Goal: Transaction & Acquisition: Subscribe to service/newsletter

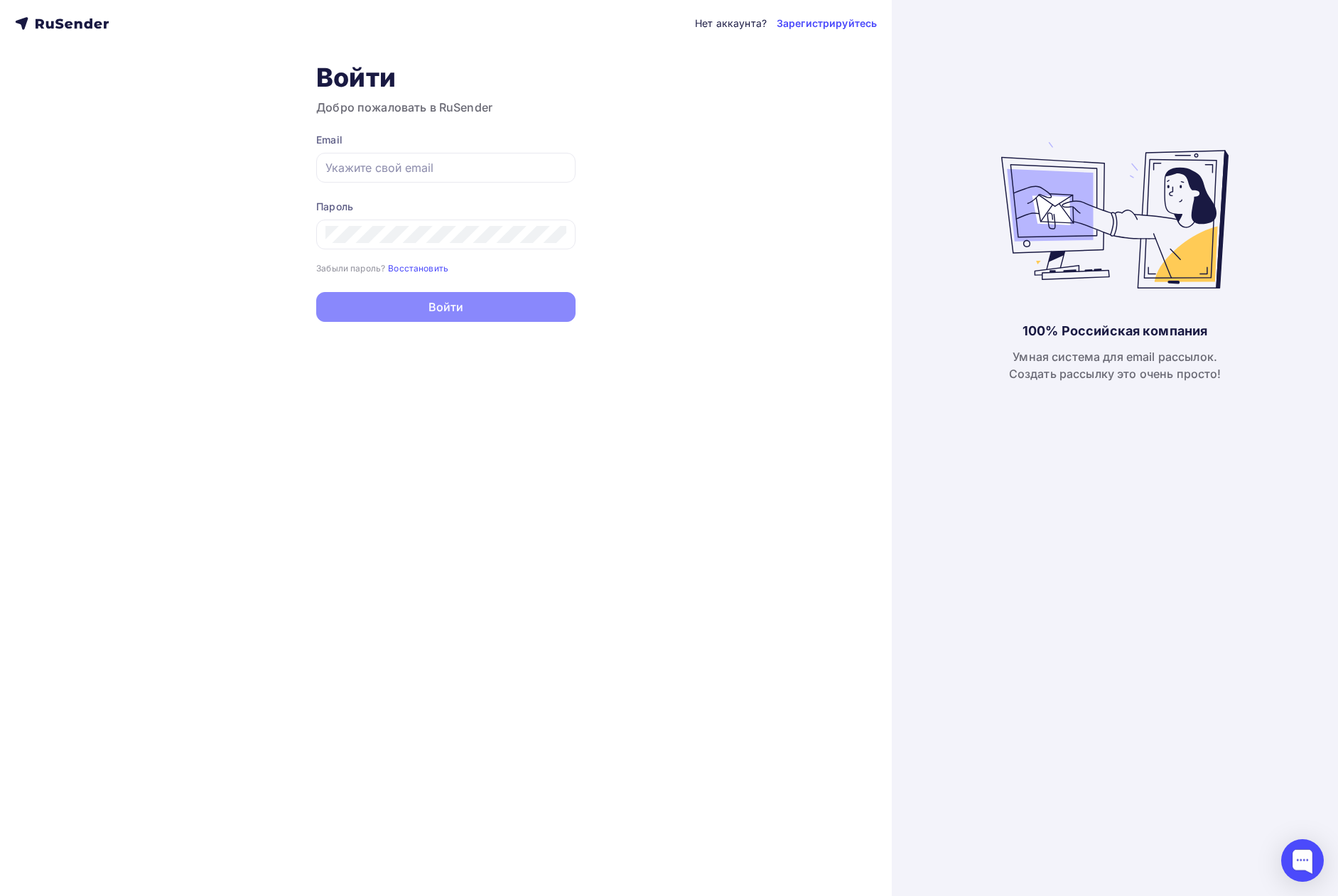
click at [161, 444] on div "Нет аккаунта? Зарегистрируйтесь Войти Добро пожаловать в RuSender Email Пароль …" at bounding box center [445, 448] width 892 height 896
click at [445, 173] on input "text" at bounding box center [446, 167] width 241 height 17
drag, startPoint x: 445, startPoint y: 173, endPoint x: 419, endPoint y: 175, distance: 26.1
click at [419, 175] on input "text" at bounding box center [446, 167] width 241 height 17
type input "[EMAIL_ADDRESS][DOMAIN_NAME]"
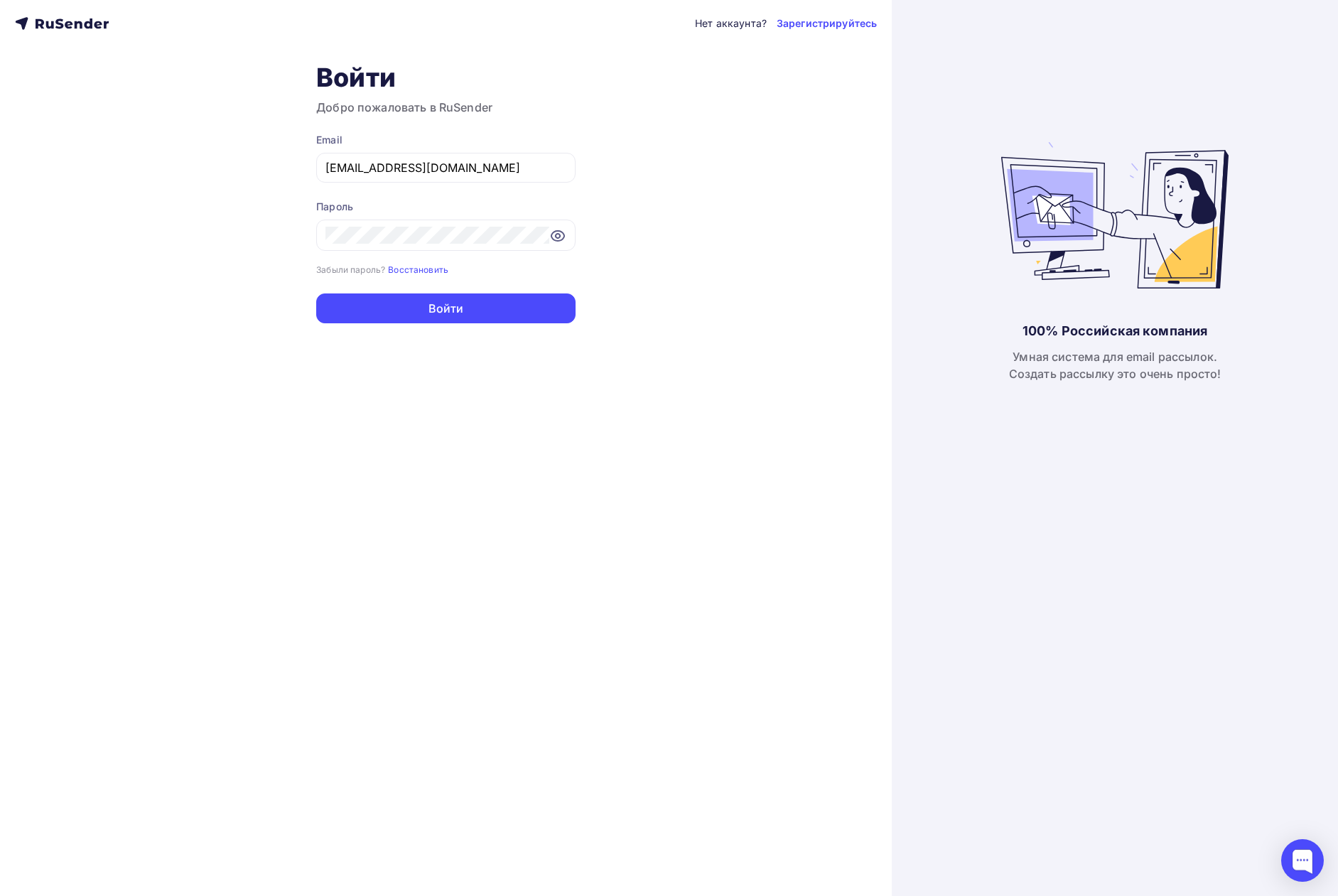
click at [420, 327] on div "Нет аккаунта? Зарегистрируйтесь Войти Добро пожаловать в RuSender Email nastyad…" at bounding box center [445, 448] width 892 height 896
click at [422, 310] on button "Войти" at bounding box center [445, 308] width 259 height 30
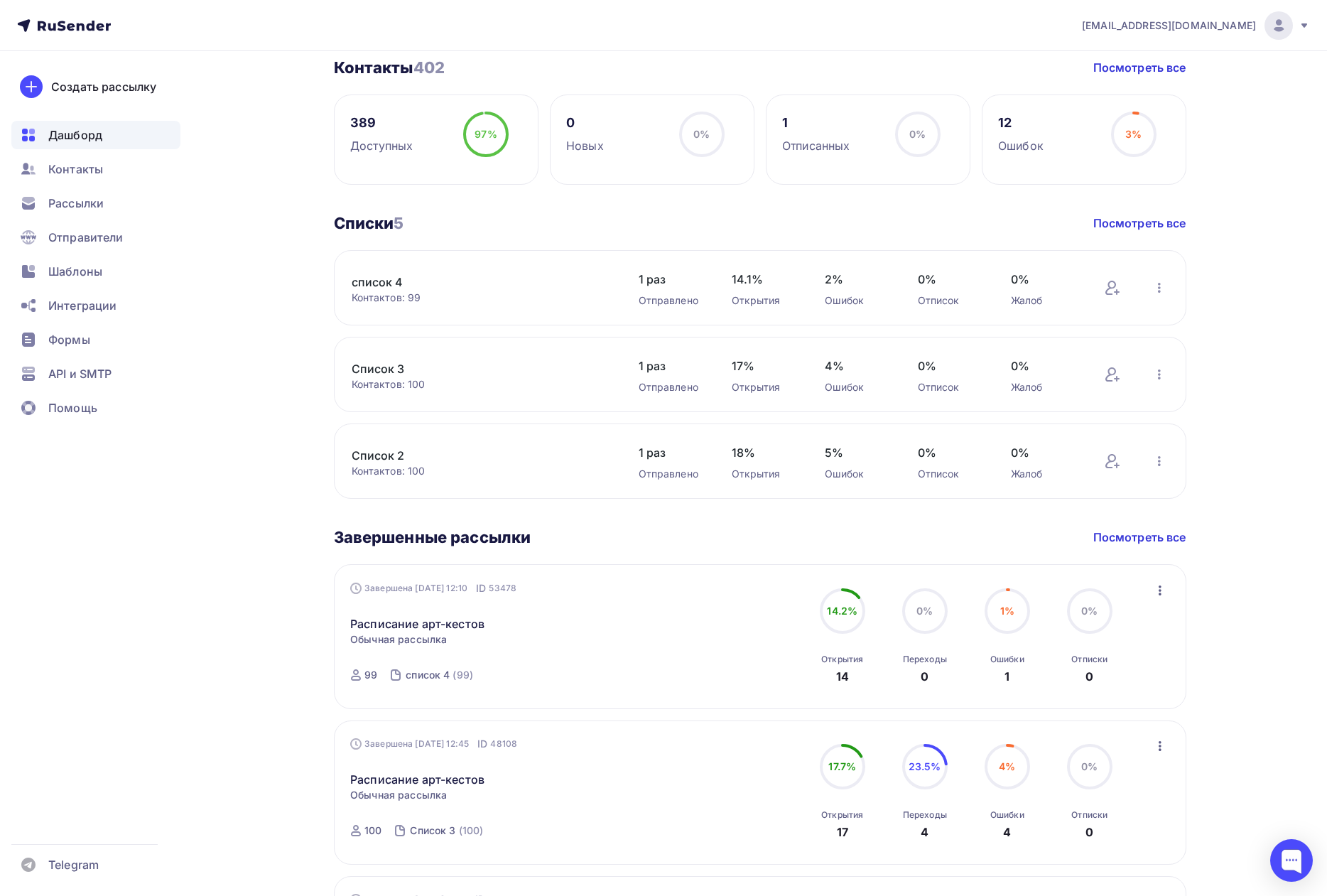
scroll to position [355, 0]
click at [1146, 536] on link "Посмотреть все" at bounding box center [1139, 536] width 93 height 17
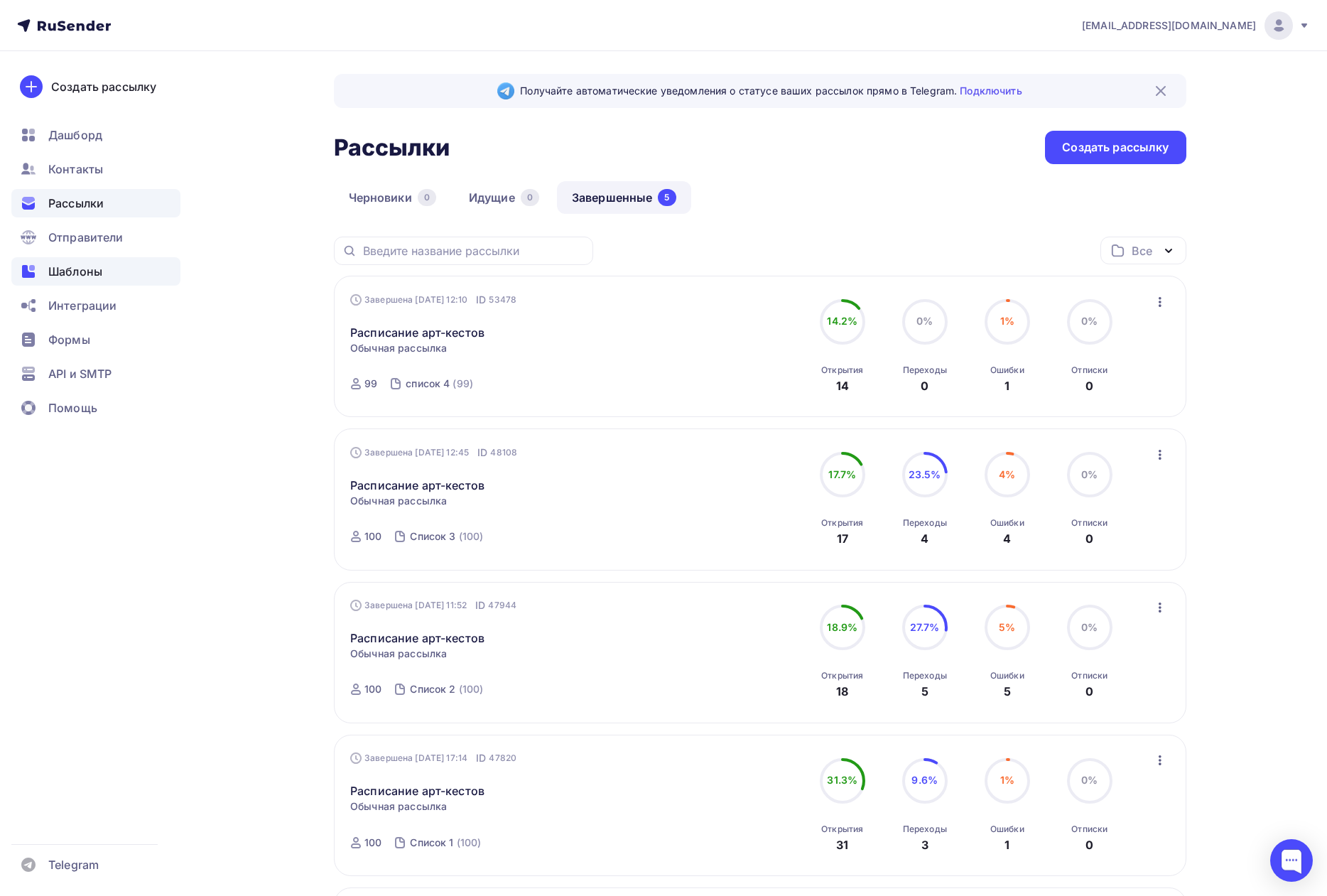
click at [89, 279] on span "Шаблоны" at bounding box center [76, 271] width 54 height 17
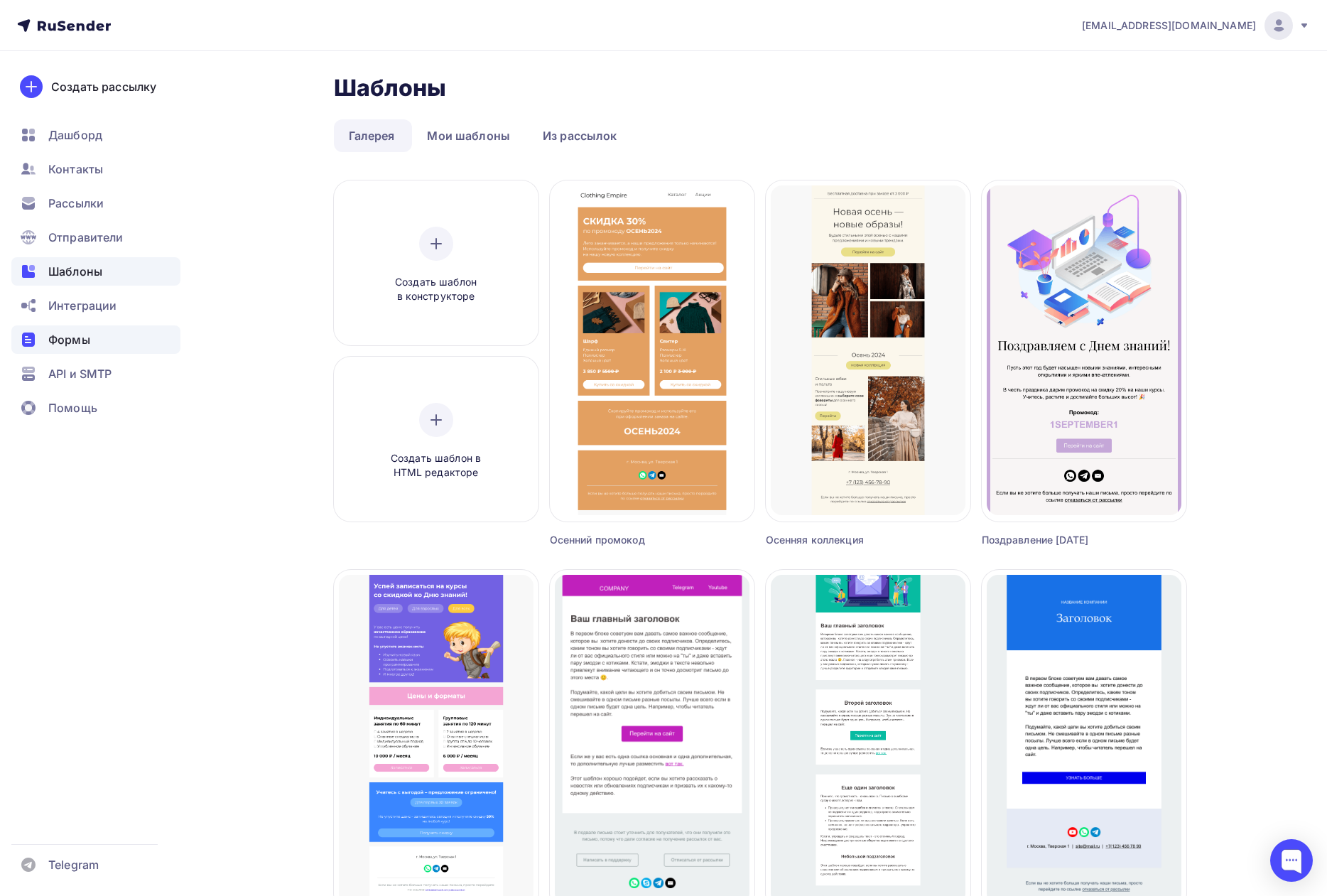
click at [72, 343] on span "Формы" at bounding box center [69, 339] width 42 height 17
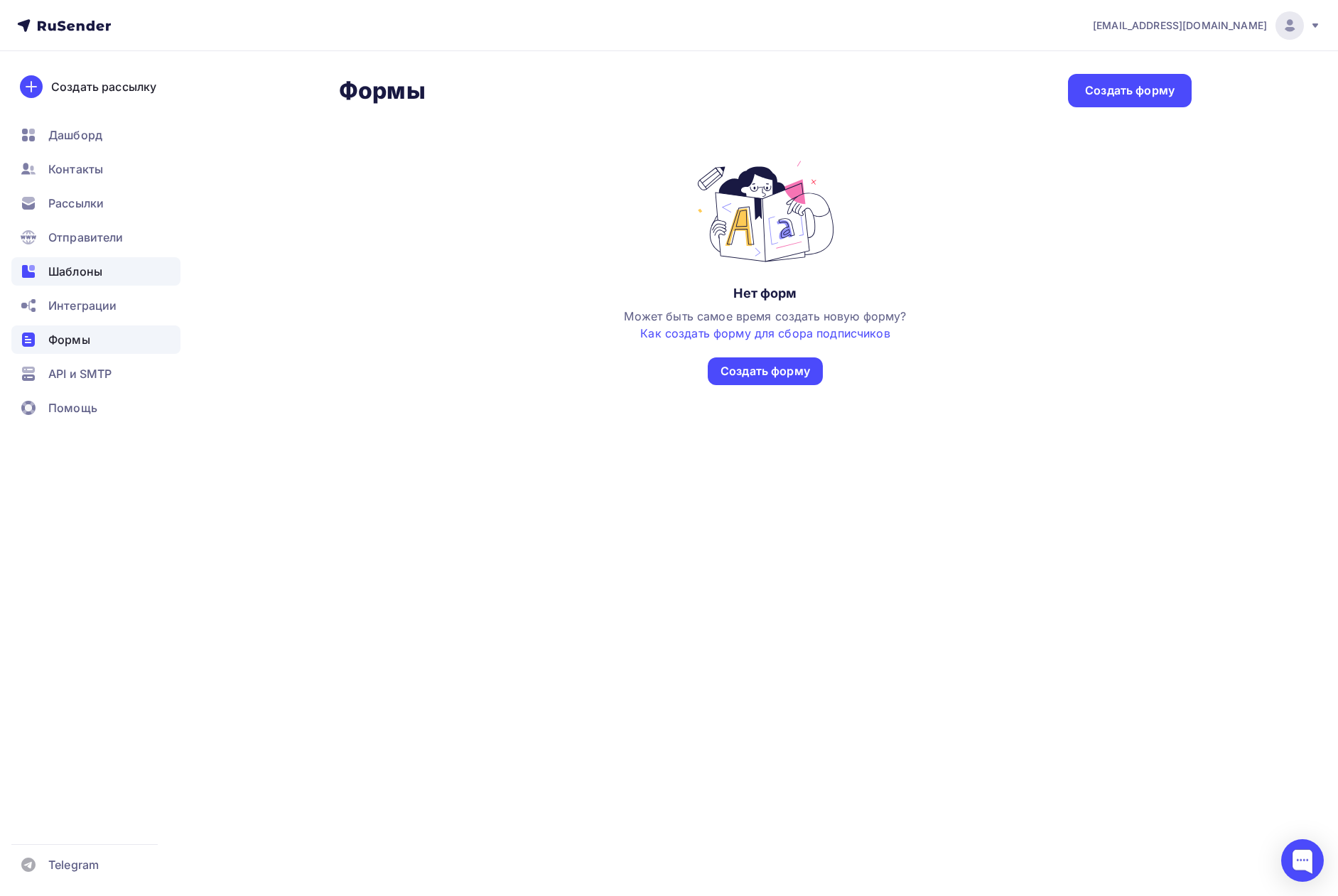
click at [85, 275] on span "Шаблоны" at bounding box center [76, 271] width 54 height 17
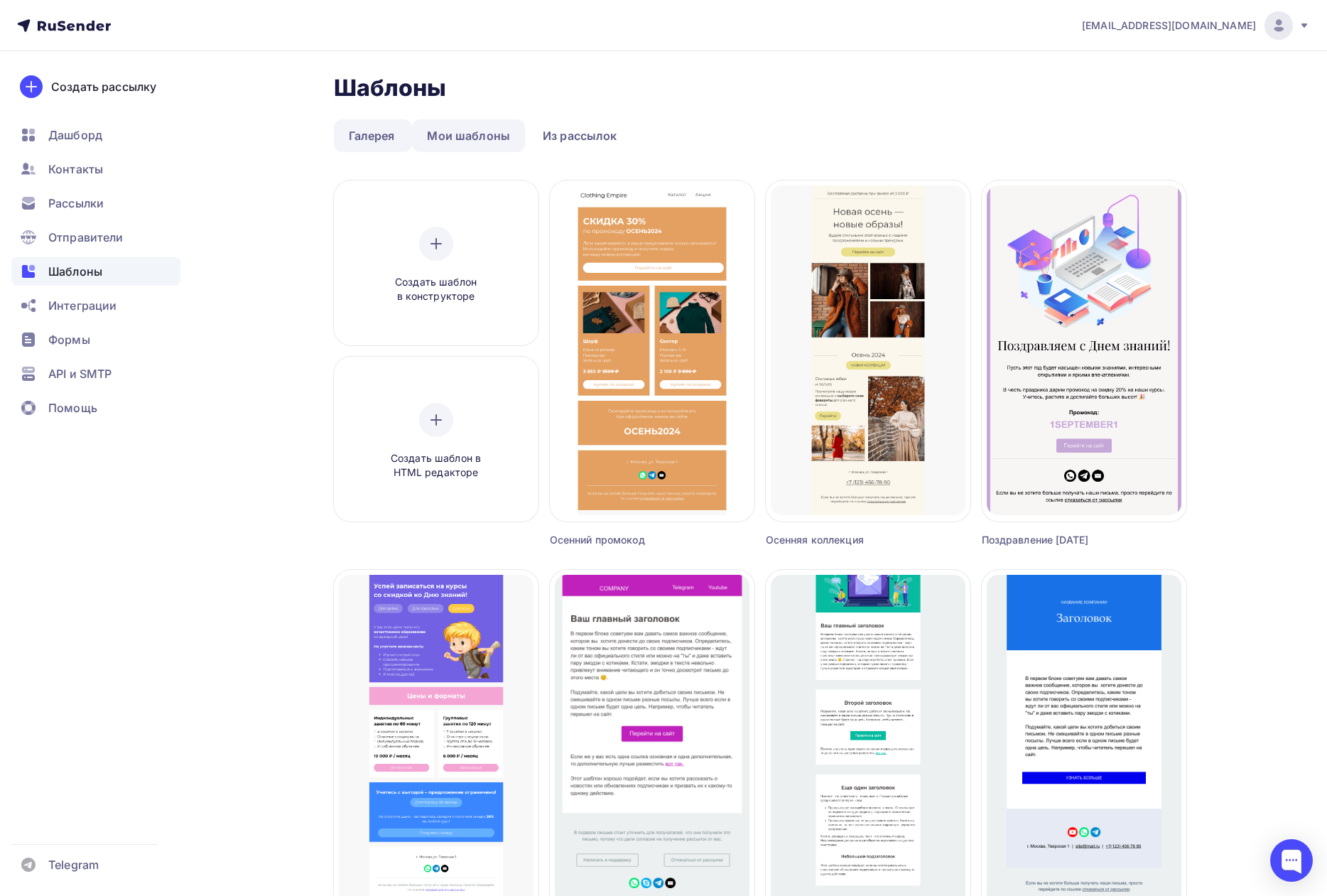
click at [462, 140] on link "Мои шаблоны" at bounding box center [469, 136] width 113 height 32
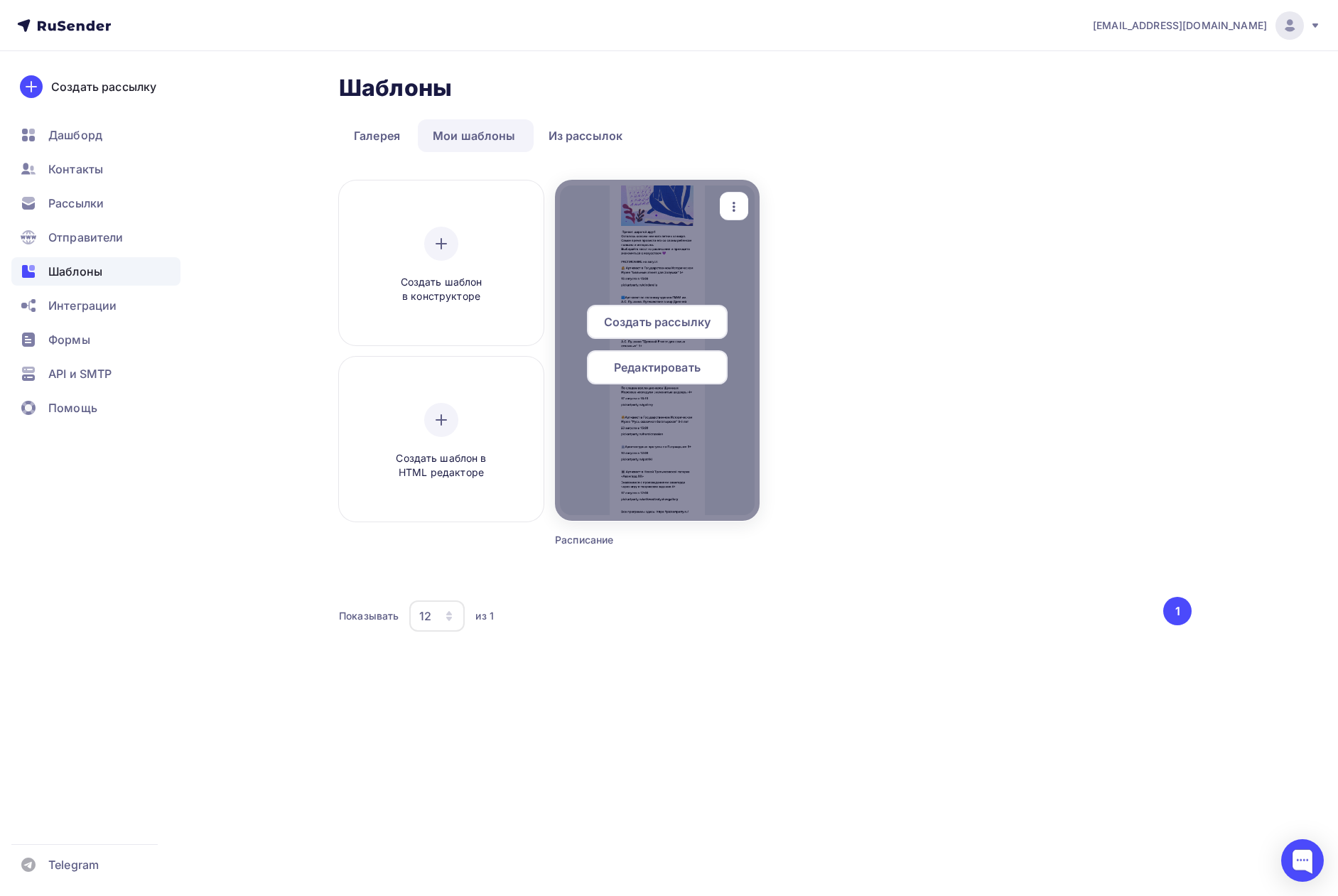
click at [645, 366] on span "Редактировать" at bounding box center [657, 367] width 86 height 17
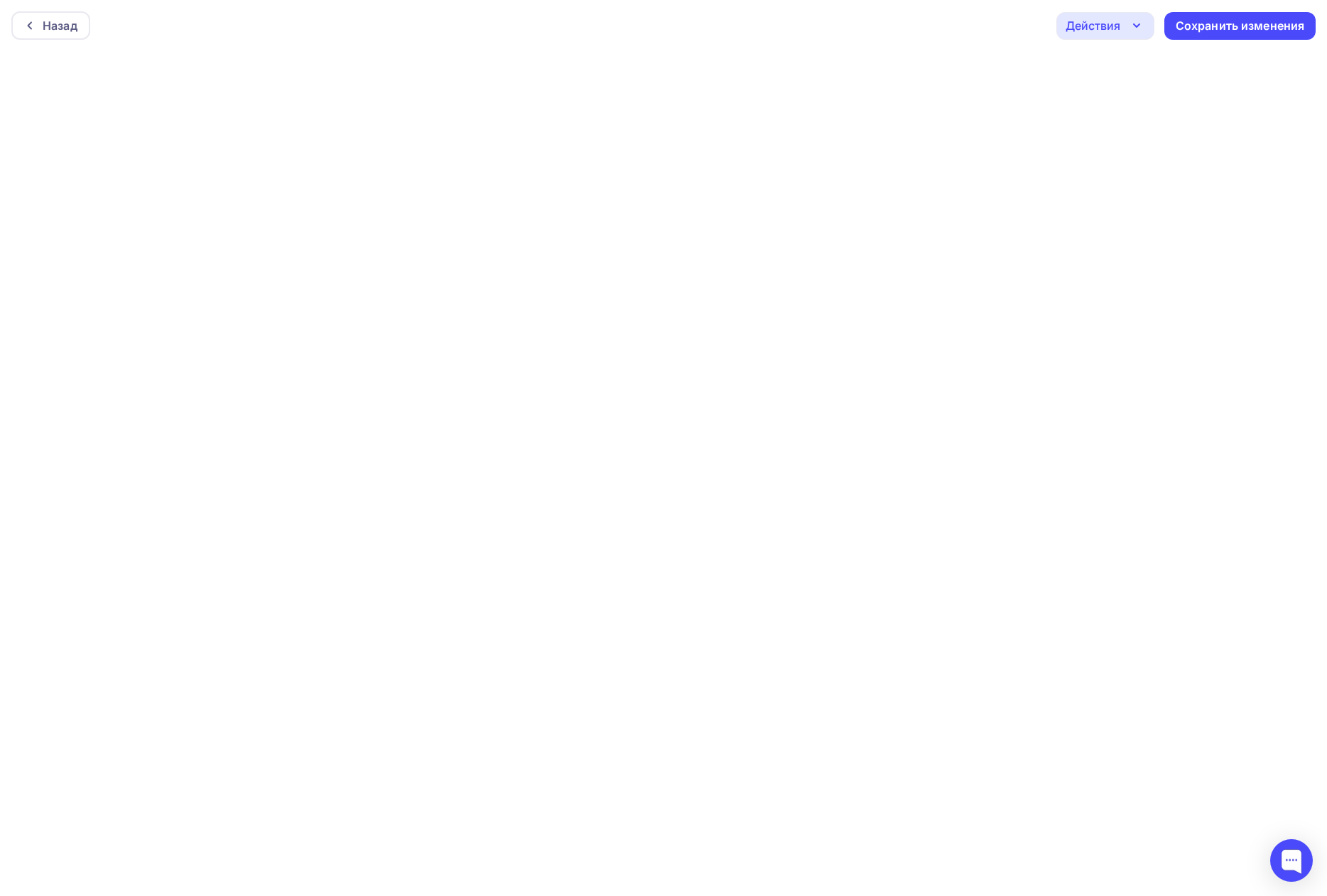
scroll to position [4, 0]
click at [1242, 25] on div "Сохранить изменения" at bounding box center [1241, 22] width 130 height 16
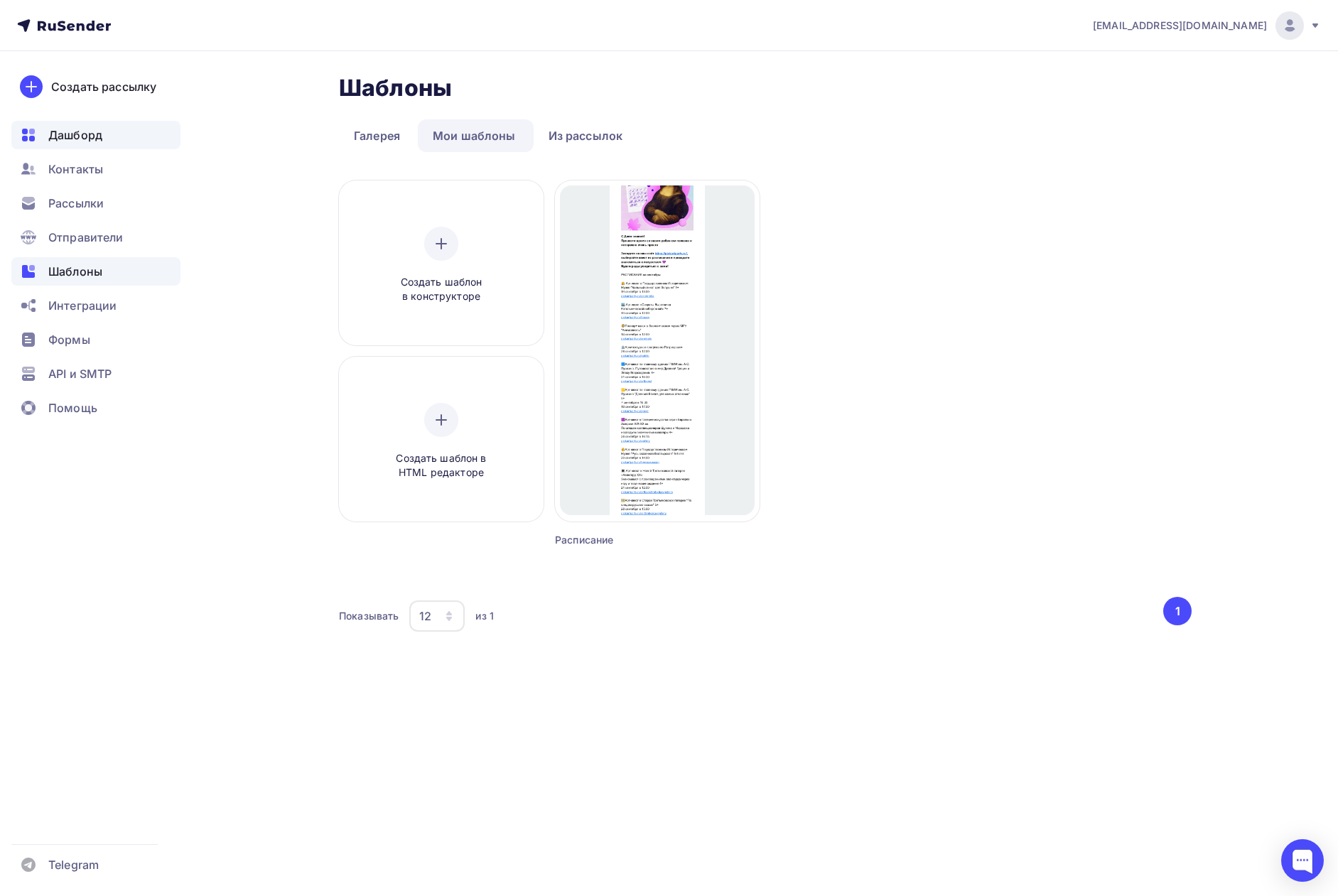
click at [83, 138] on span "Дашборд" at bounding box center [76, 135] width 54 height 17
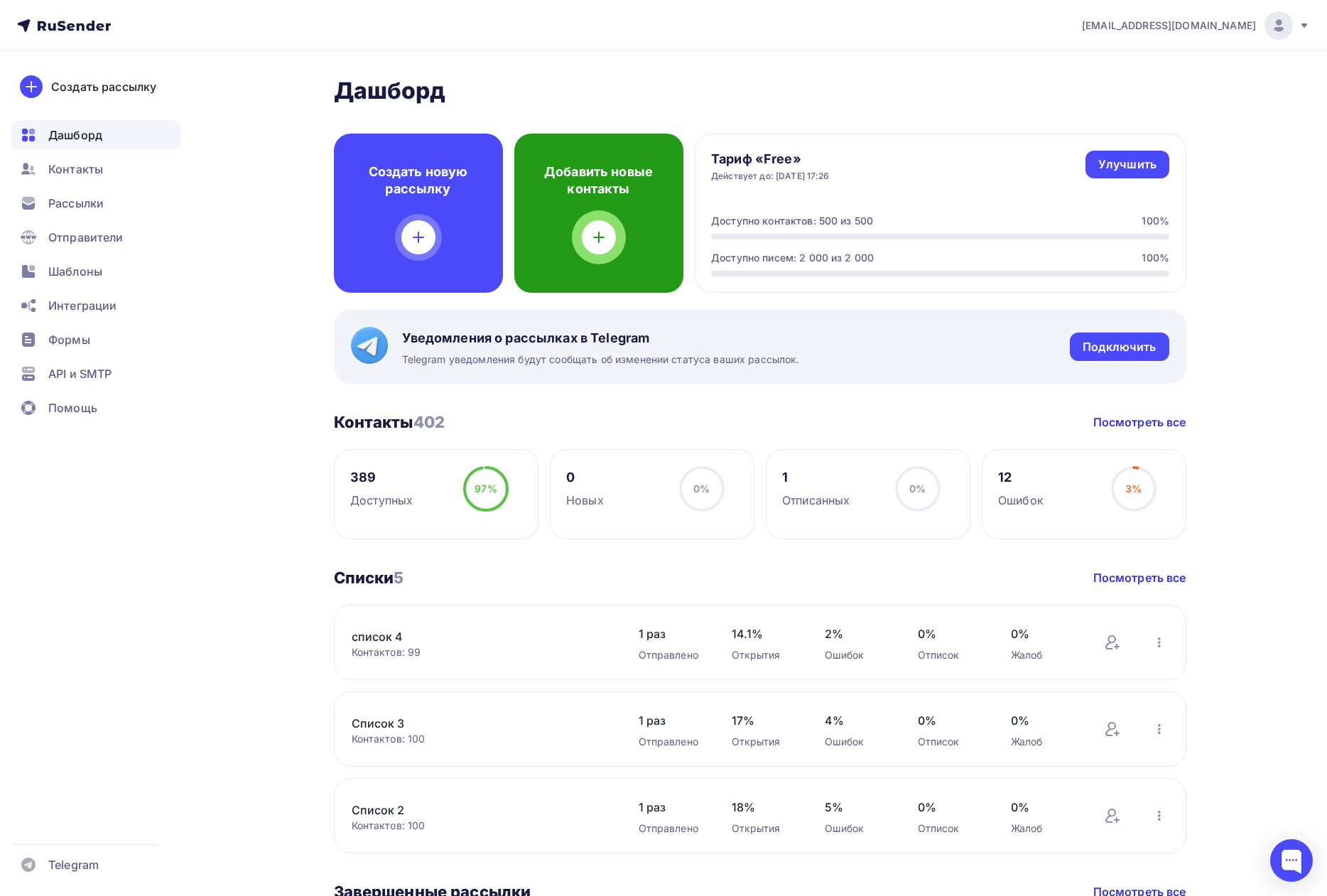
click at [593, 245] on icon at bounding box center [598, 237] width 17 height 17
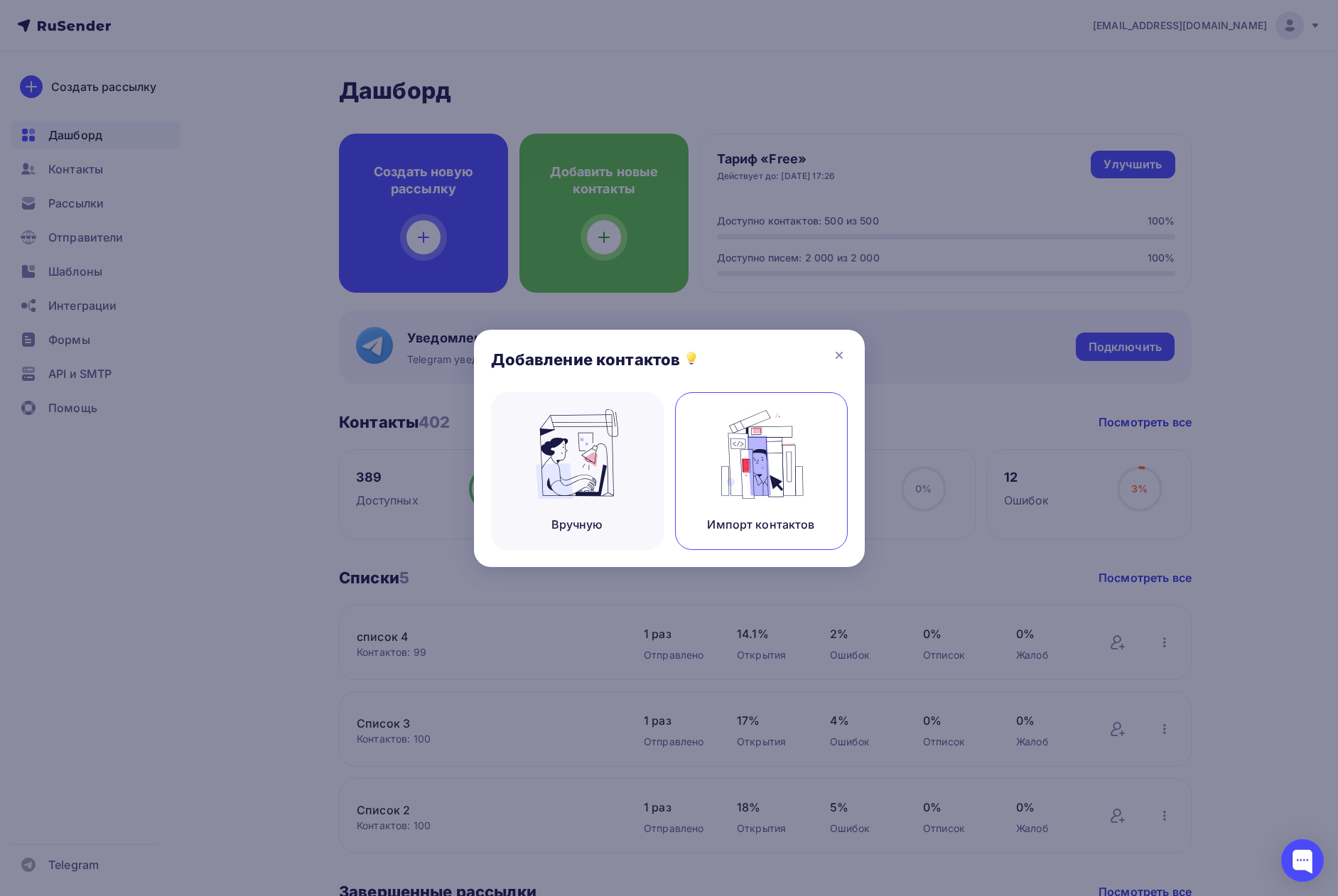
click at [743, 486] on img at bounding box center [761, 453] width 95 height 89
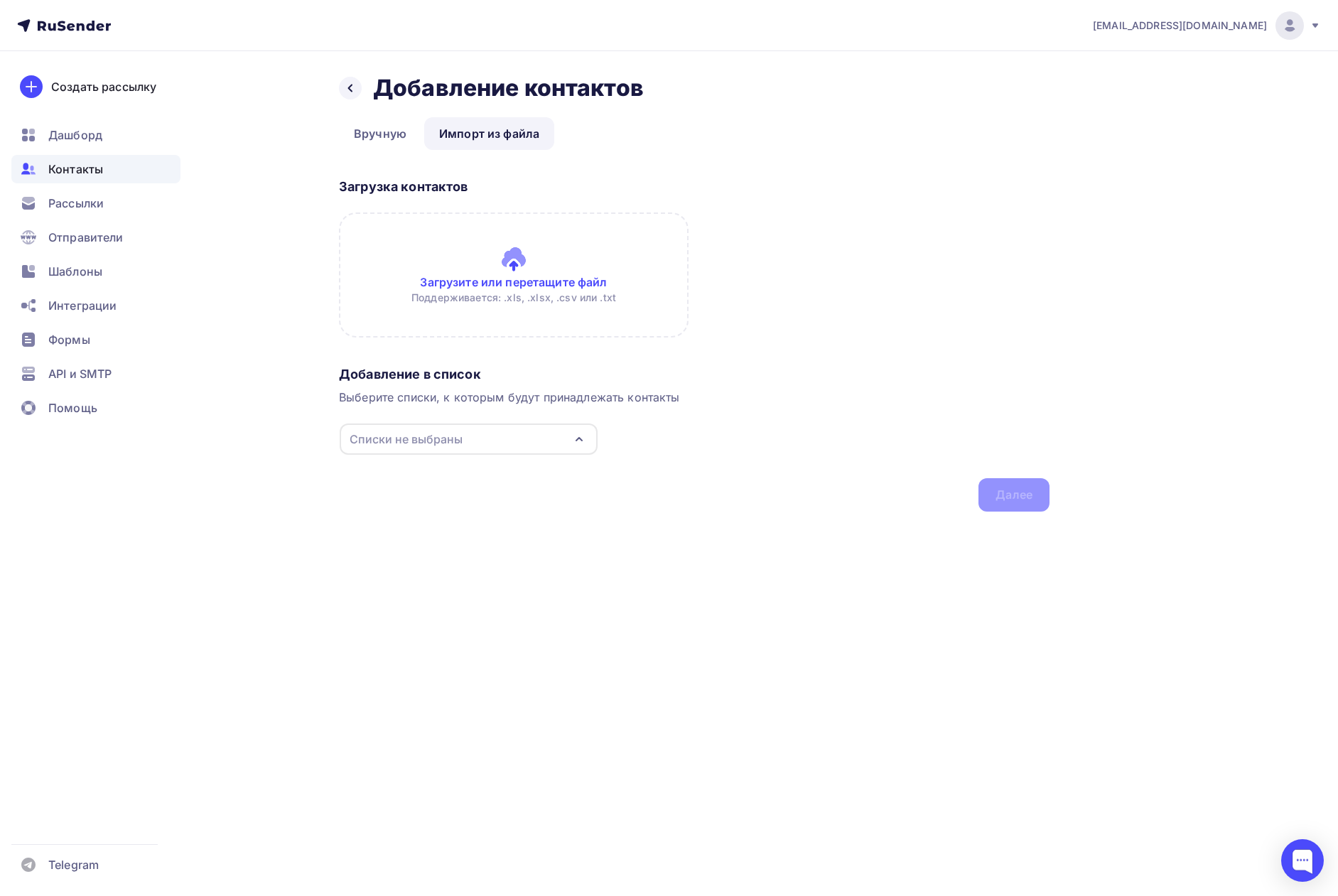
click at [535, 272] on input "file" at bounding box center [514, 274] width 349 height 125
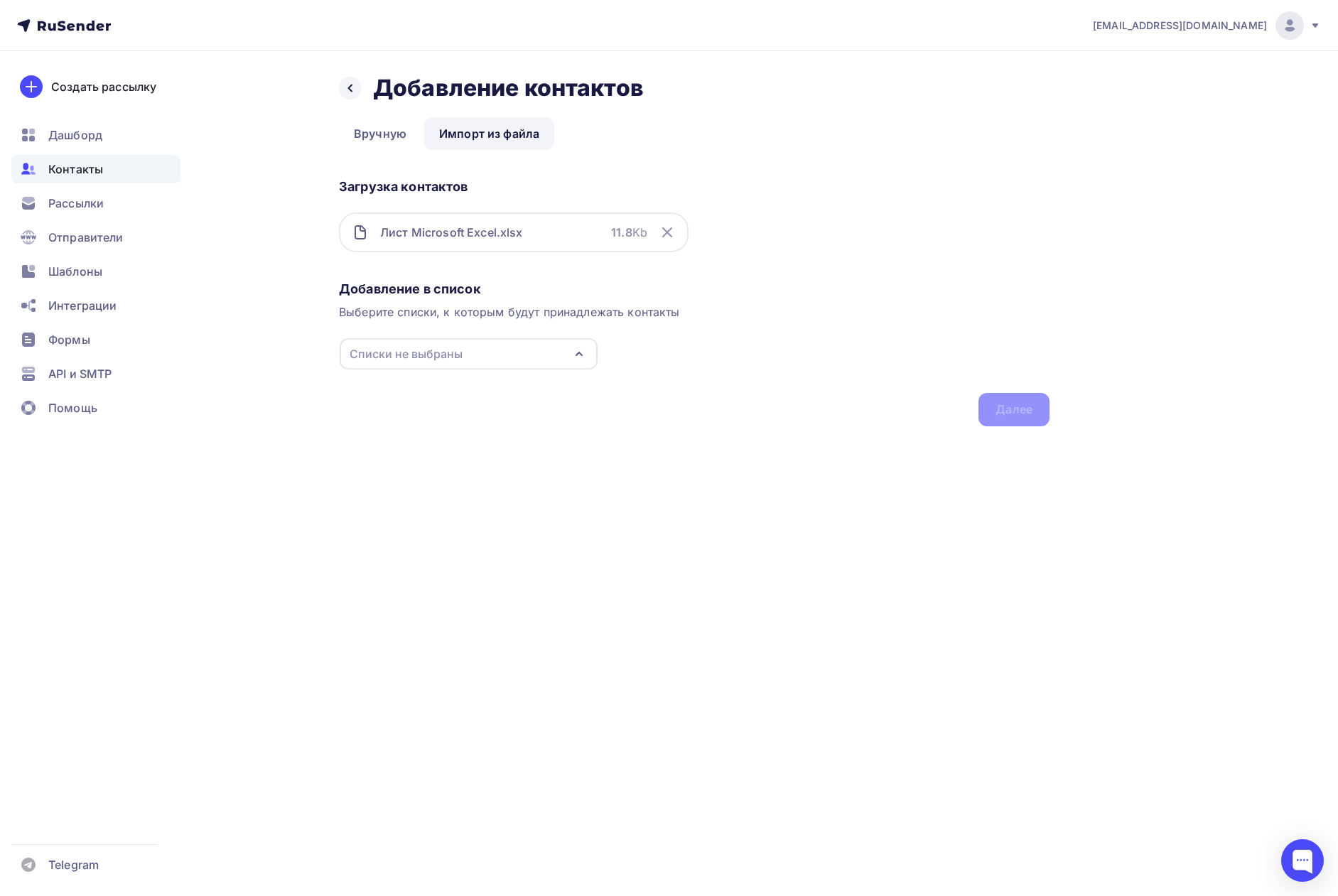
click at [514, 355] on div "Списки не выбраны" at bounding box center [468, 354] width 258 height 31
click at [424, 559] on div "Создать список" at bounding box center [431, 554] width 92 height 17
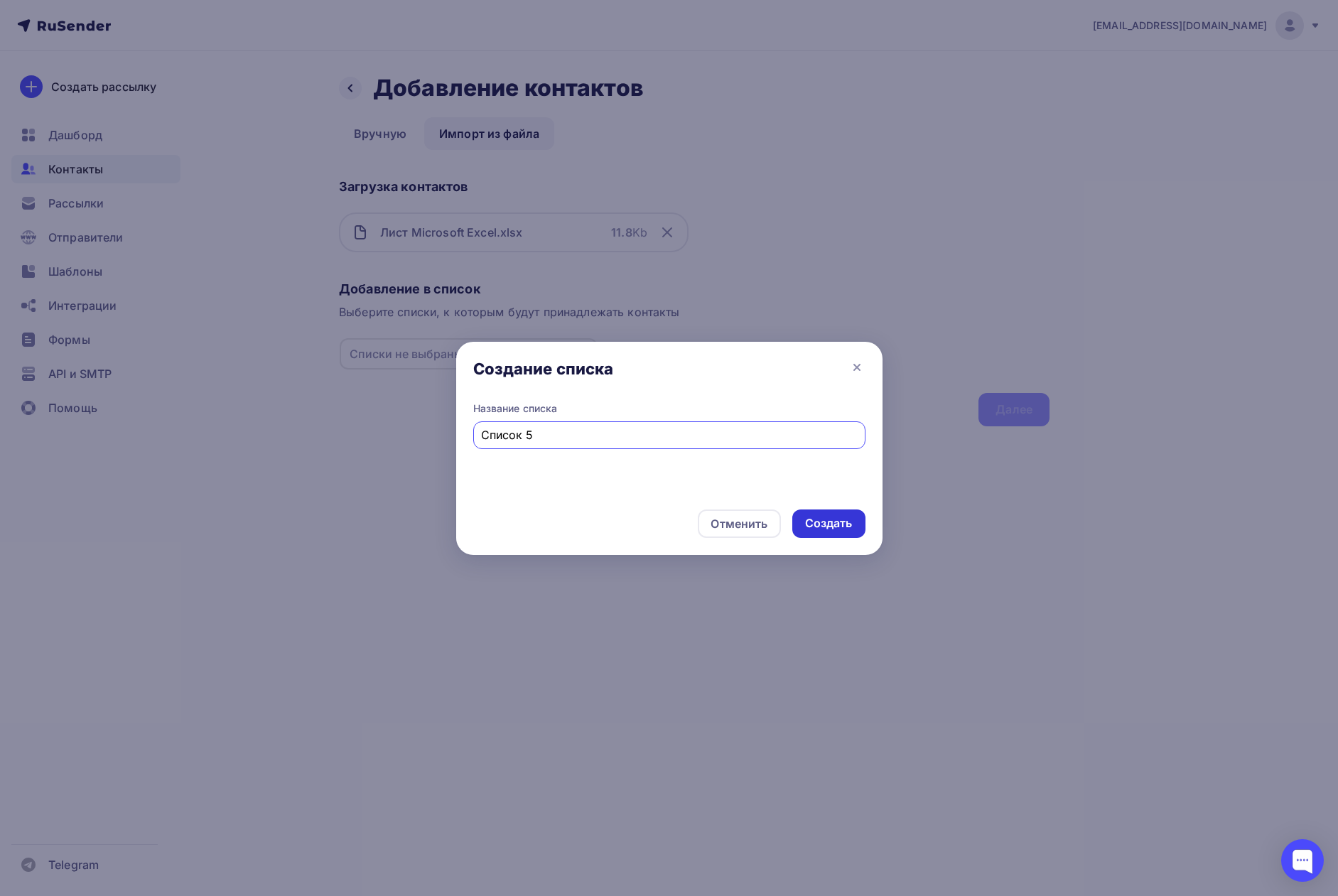
type input "Список 5"
click at [848, 521] on div "Создать" at bounding box center [829, 523] width 48 height 16
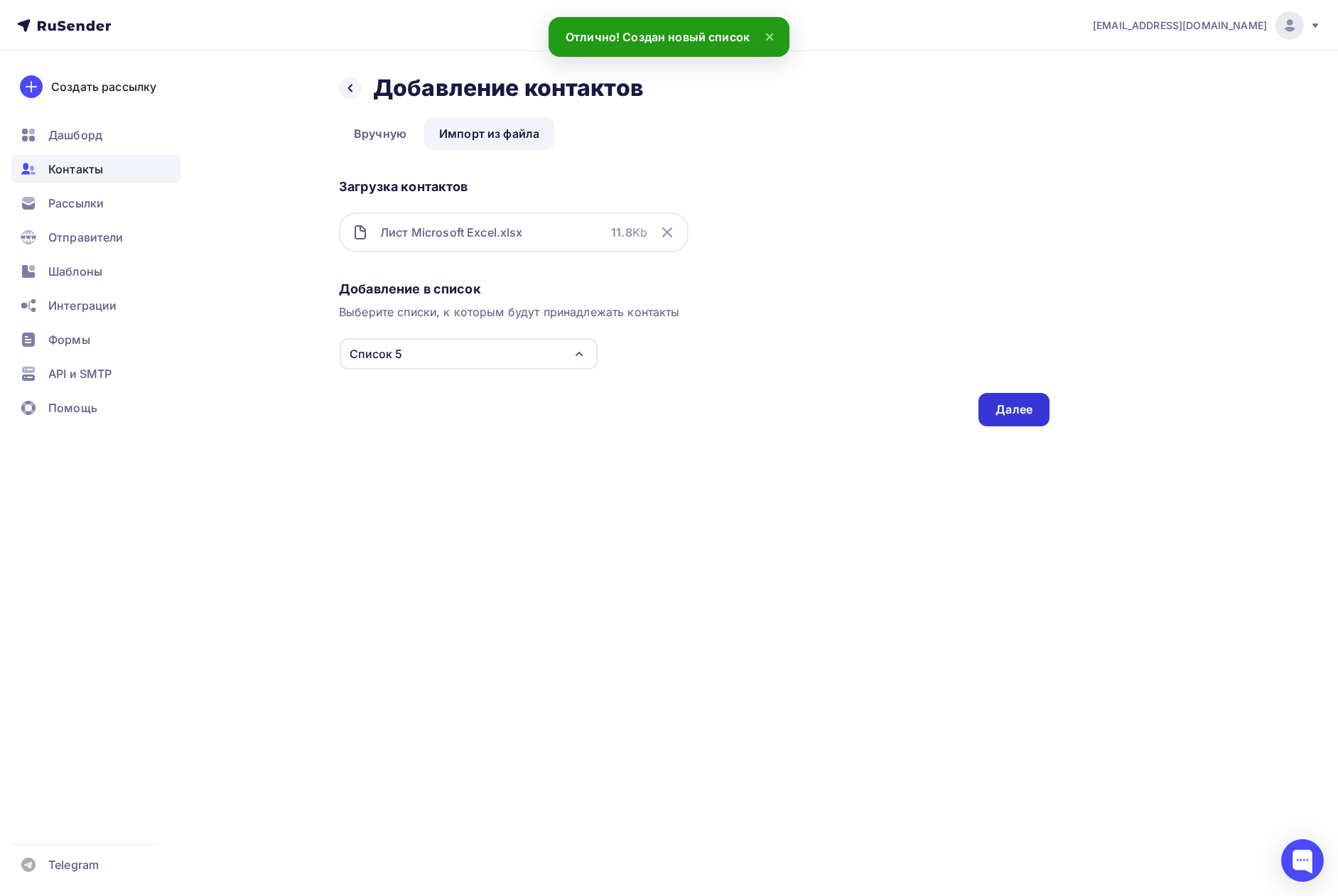
click at [1037, 418] on div "Далее" at bounding box center [1013, 409] width 71 height 33
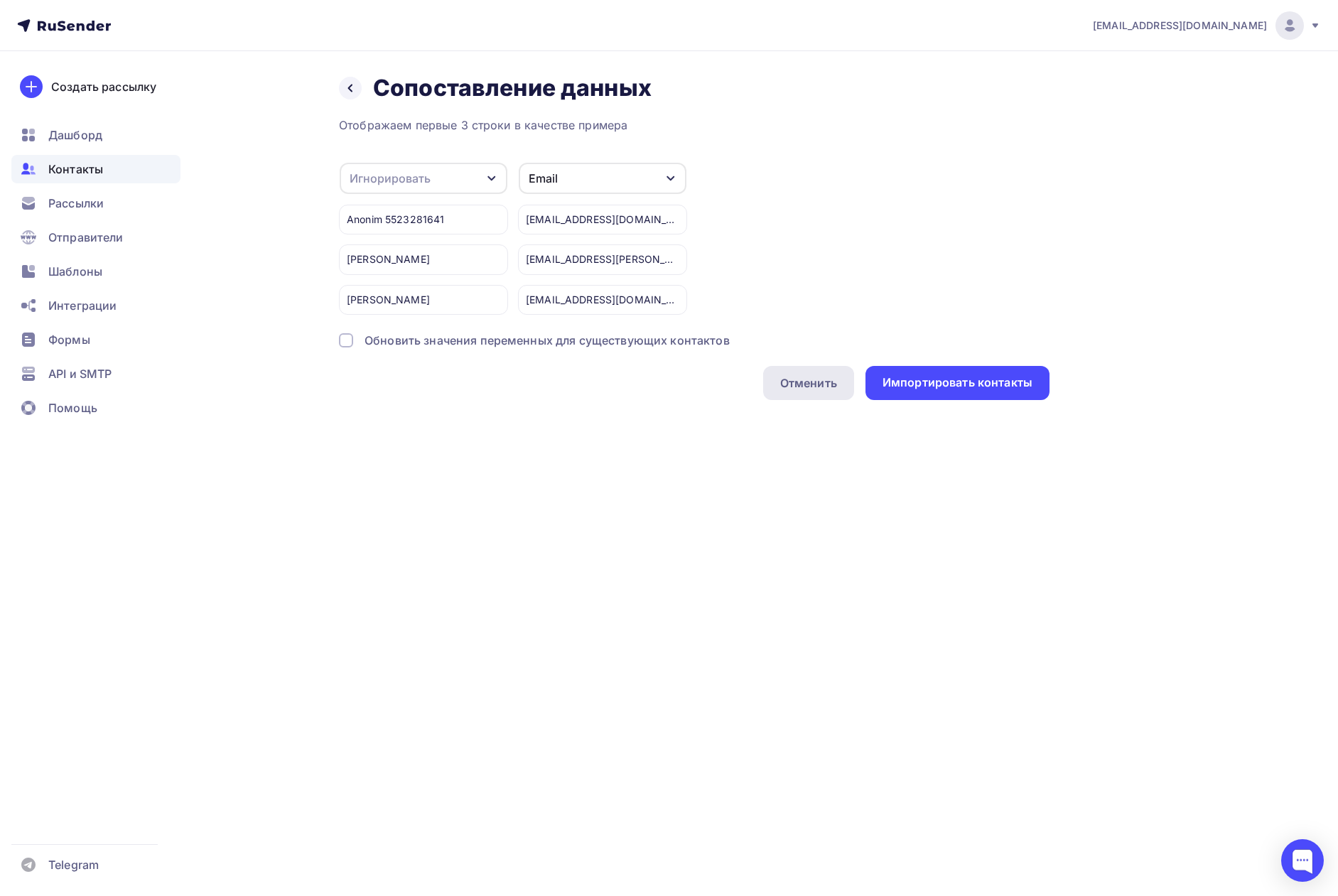
click at [827, 383] on div "Отменить" at bounding box center [808, 382] width 57 height 17
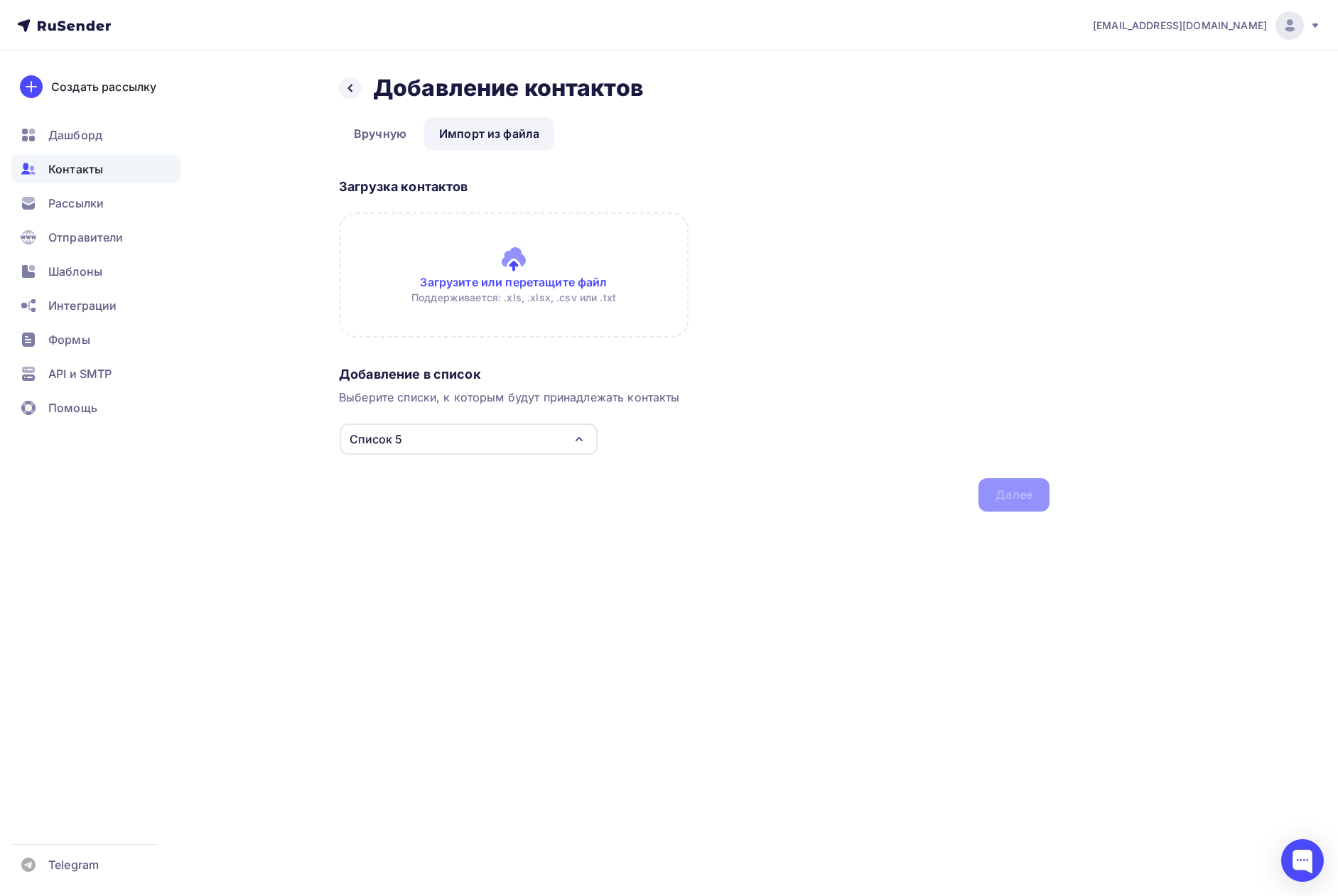
click at [487, 255] on input "file" at bounding box center [514, 274] width 349 height 125
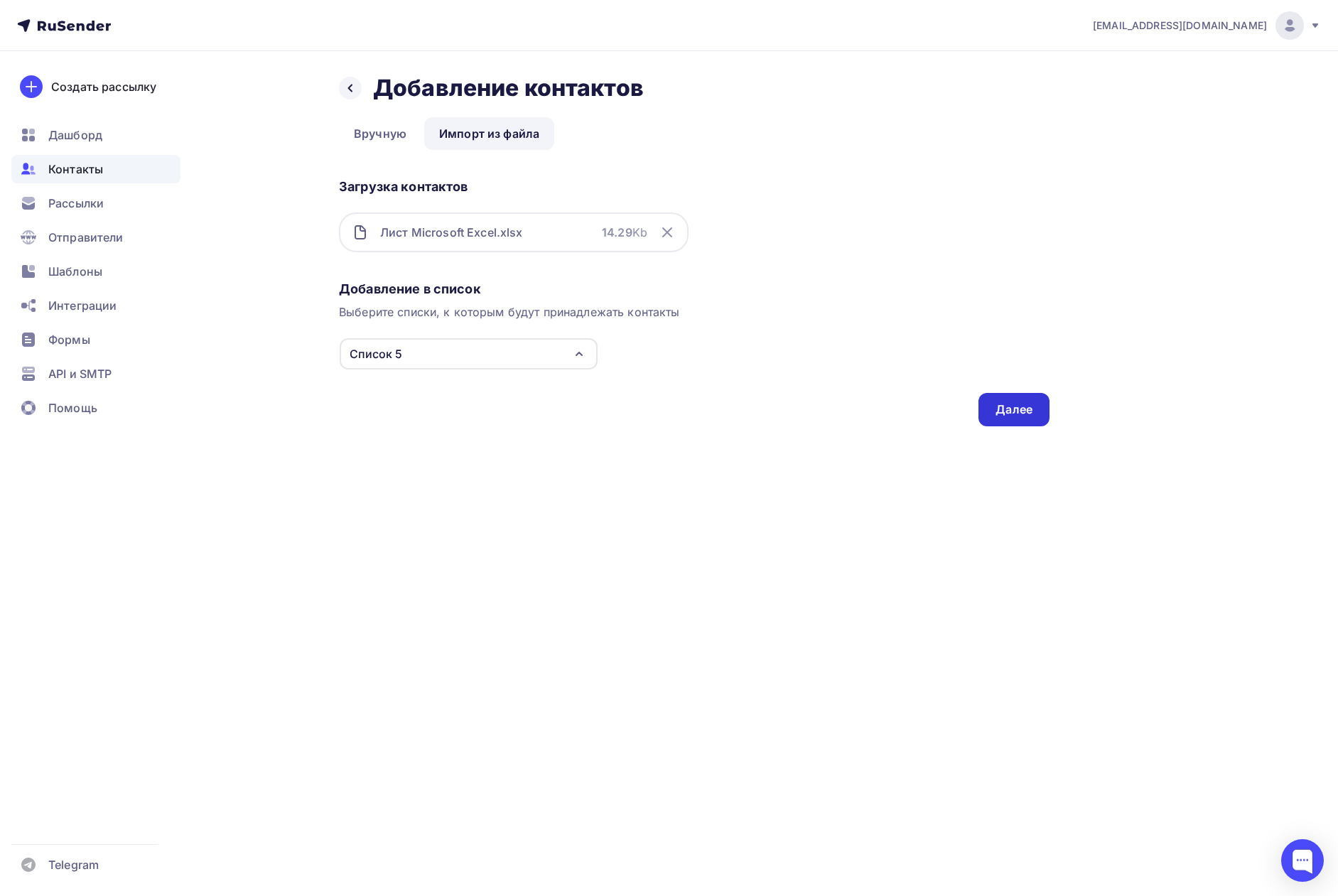
click at [1004, 402] on div "Далее" at bounding box center [1013, 409] width 37 height 16
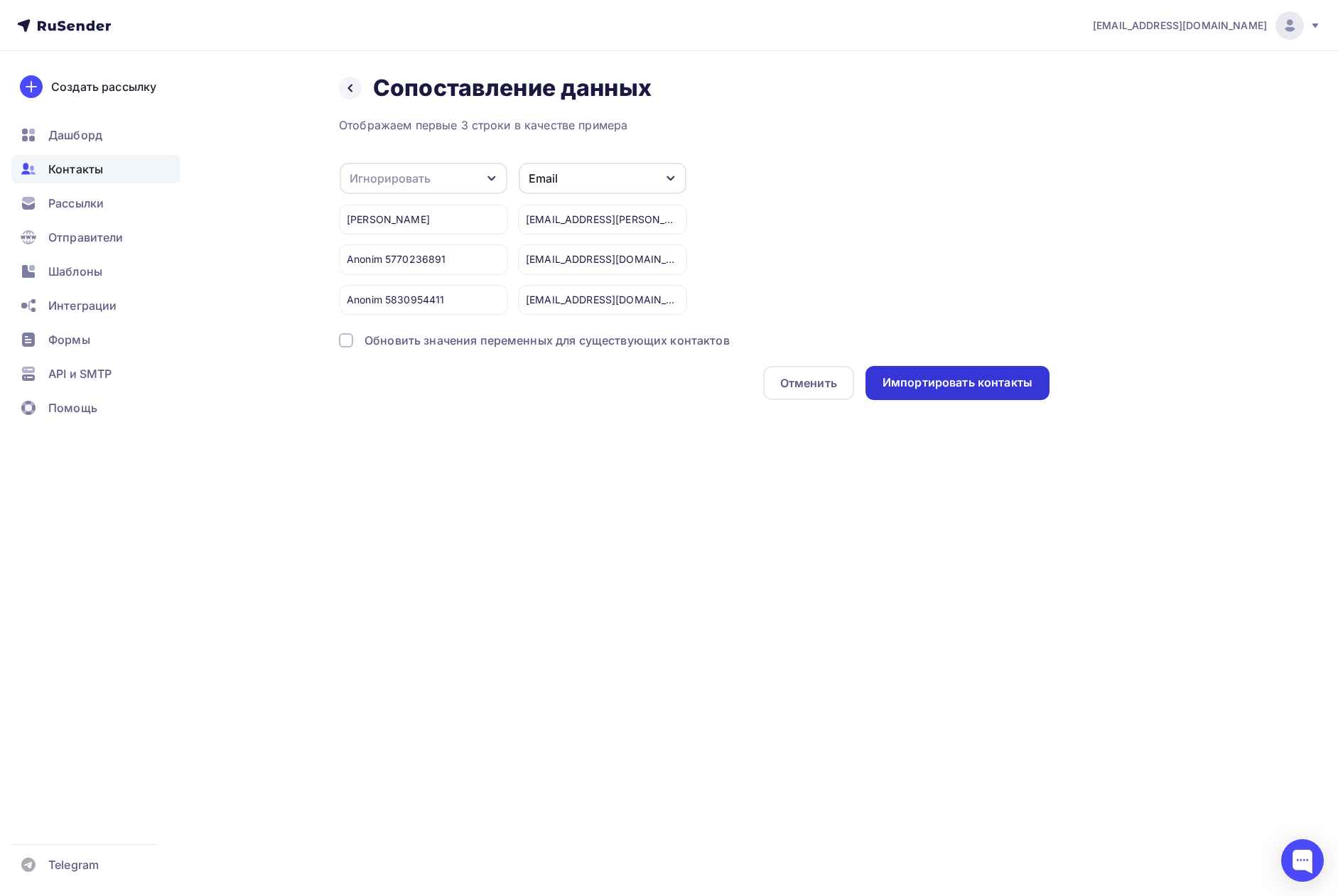
click at [941, 387] on div "Импортировать контакты" at bounding box center [957, 382] width 150 height 16
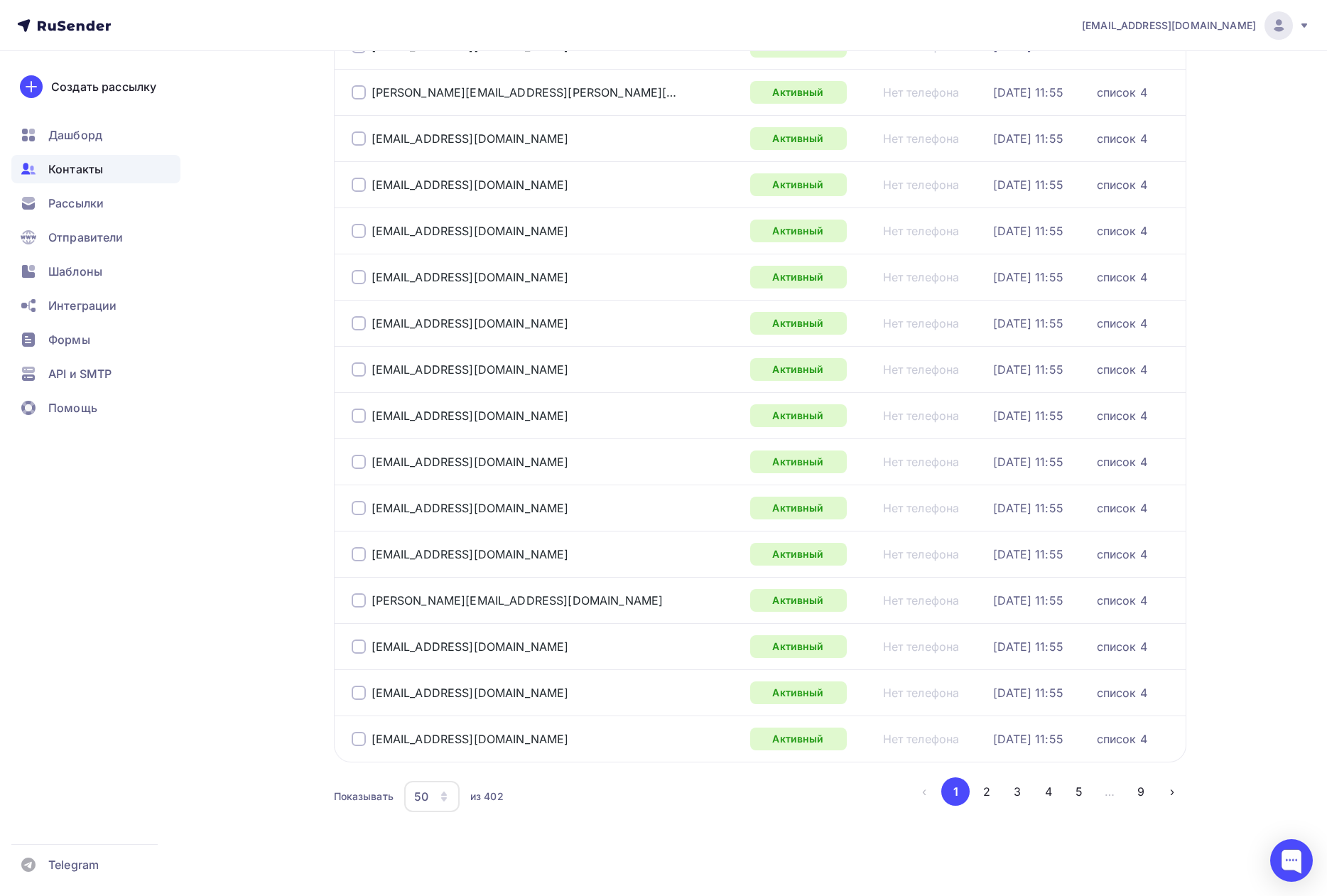
scroll to position [1825, 0]
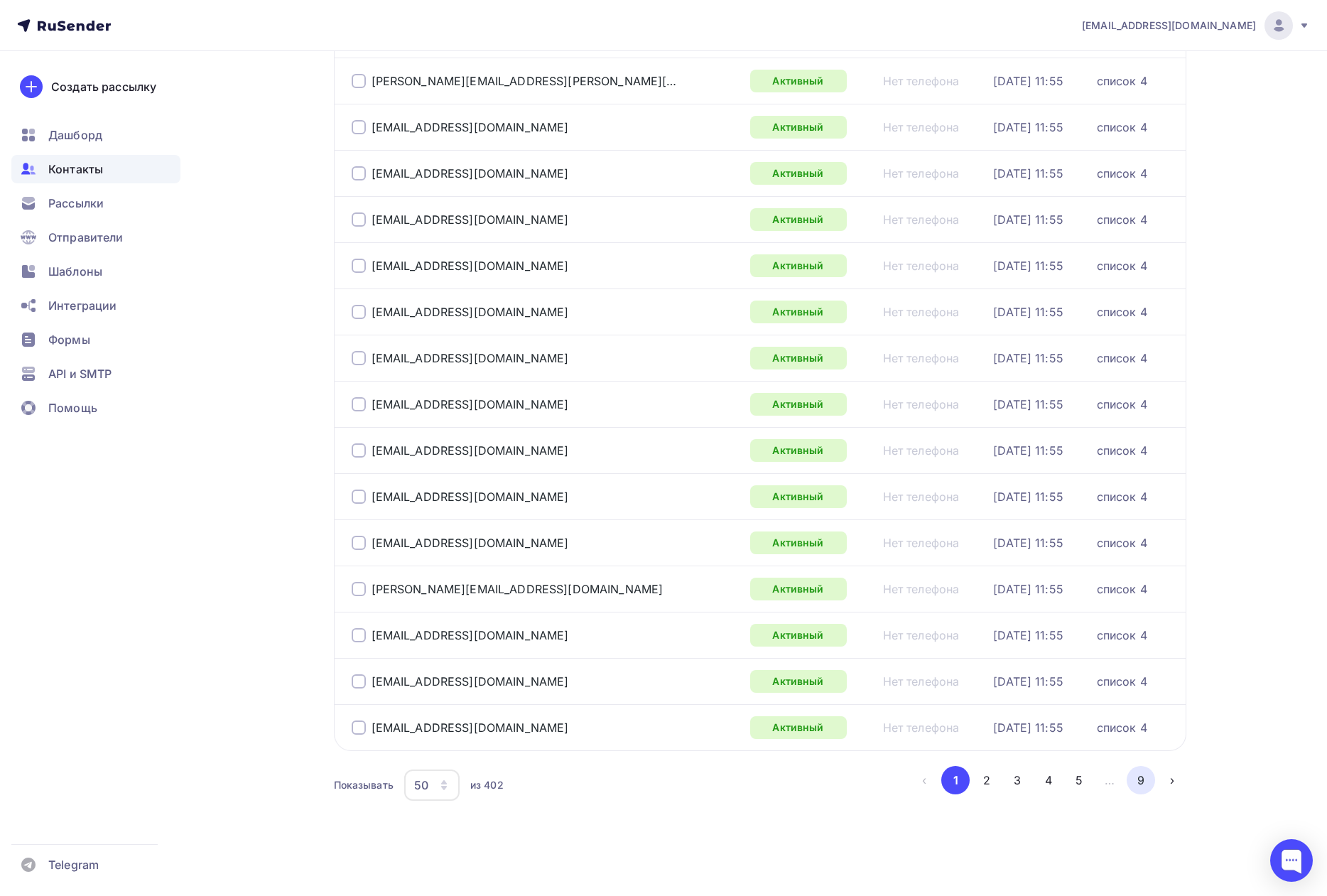
click at [1139, 778] on button "9" at bounding box center [1141, 780] width 29 height 29
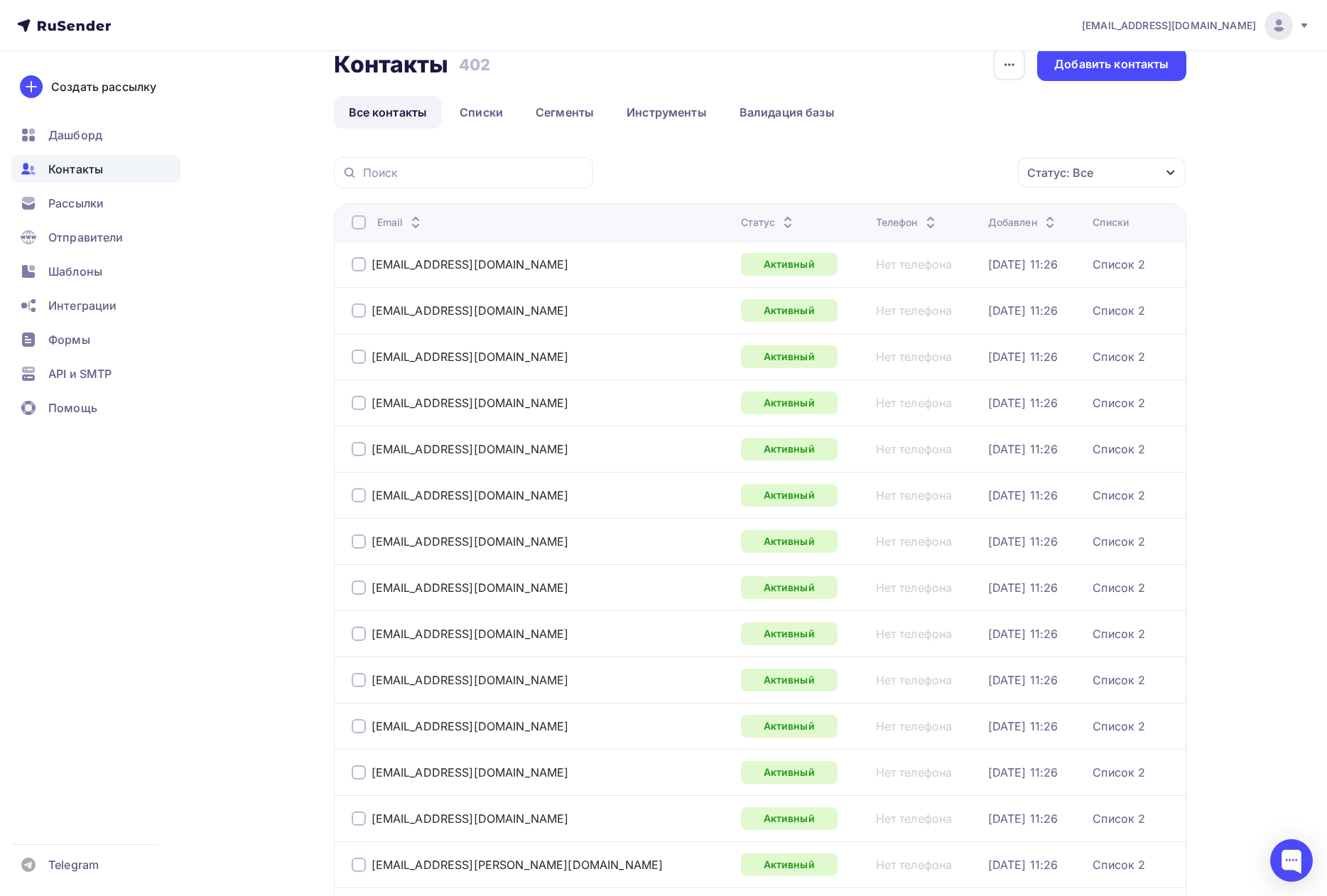
scroll to position [0, 0]
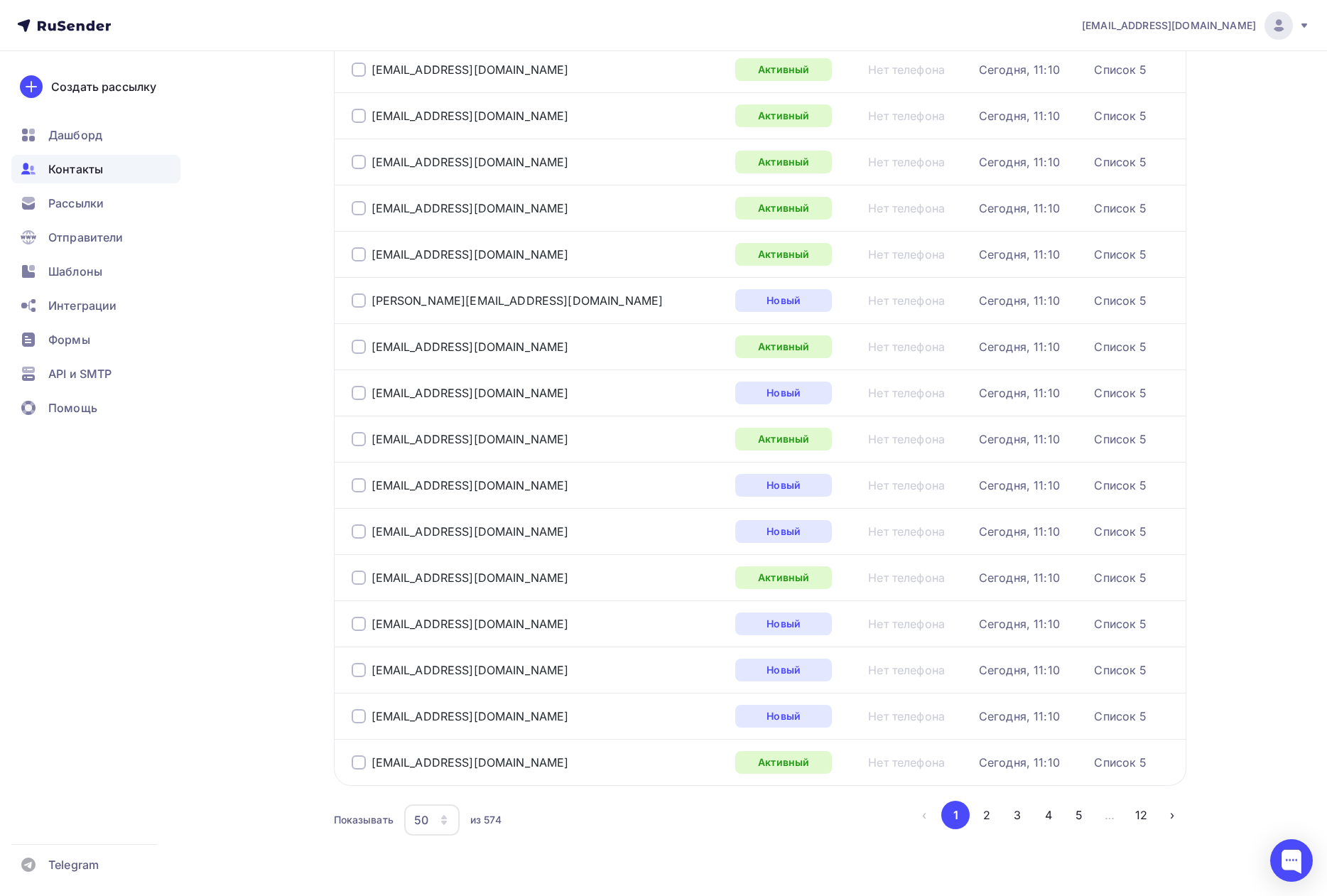
scroll to position [1825, 0]
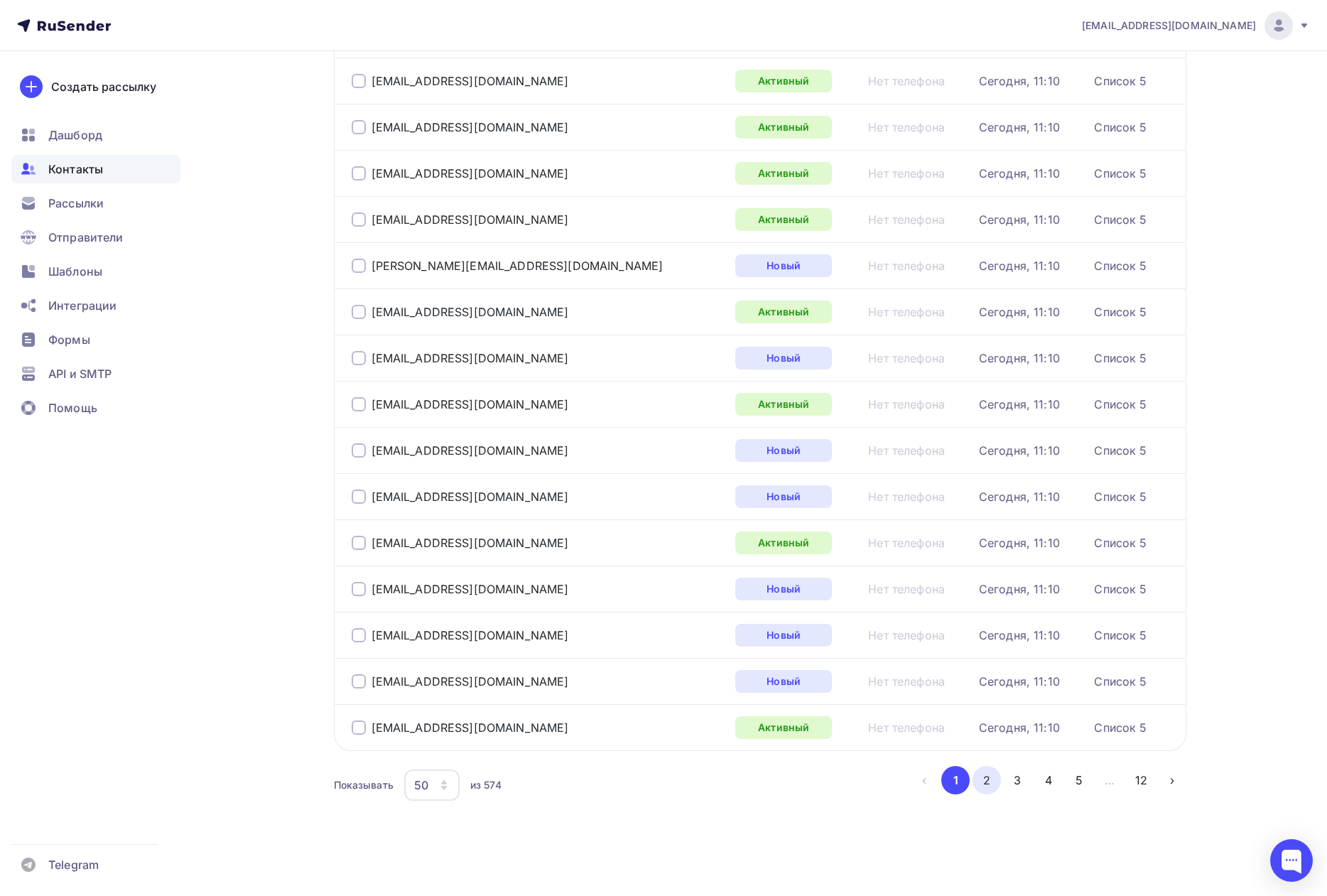
click at [991, 785] on button "2" at bounding box center [987, 780] width 29 height 29
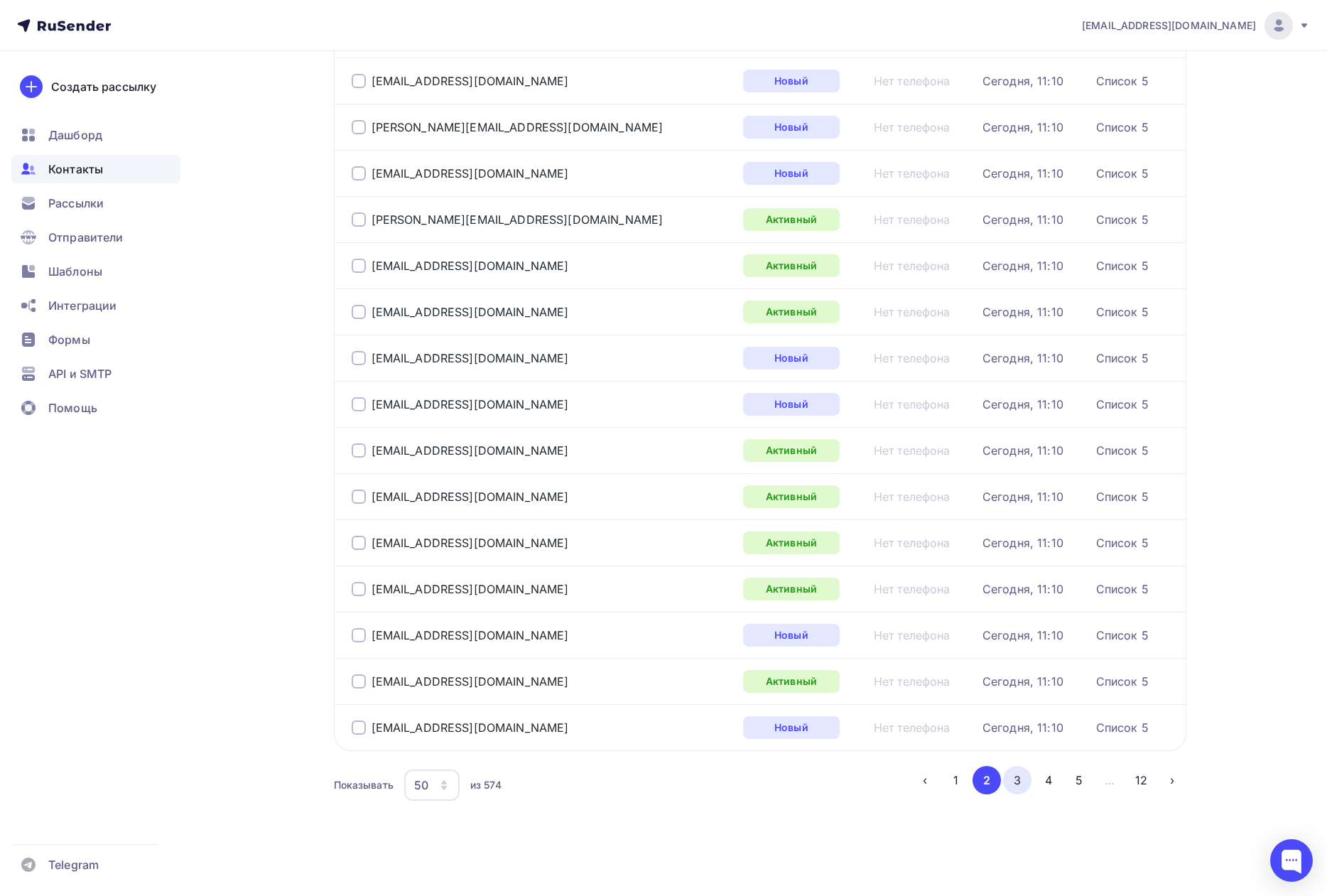
click at [1018, 787] on button "3" at bounding box center [1018, 780] width 29 height 29
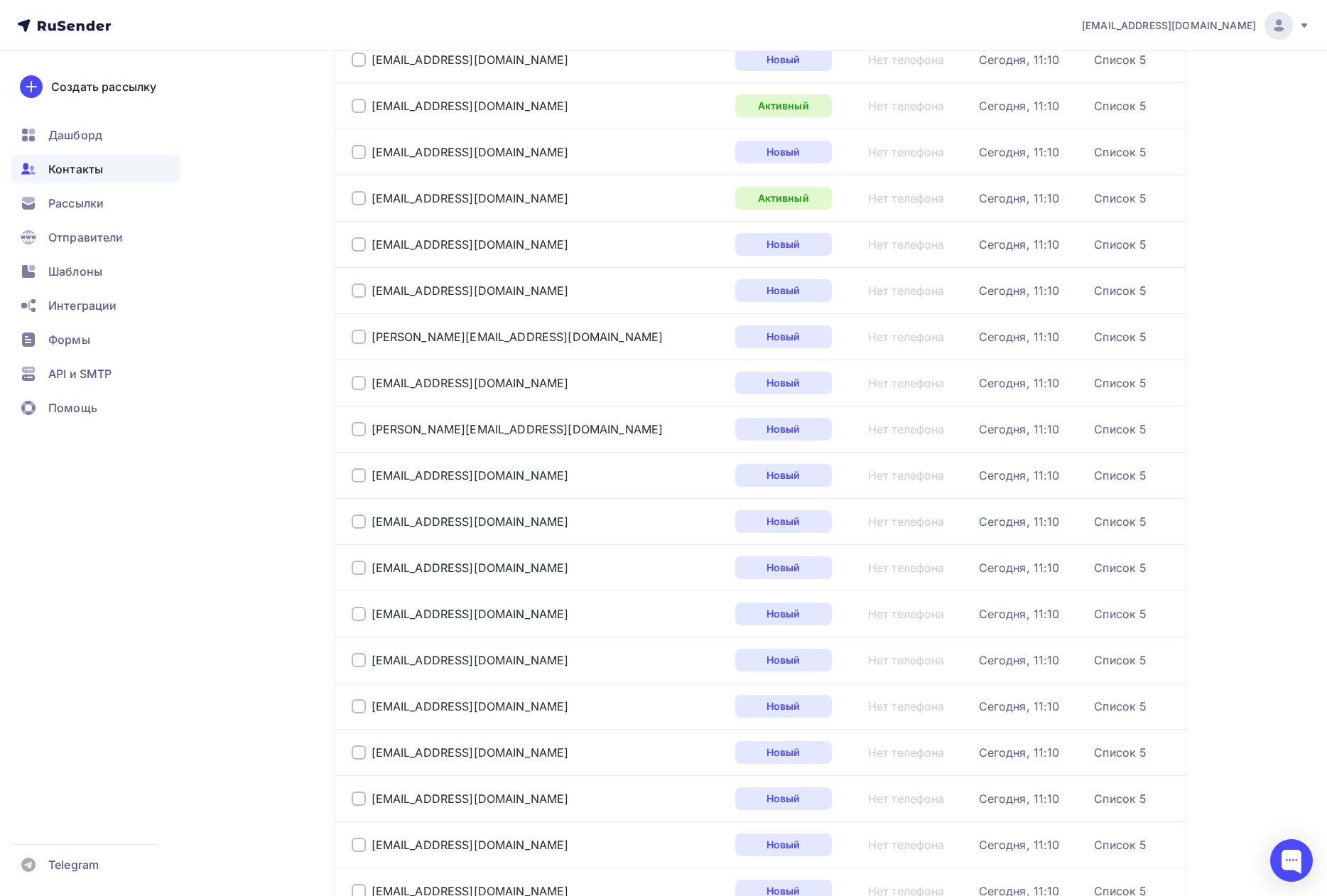
scroll to position [902, 0]
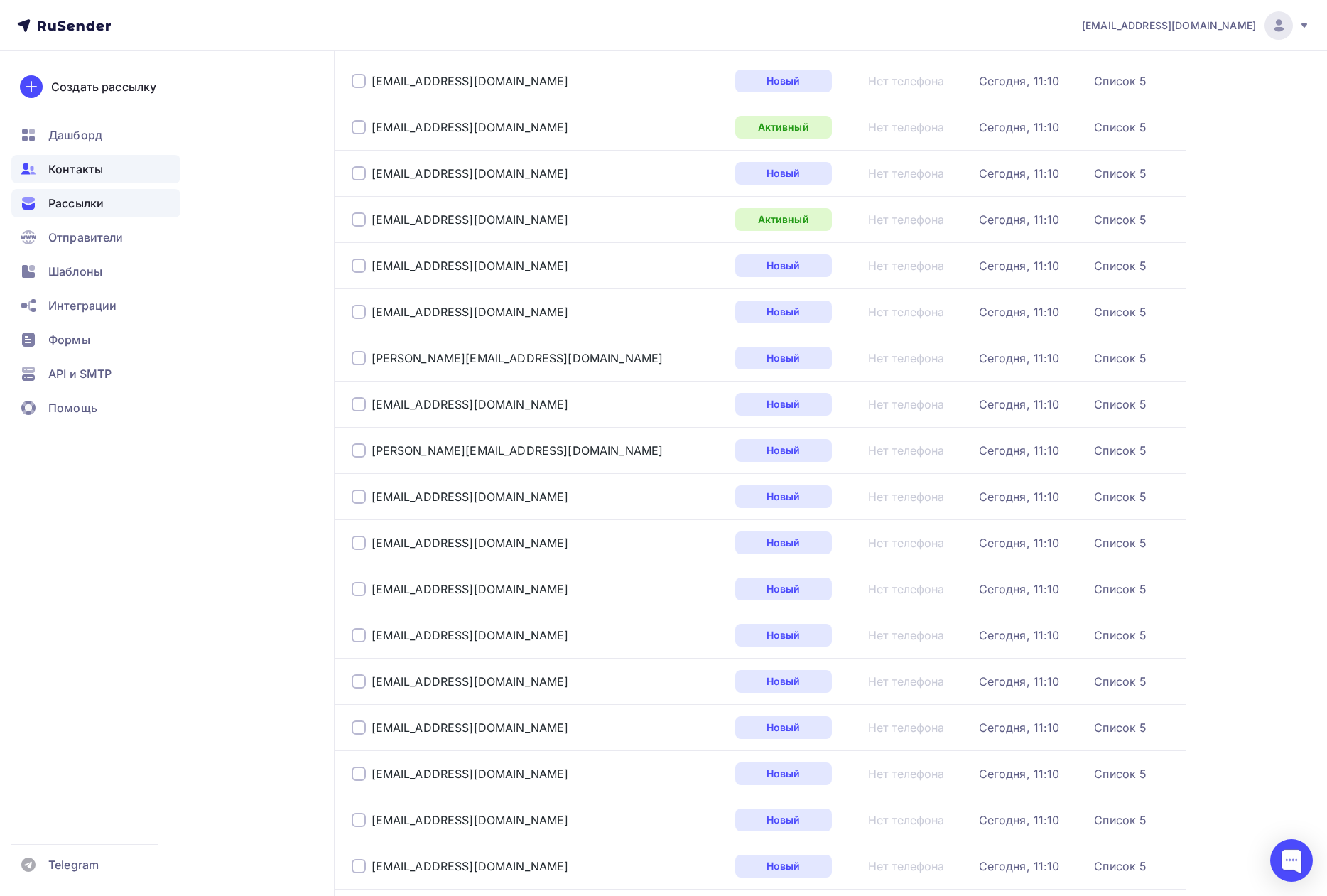
click at [72, 204] on span "Рассылки" at bounding box center [76, 202] width 56 height 17
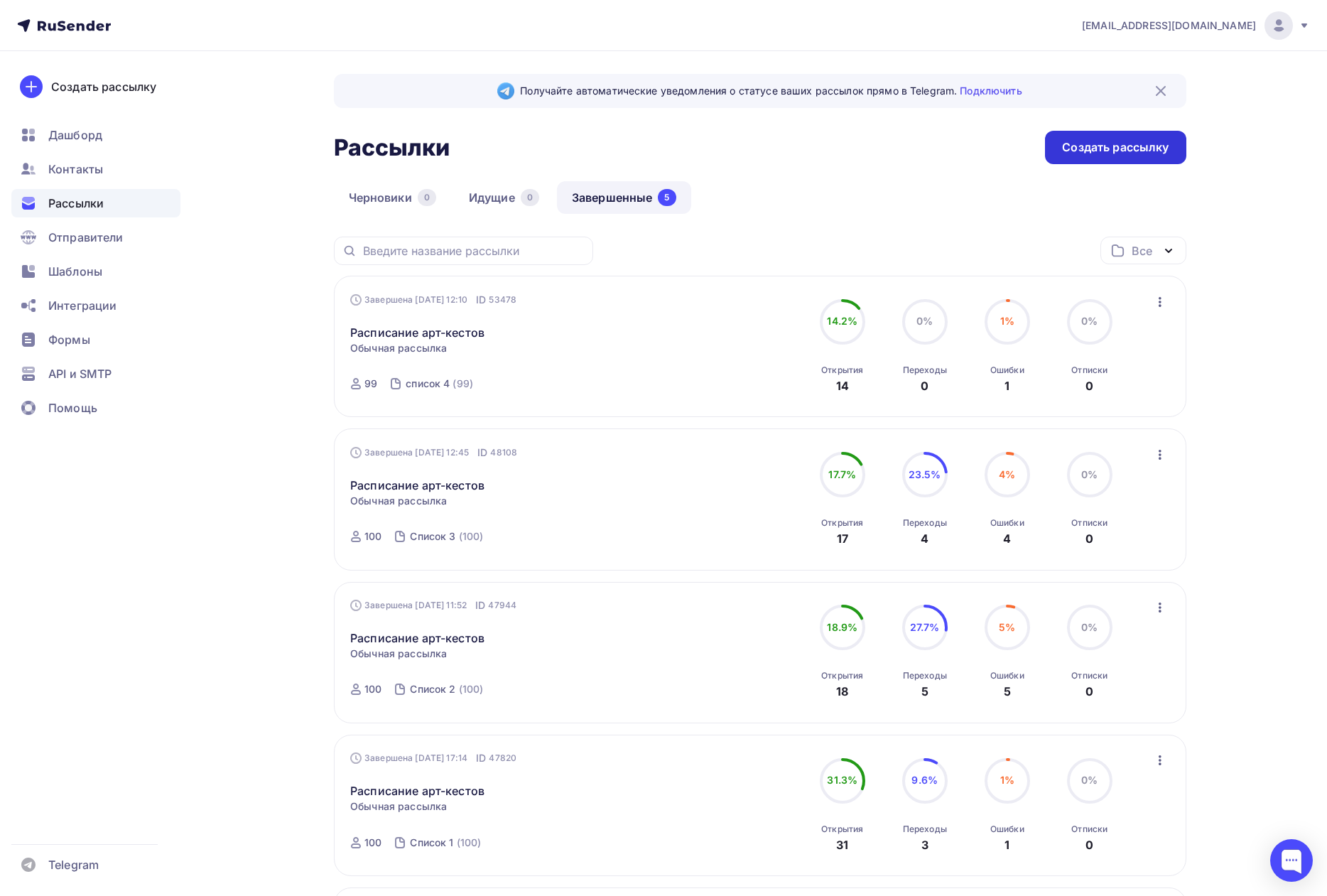
click at [1123, 152] on div "Создать рассылку" at bounding box center [1115, 148] width 106 height 16
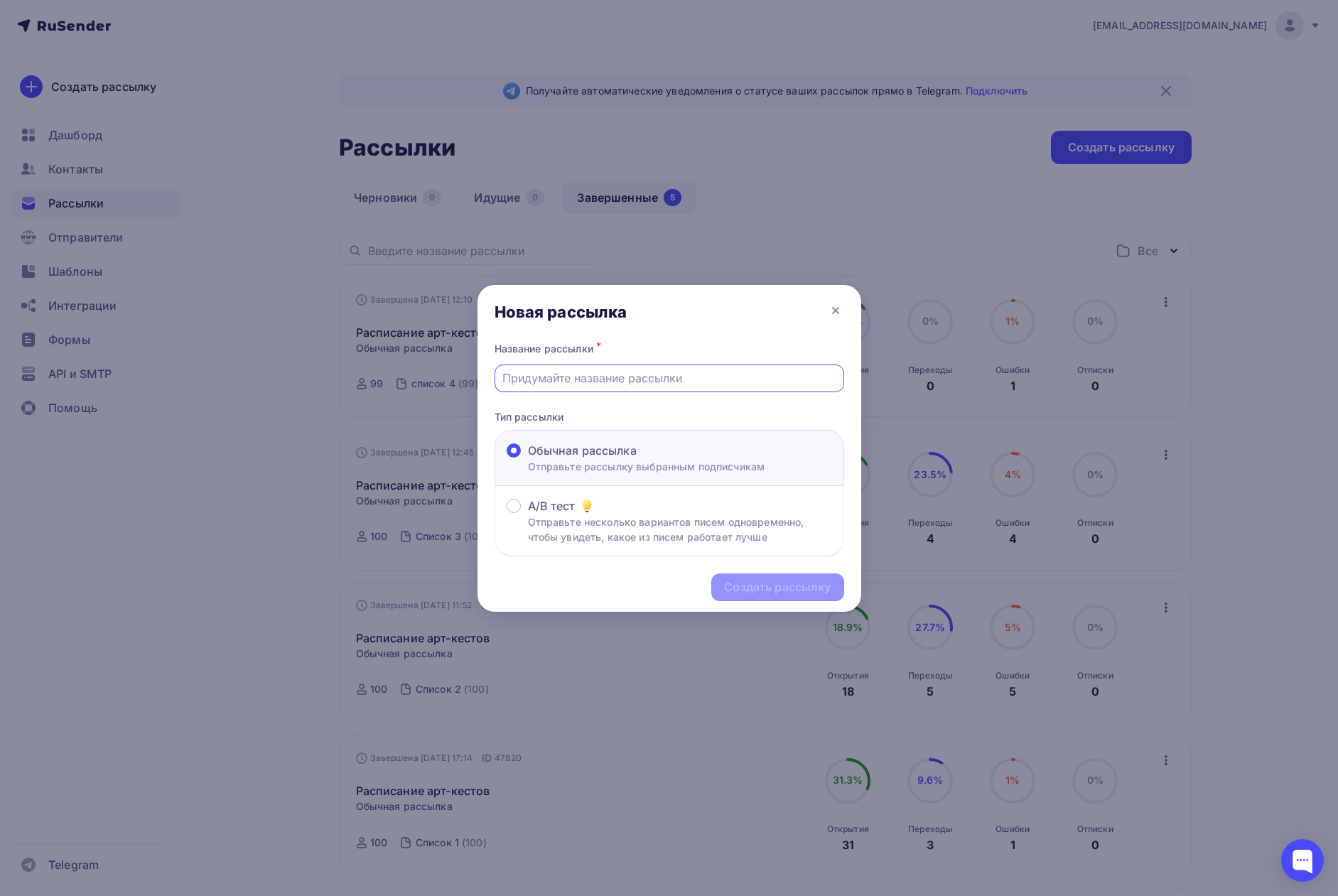
click at [624, 378] on input "text" at bounding box center [669, 378] width 333 height 17
type input "Расписание арт-кестов"
click at [759, 590] on div "Создать рассылку" at bounding box center [777, 587] width 106 height 16
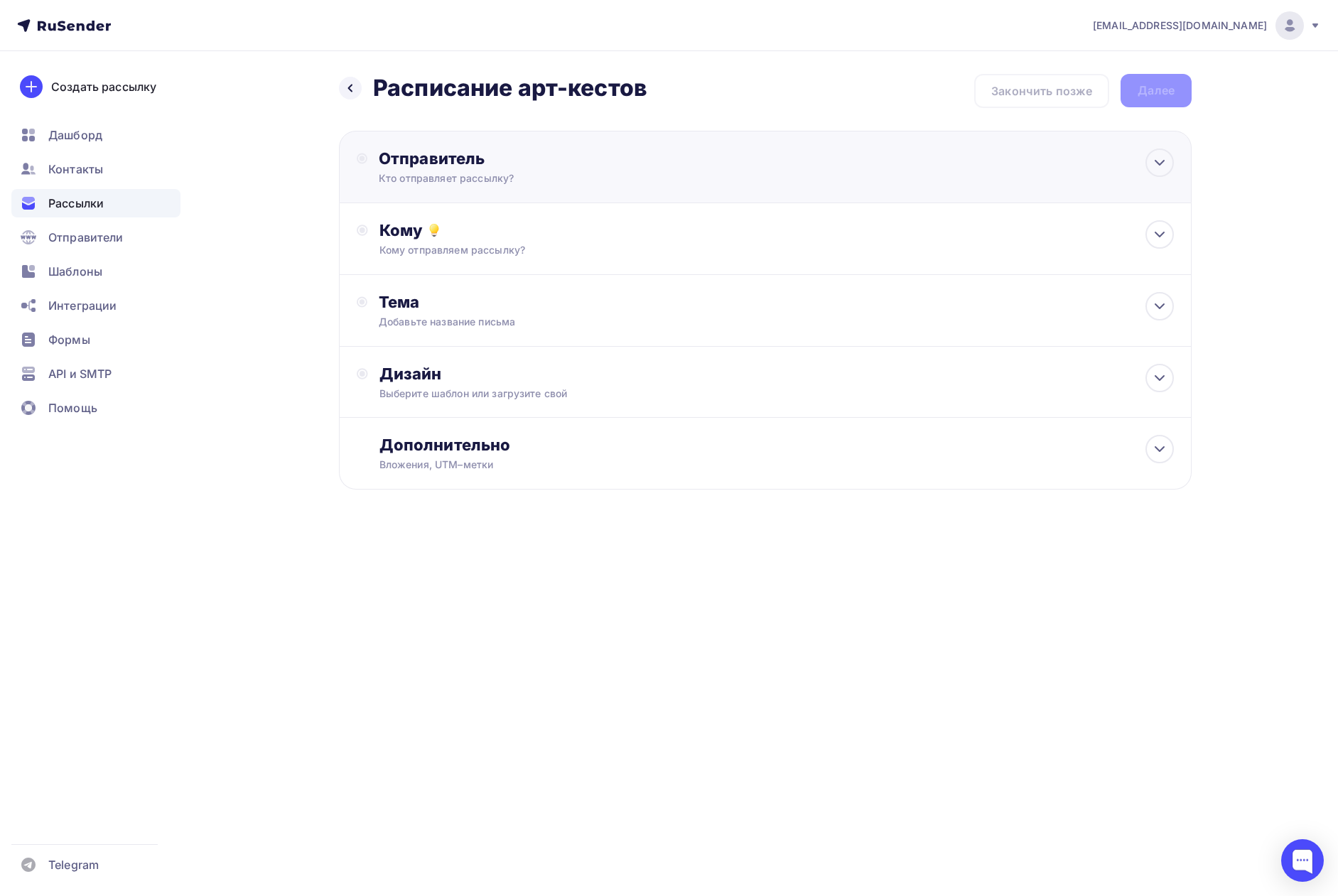
click at [554, 148] on div "Отправитель Кто отправляет рассылку? Email * Выберите отправителя hello@pickart…" at bounding box center [766, 166] width 853 height 73
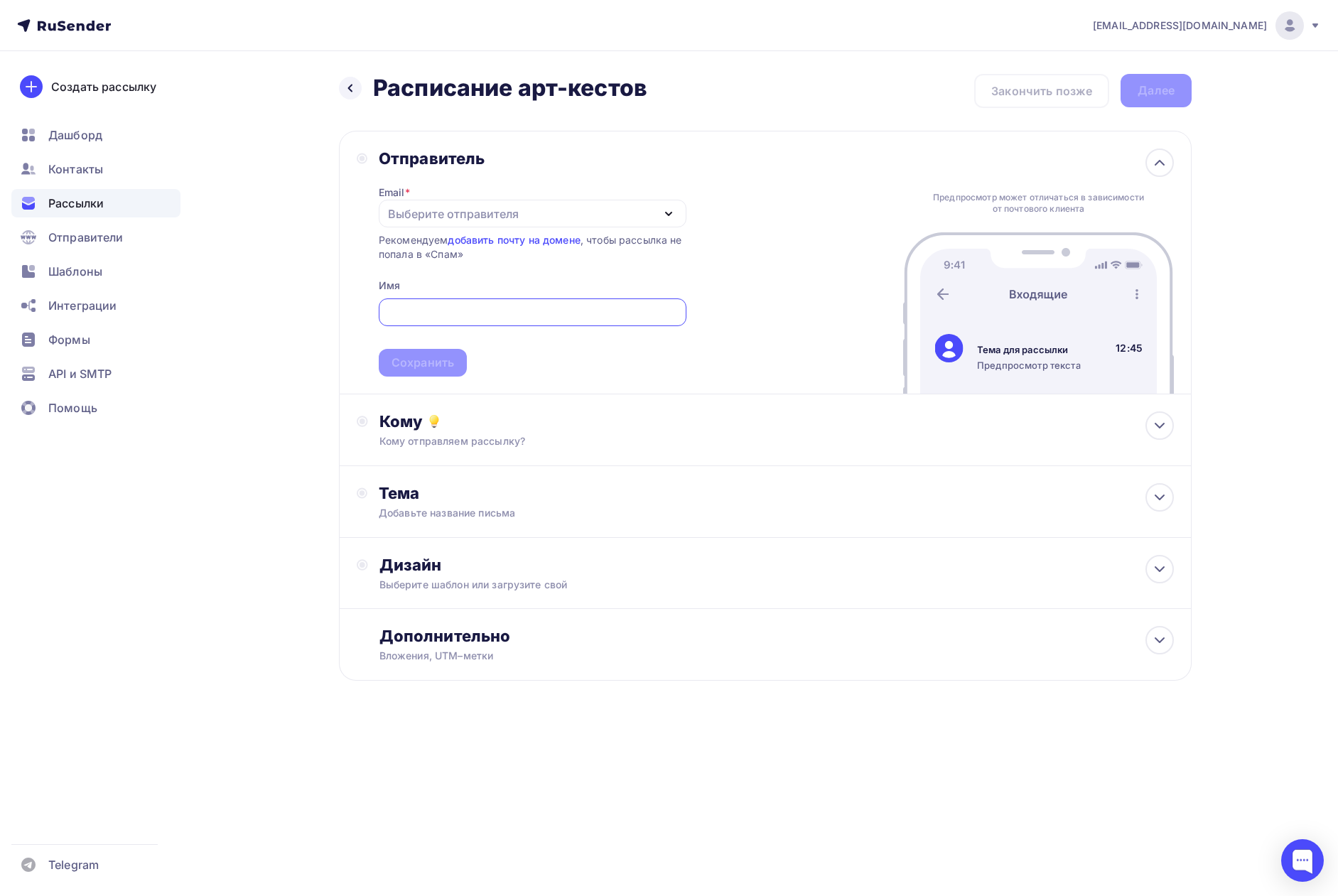
click at [475, 211] on div "Выберите отправителя" at bounding box center [453, 213] width 130 height 17
click at [469, 255] on div "hello@pickartparty.ru" at bounding box center [496, 255] width 200 height 17
click at [431, 306] on input "text" at bounding box center [533, 312] width 292 height 17
type input "PickArt"
click at [404, 356] on div "Сохранить" at bounding box center [422, 363] width 62 height 16
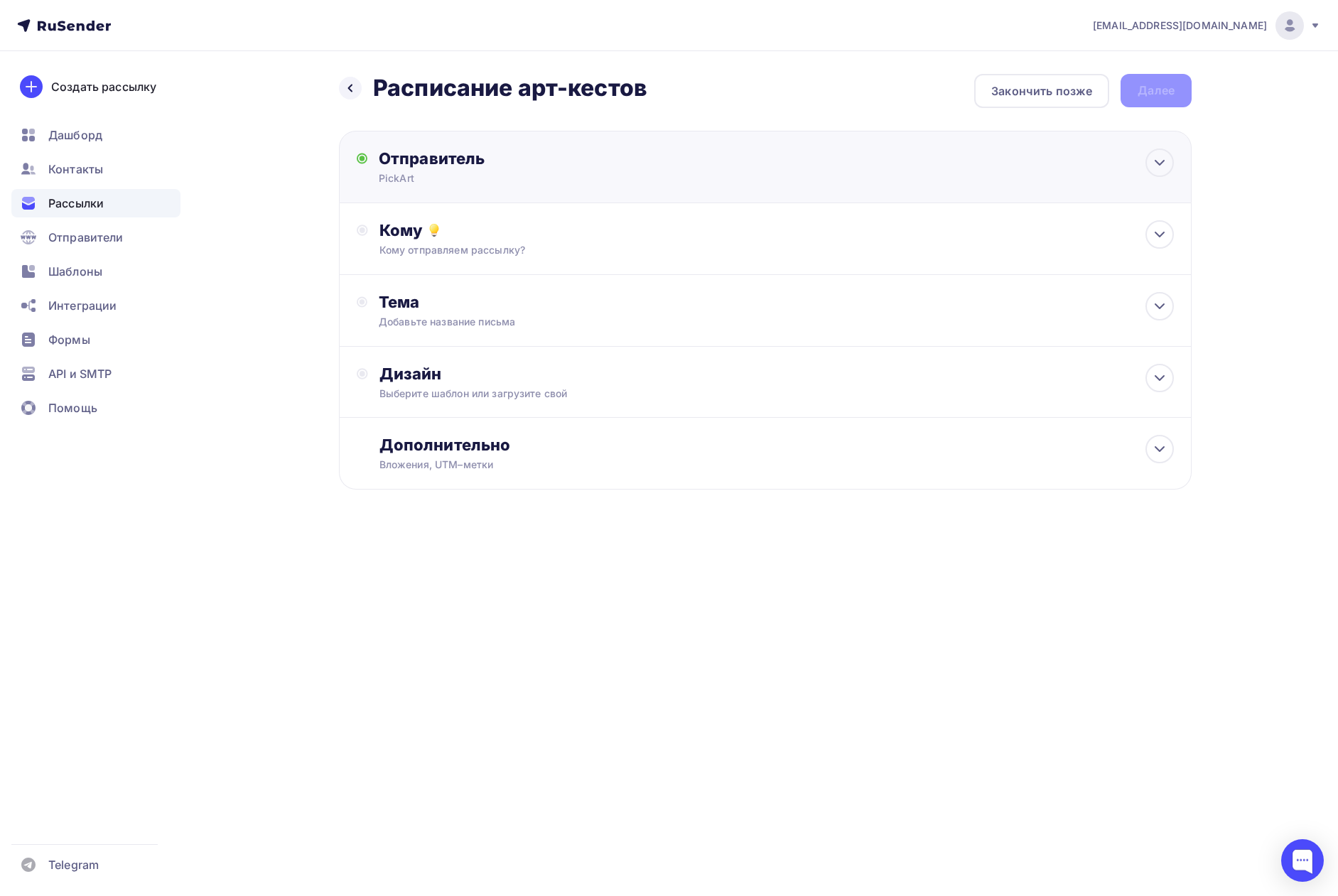
click at [437, 189] on div "Отправитель PickArt Email * hello@pickartparty.ru hello@pickartparty.ru Добавит…" at bounding box center [766, 166] width 853 height 73
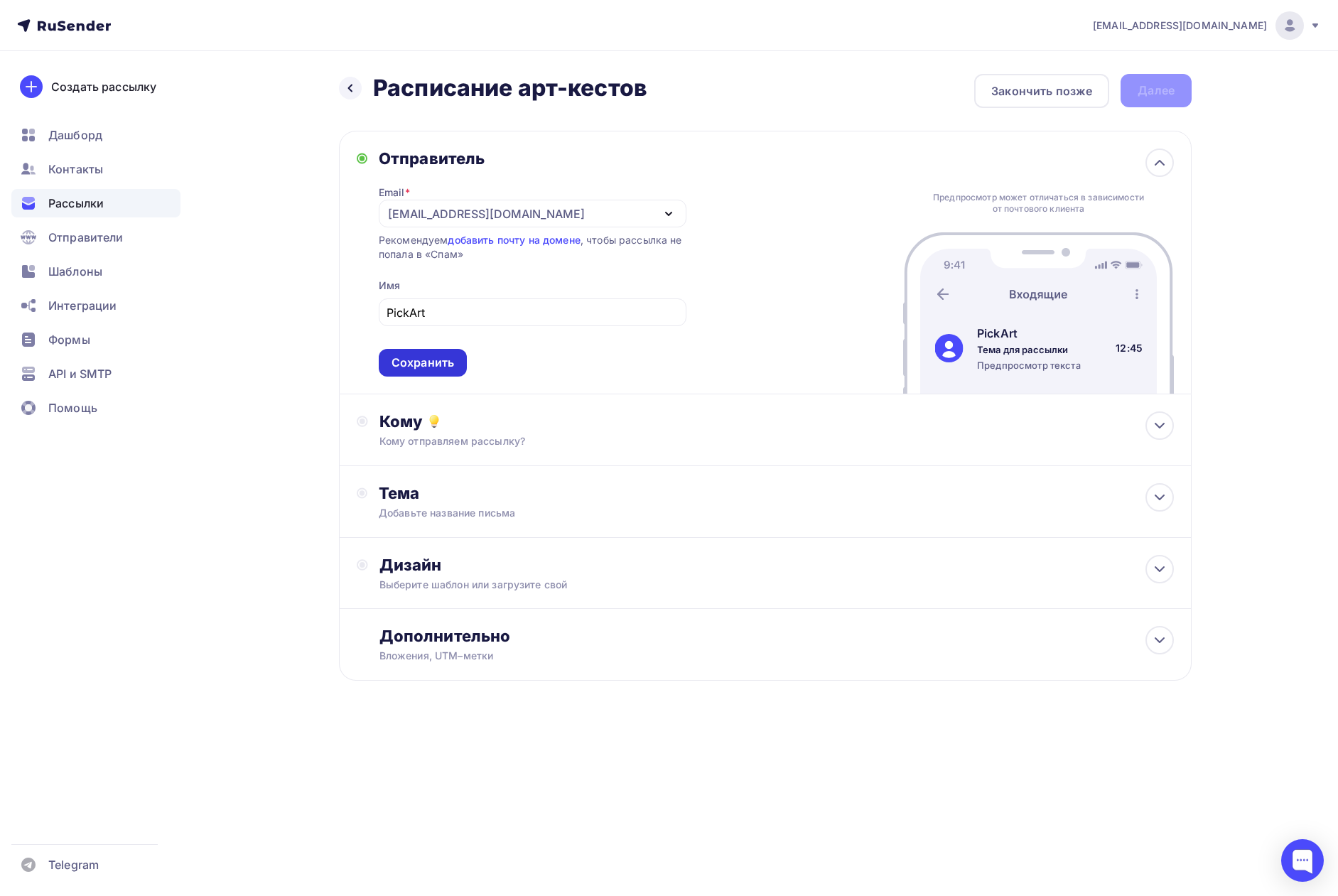
click at [434, 363] on div "Сохранить" at bounding box center [422, 363] width 62 height 16
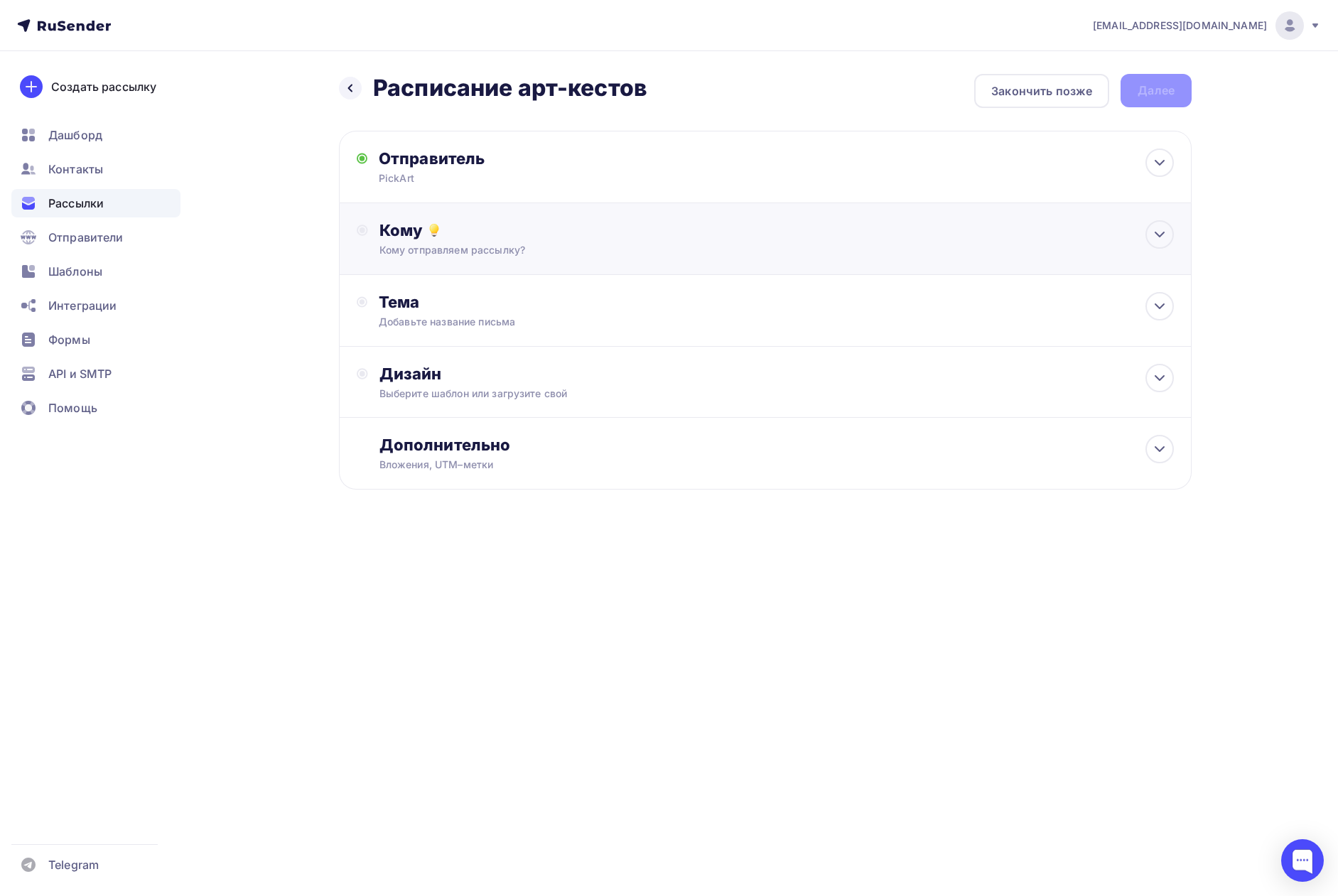
click at [450, 252] on div "Кому отправляем рассылку?" at bounding box center [737, 250] width 715 height 14
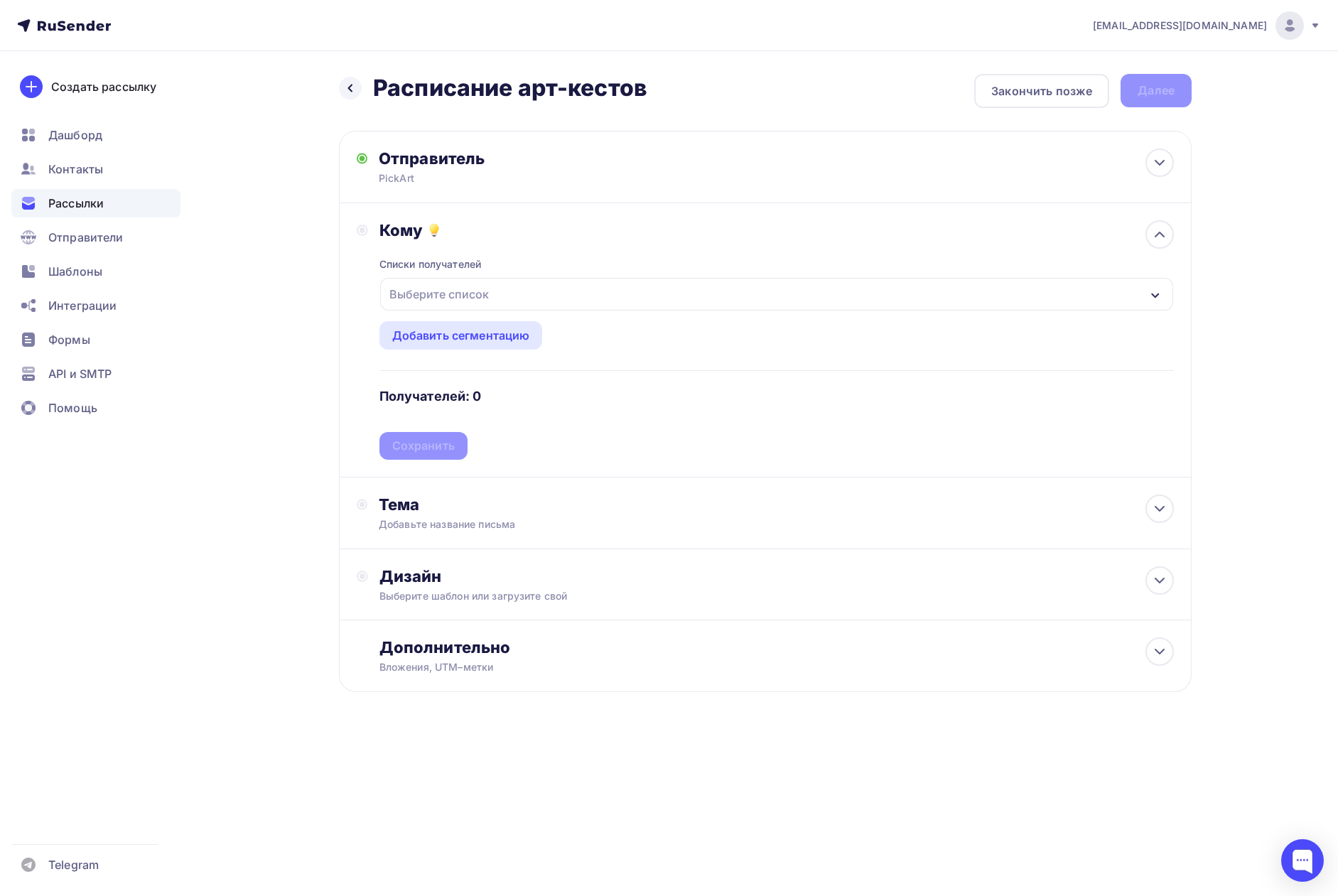
click at [471, 297] on div "Выберите список" at bounding box center [438, 294] width 111 height 25
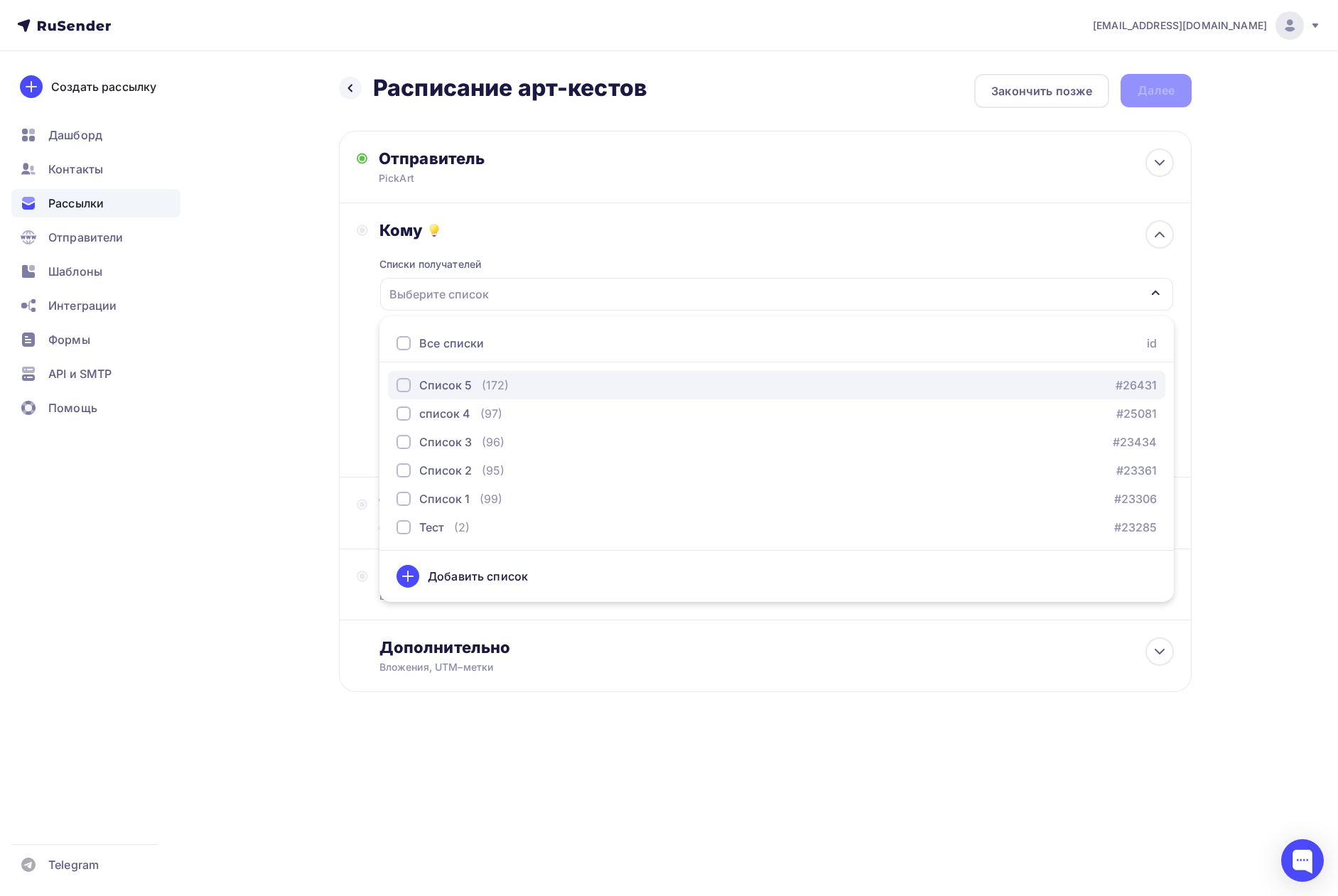
click at [462, 382] on div "Список 5" at bounding box center [445, 385] width 52 height 17
click at [582, 656] on div "Дополнительно" at bounding box center [777, 647] width 795 height 20
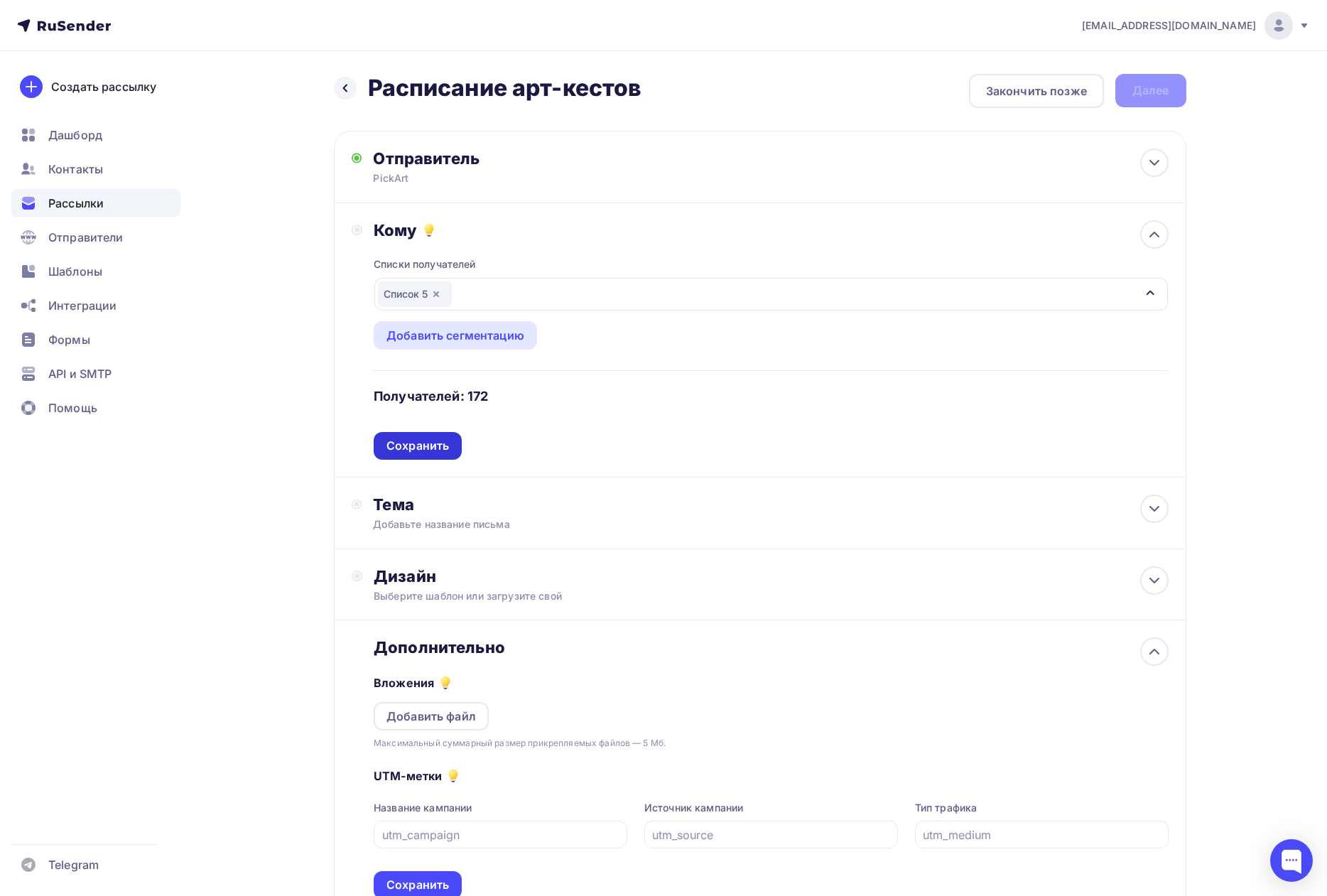
click at [436, 443] on div "Сохранить" at bounding box center [417, 445] width 62 height 16
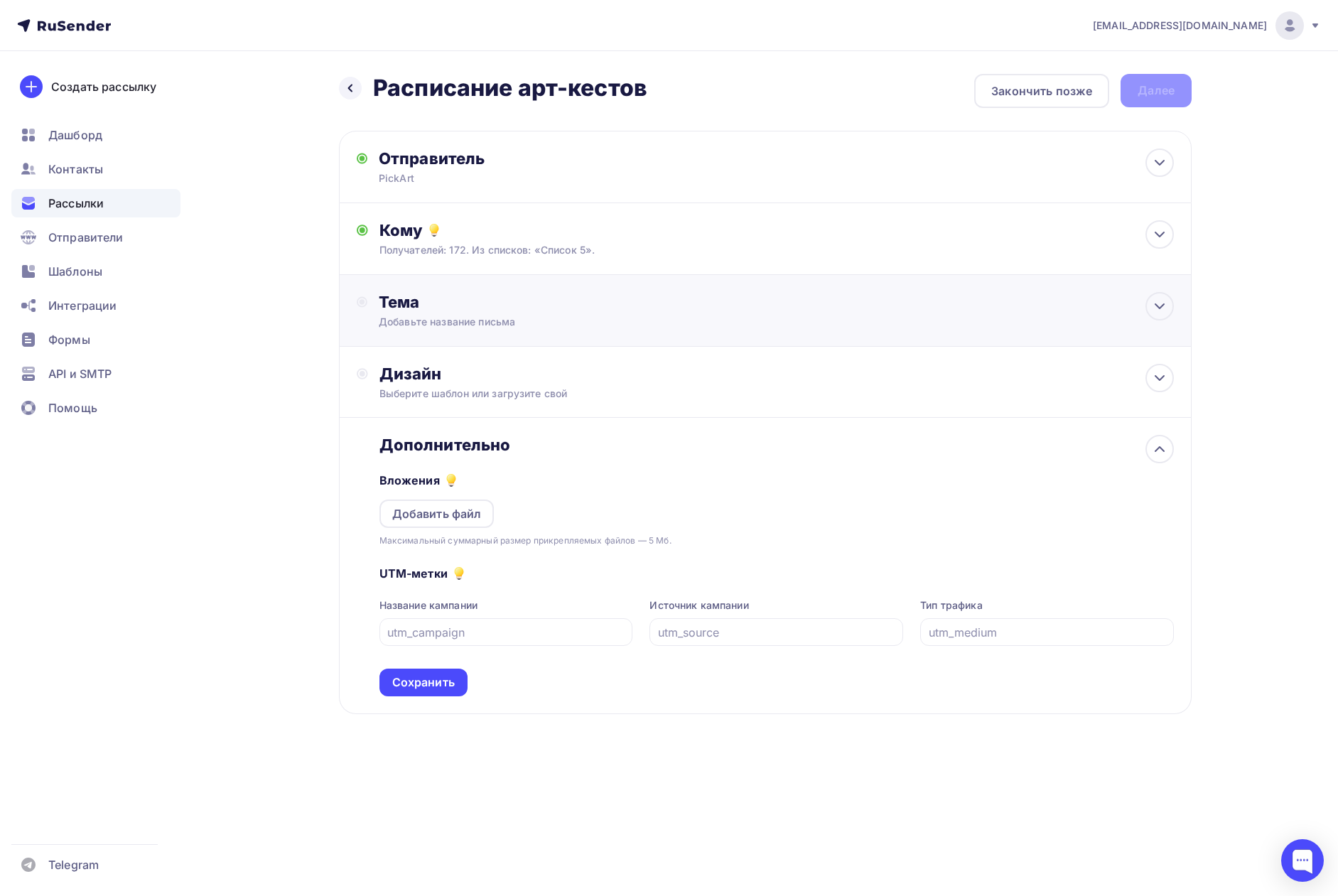
click at [430, 320] on div "Добавьте название письма" at bounding box center [505, 322] width 253 height 14
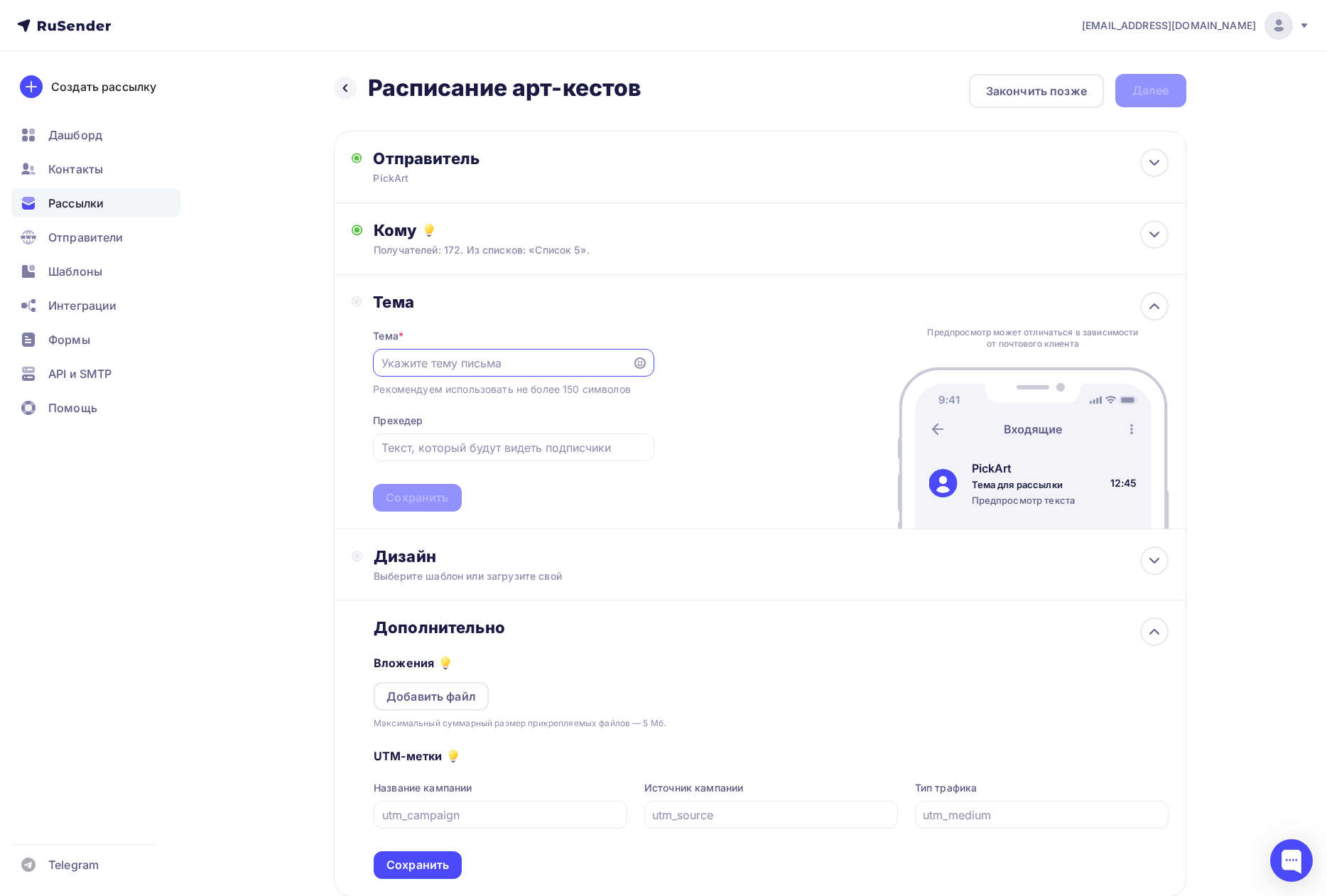
click at [443, 370] on input "text" at bounding box center [503, 363] width 243 height 17
drag, startPoint x: 547, startPoint y: 368, endPoint x: 322, endPoint y: 378, distance: 225.2
click at [322, 378] on div "Назад Расписание арт-кестов Расписание арт-кестов Закончить позже Далее Отправи…" at bounding box center [664, 520] width 1164 height 937
click at [452, 450] on input "text" at bounding box center [514, 447] width 265 height 17
click at [545, 363] on input "Расписание арт-квестов" at bounding box center [503, 363] width 243 height 17
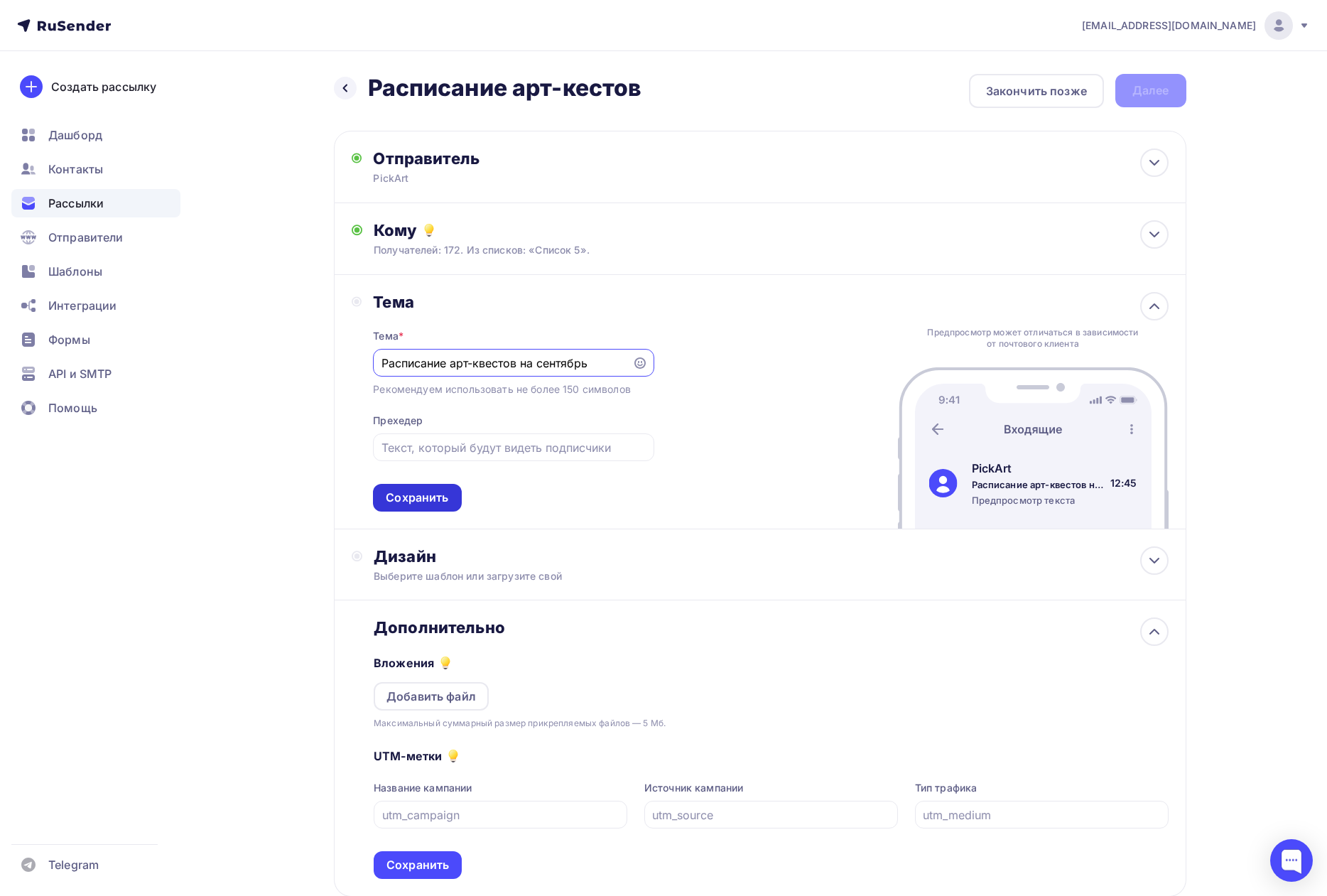
type input "Расписание арт-квестов на сентябрь"
click at [427, 497] on div "Сохранить" at bounding box center [417, 497] width 62 height 16
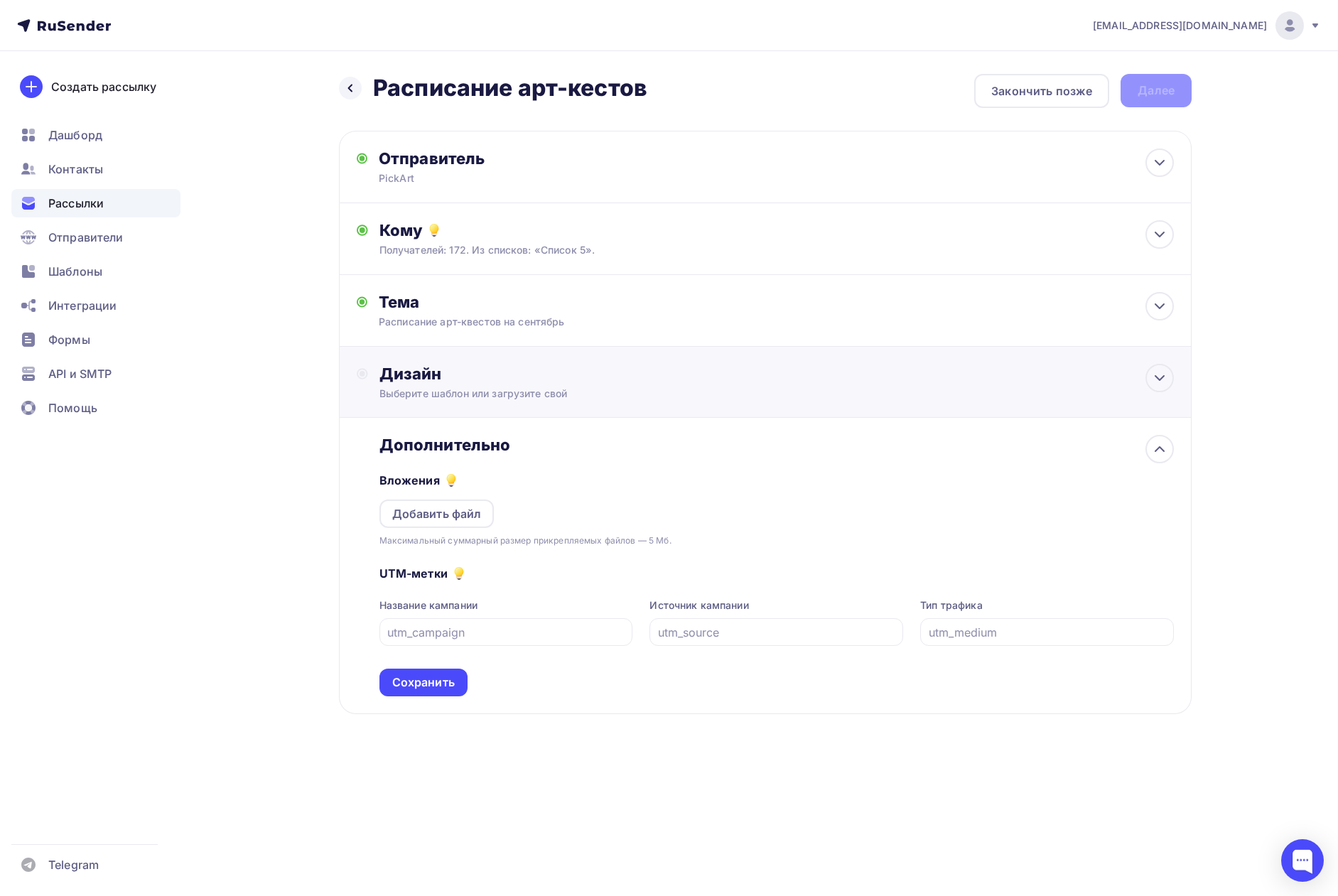
click at [367, 373] on circle at bounding box center [362, 373] width 10 height 10
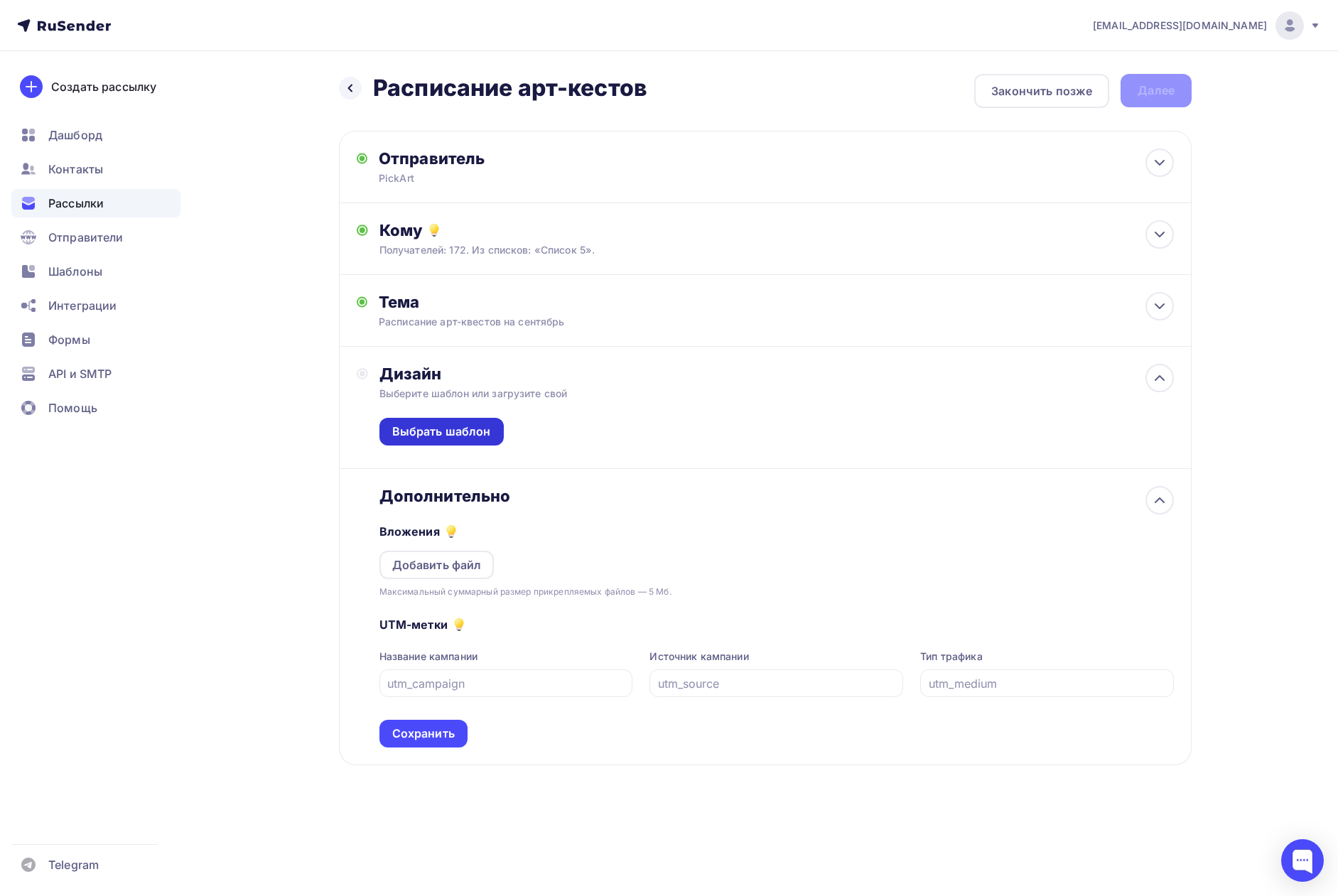
click at [424, 434] on div "Выбрать шаблон" at bounding box center [442, 432] width 99 height 16
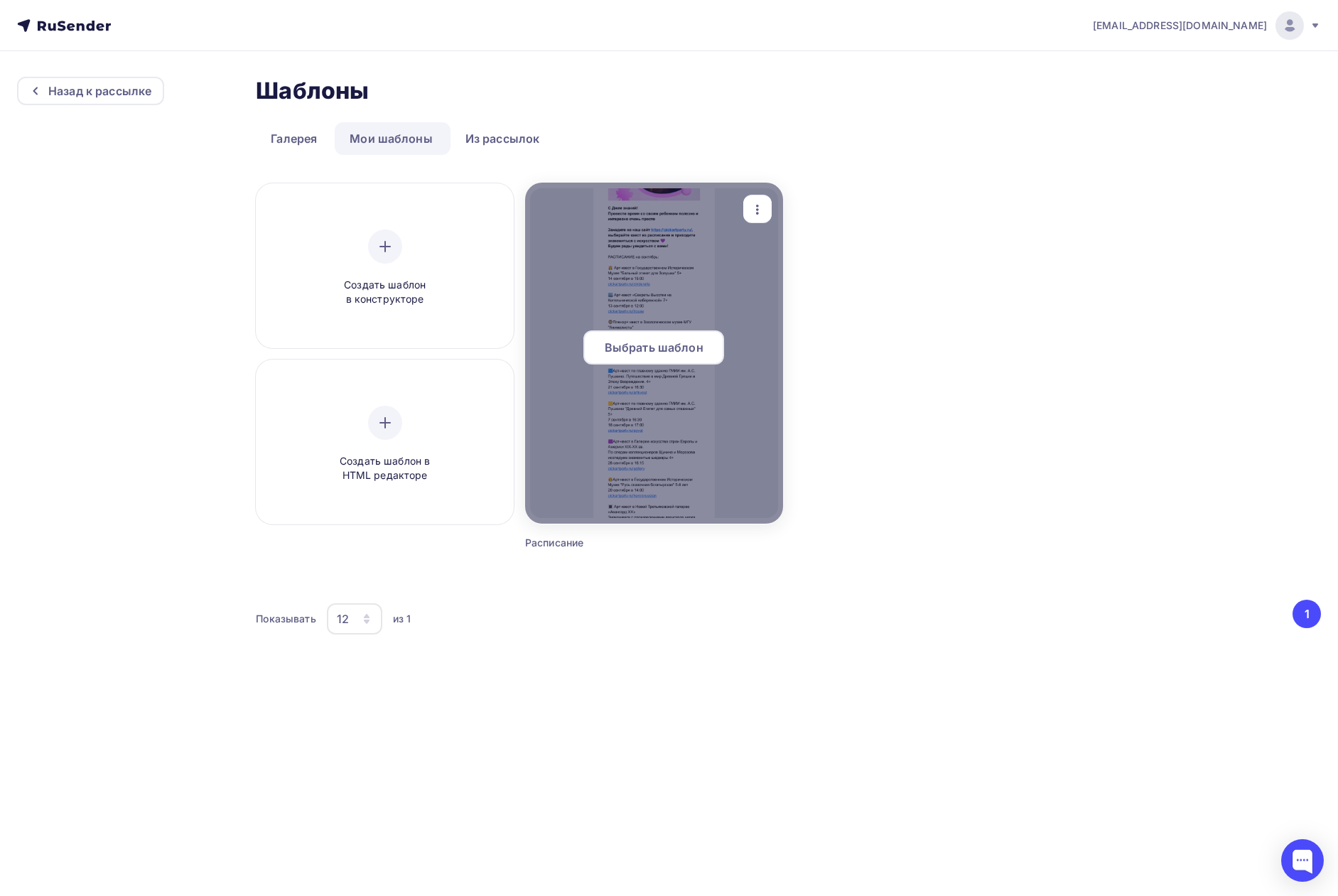
click at [636, 354] on span "Выбрать шаблон" at bounding box center [654, 347] width 99 height 17
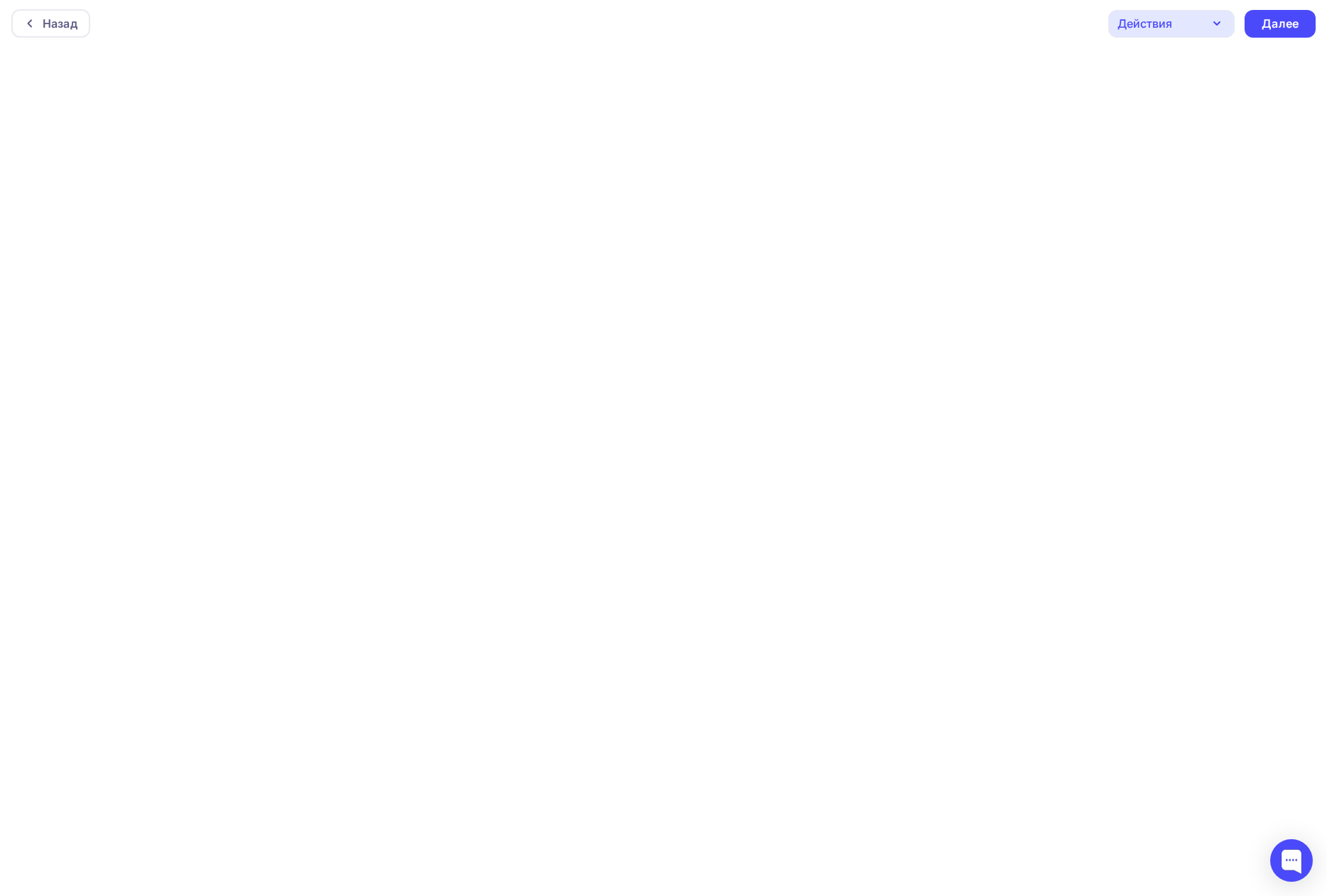
scroll to position [4, 0]
click at [1291, 25] on div "Далее" at bounding box center [1279, 22] width 37 height 16
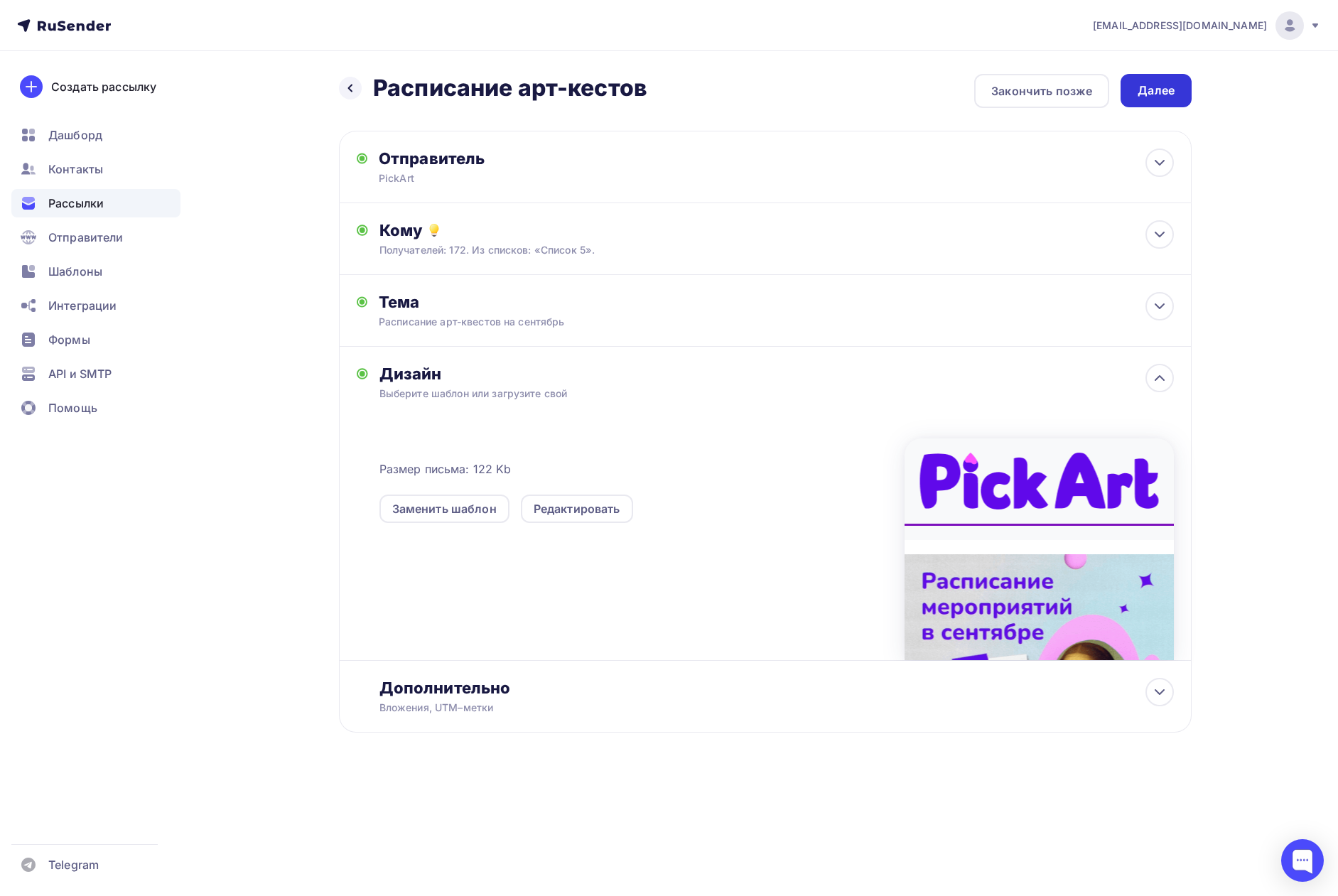
click at [1156, 96] on div "Далее" at bounding box center [1155, 91] width 37 height 16
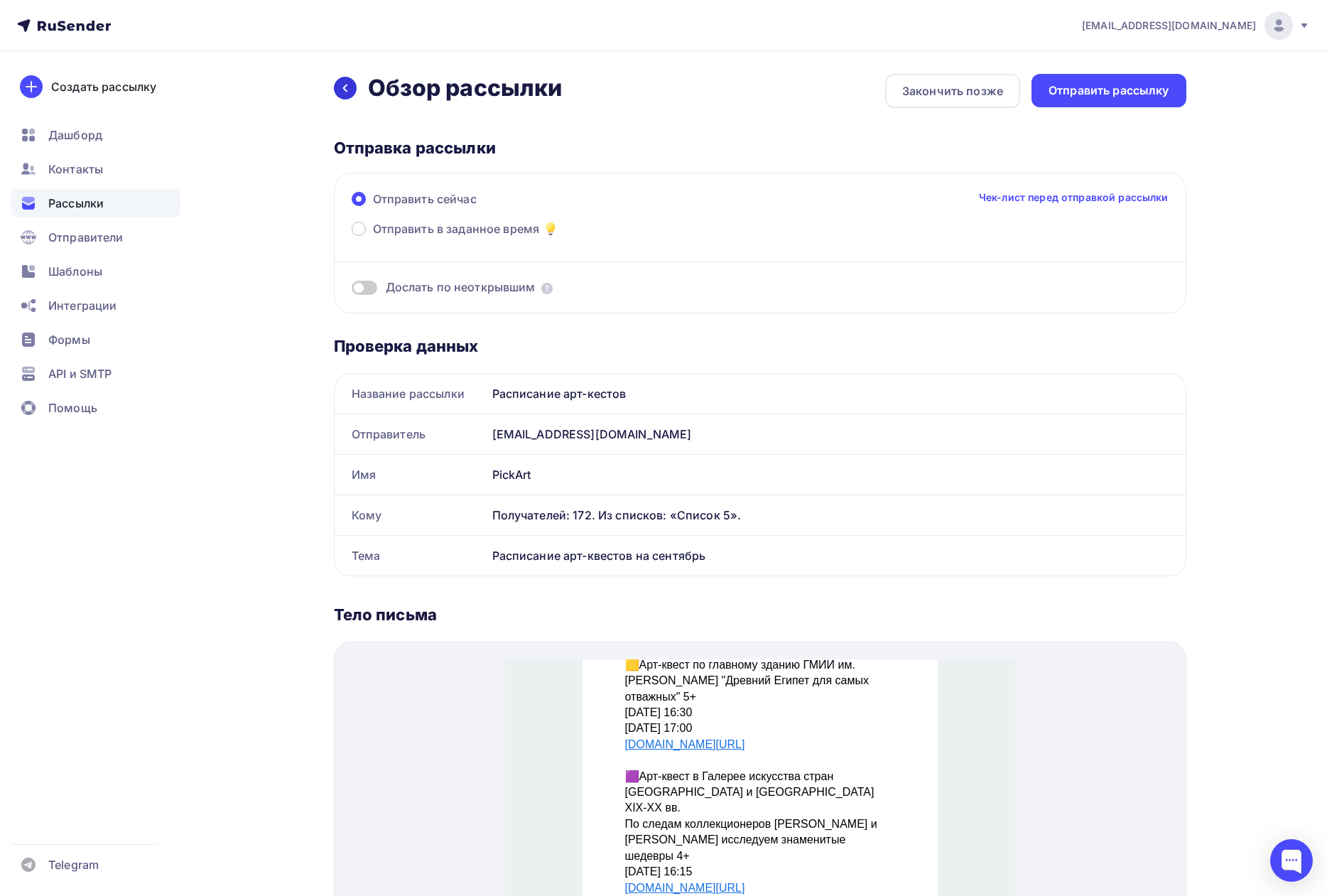
click at [348, 88] on icon at bounding box center [345, 88] width 12 height 12
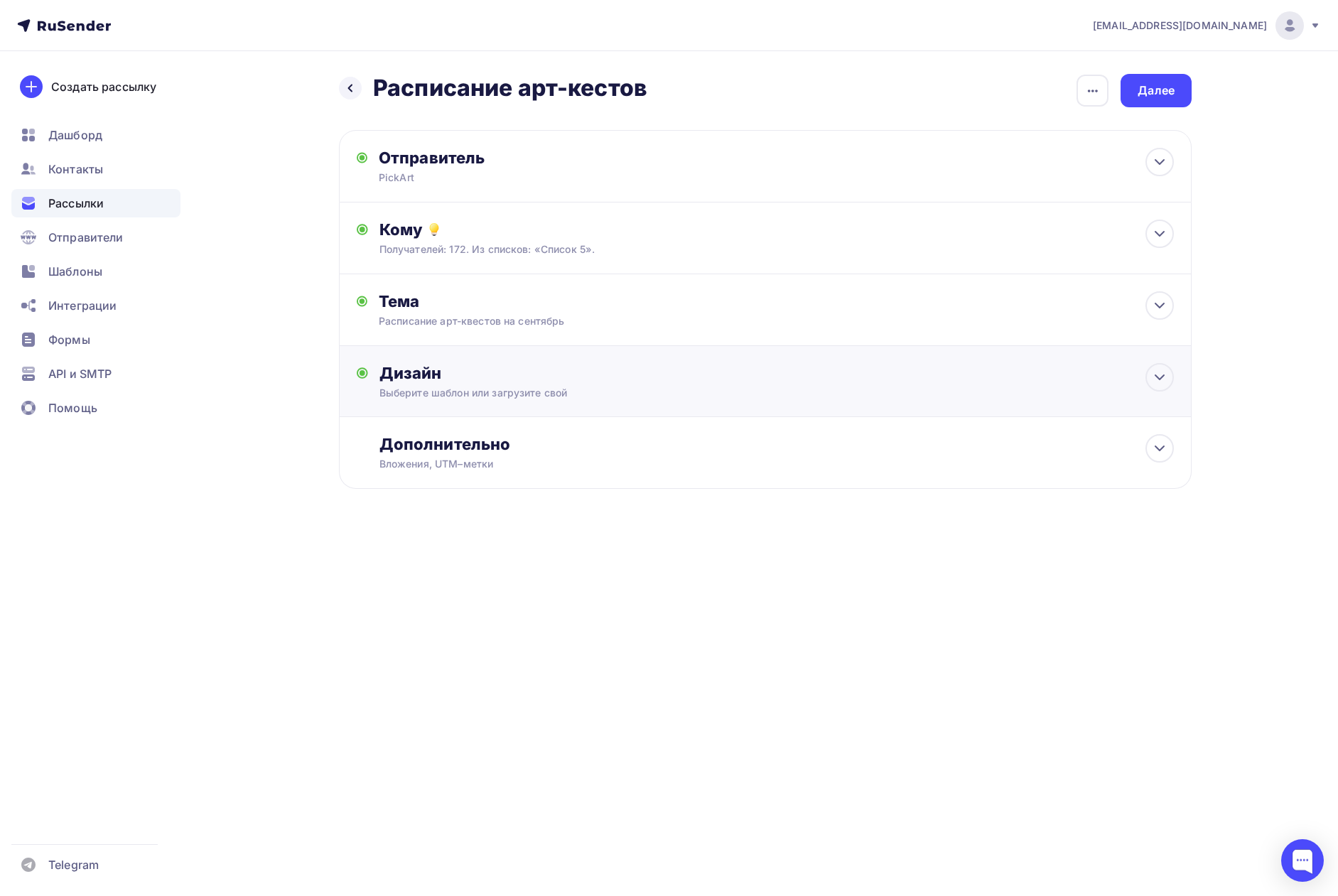
click at [512, 390] on div "Выберите шаблон или загрузите свой" at bounding box center [737, 393] width 715 height 14
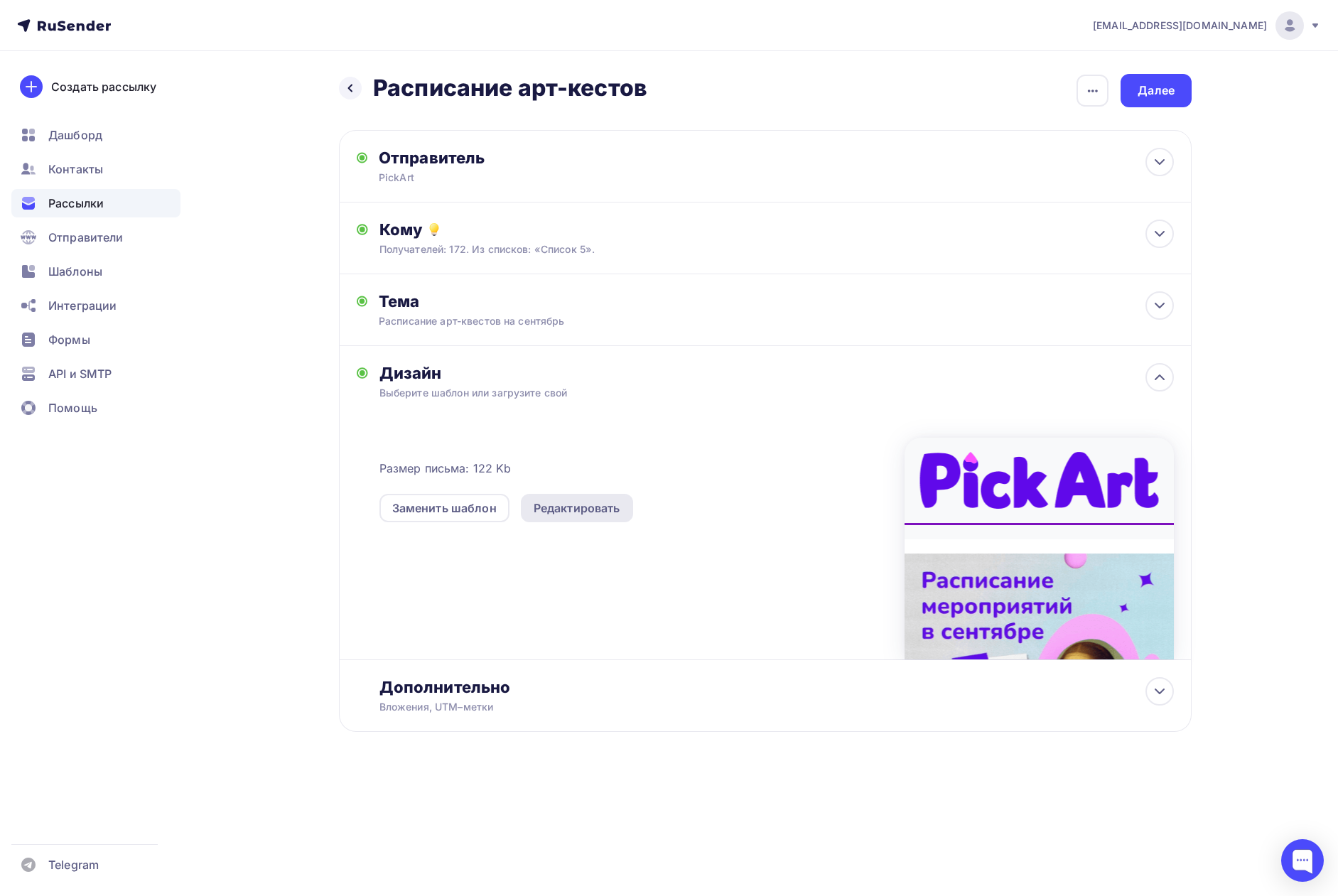
click at [593, 508] on div "Редактировать" at bounding box center [577, 507] width 86 height 17
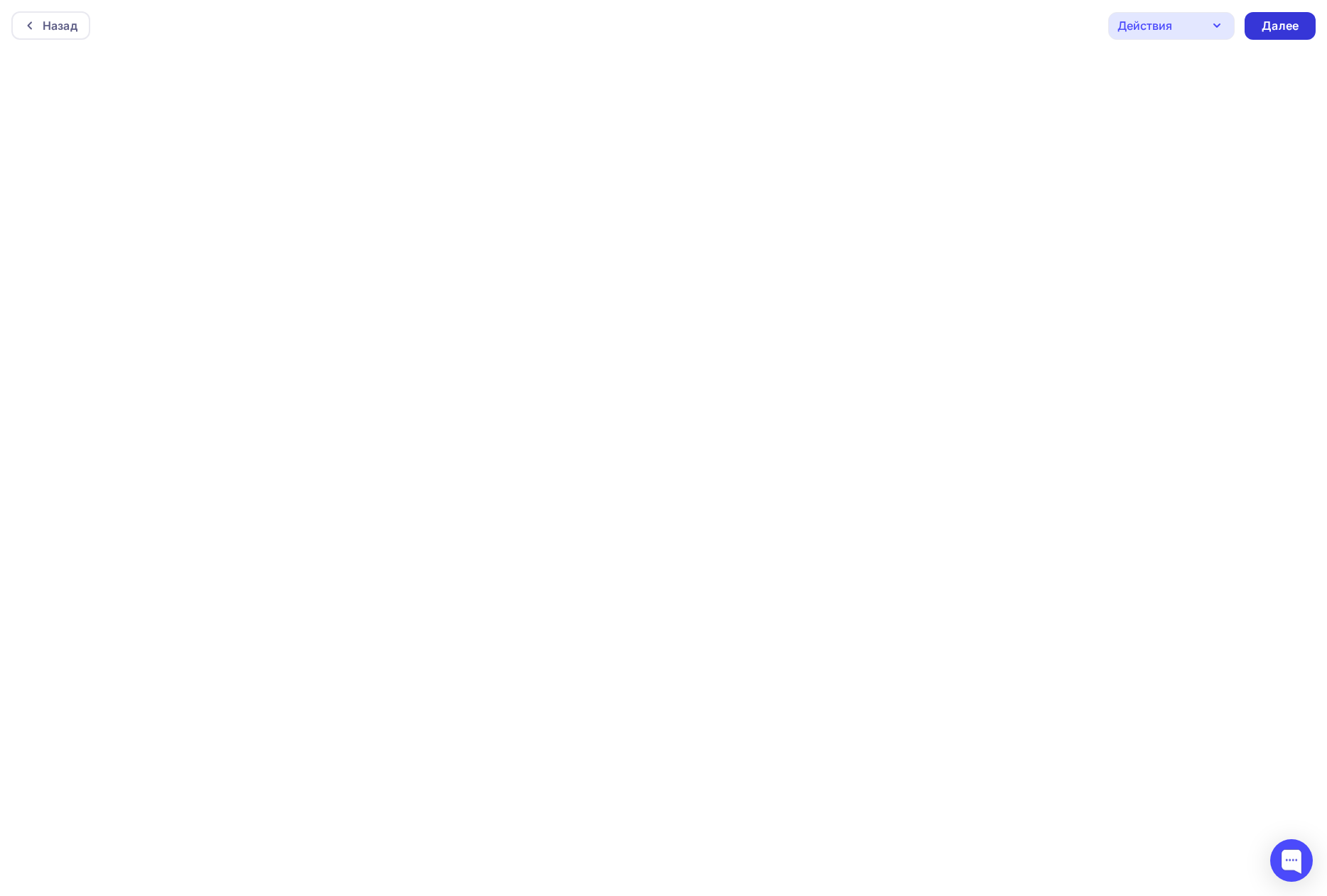
click at [1286, 35] on div "Далее" at bounding box center [1279, 25] width 71 height 28
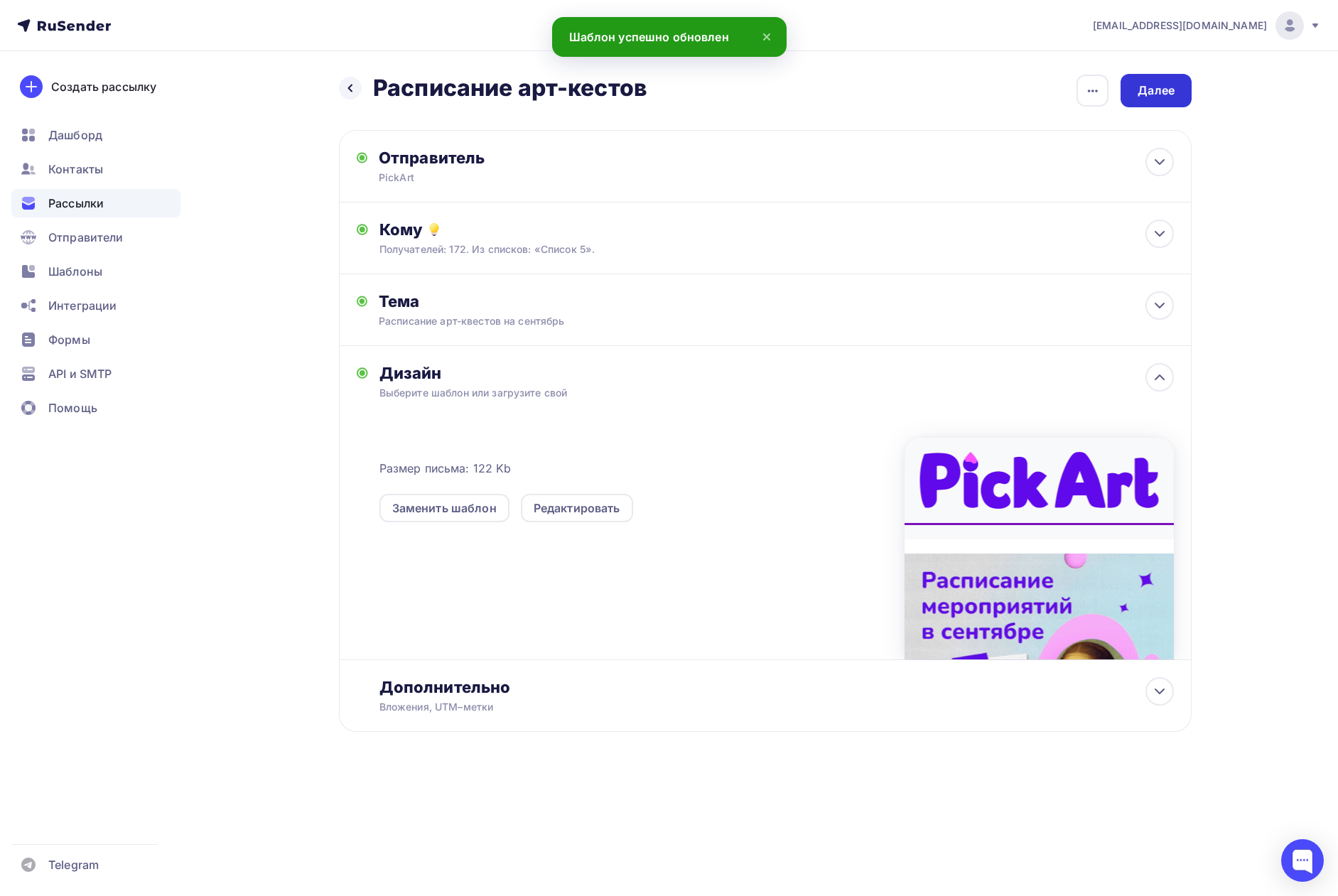
click at [1158, 89] on div "Далее" at bounding box center [1155, 91] width 37 height 16
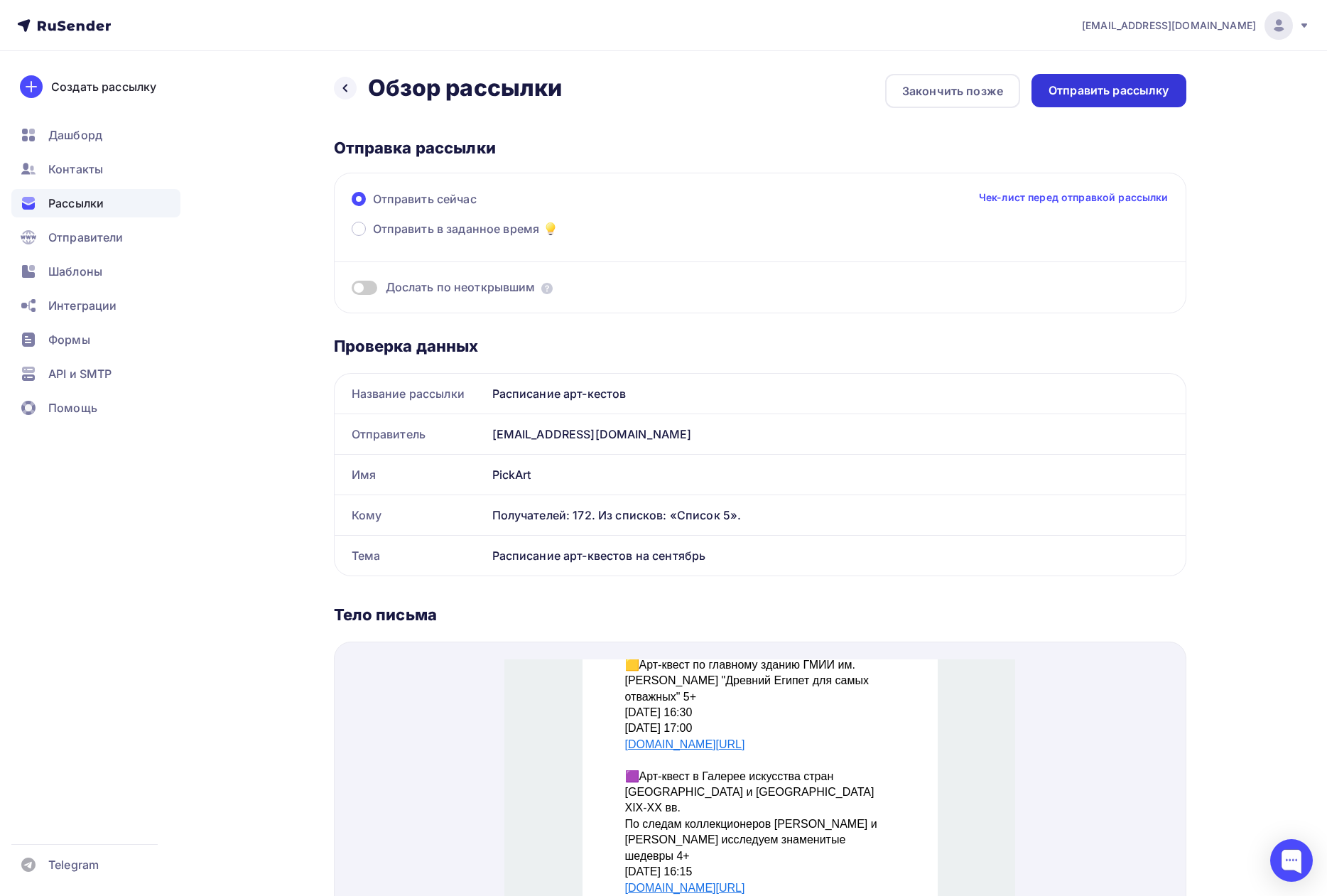
click at [1097, 92] on div "Отправить рассылку" at bounding box center [1108, 91] width 121 height 16
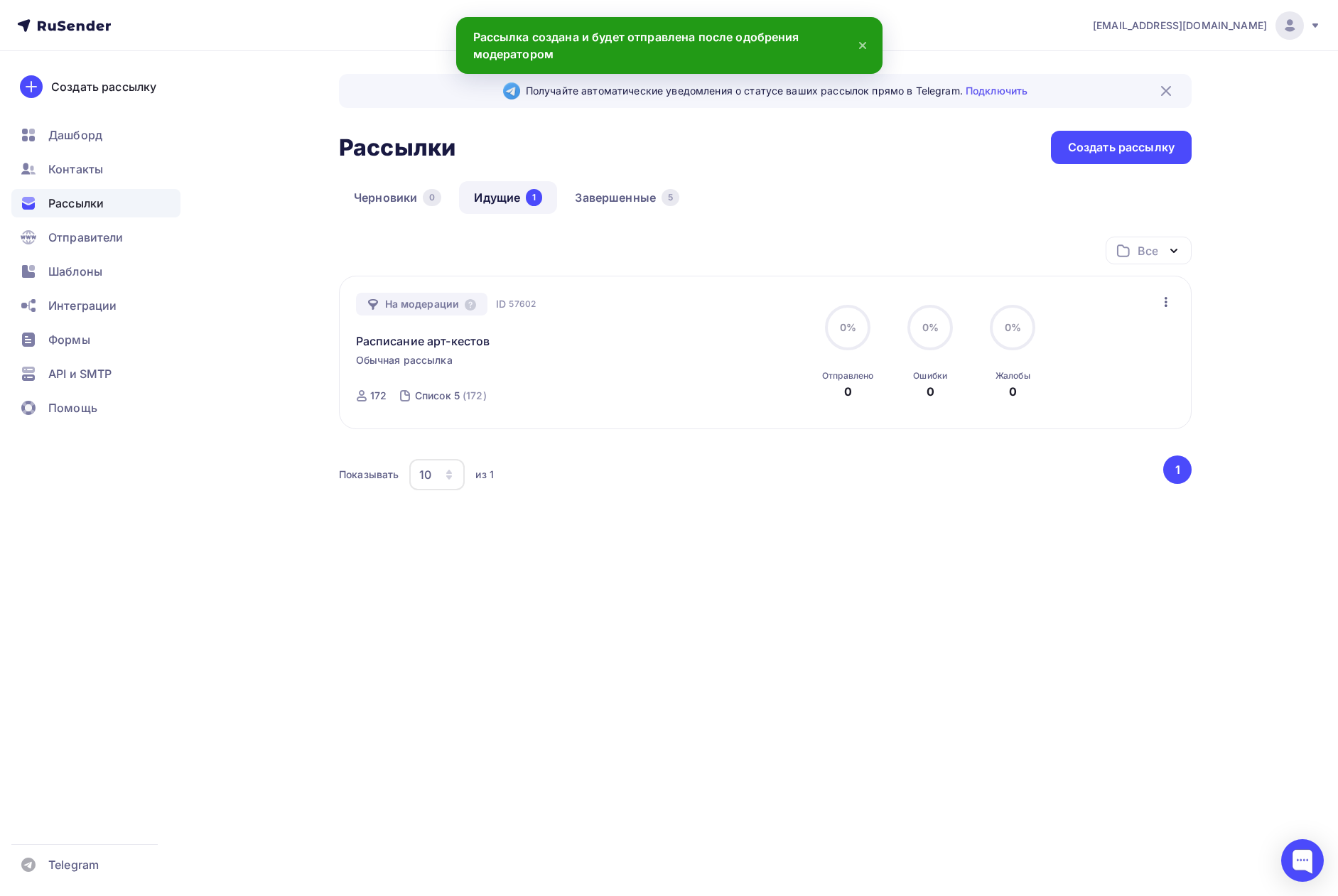
click at [508, 187] on link "Идущие 1" at bounding box center [507, 197] width 98 height 32
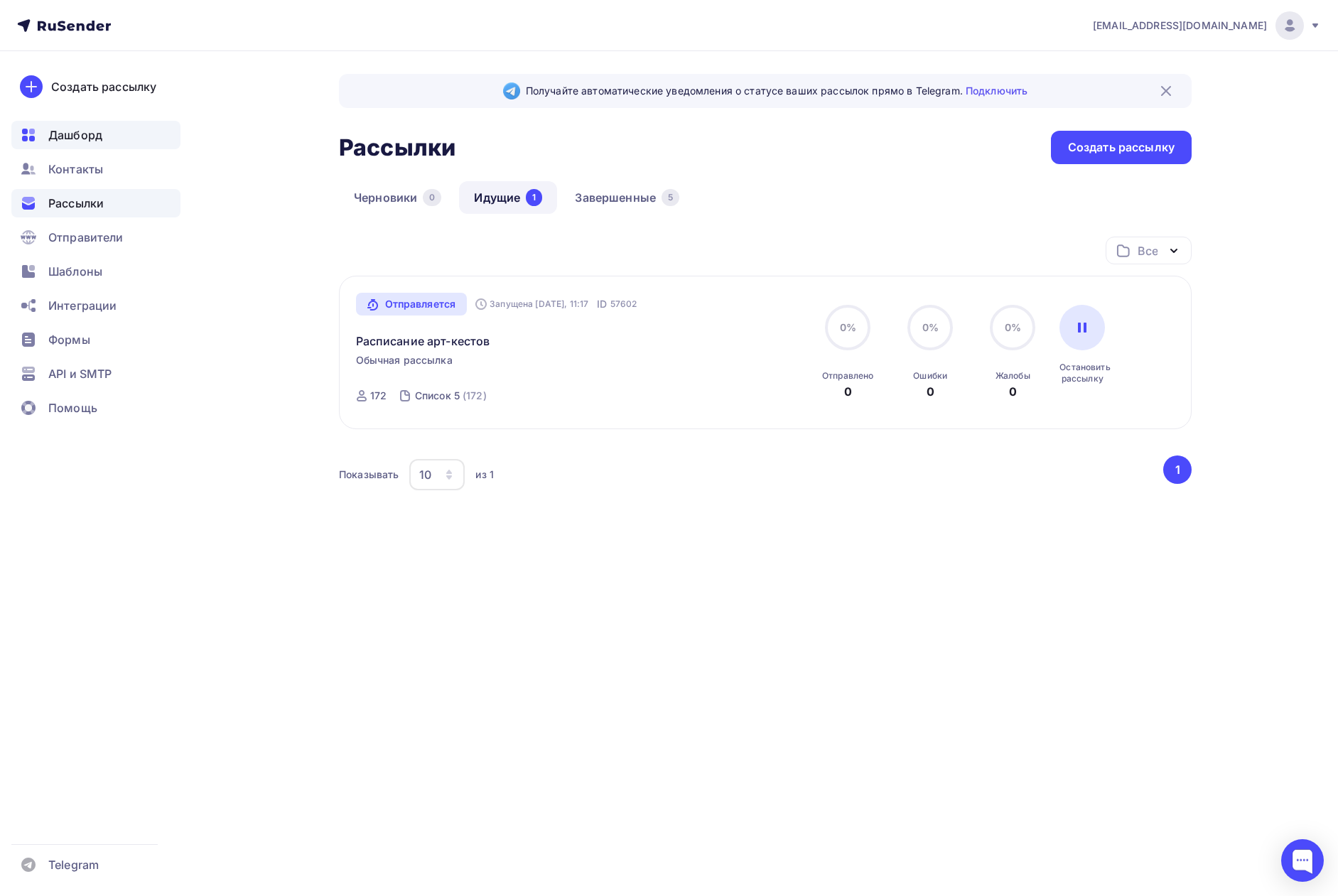
click at [85, 129] on span "Дашборд" at bounding box center [76, 135] width 54 height 17
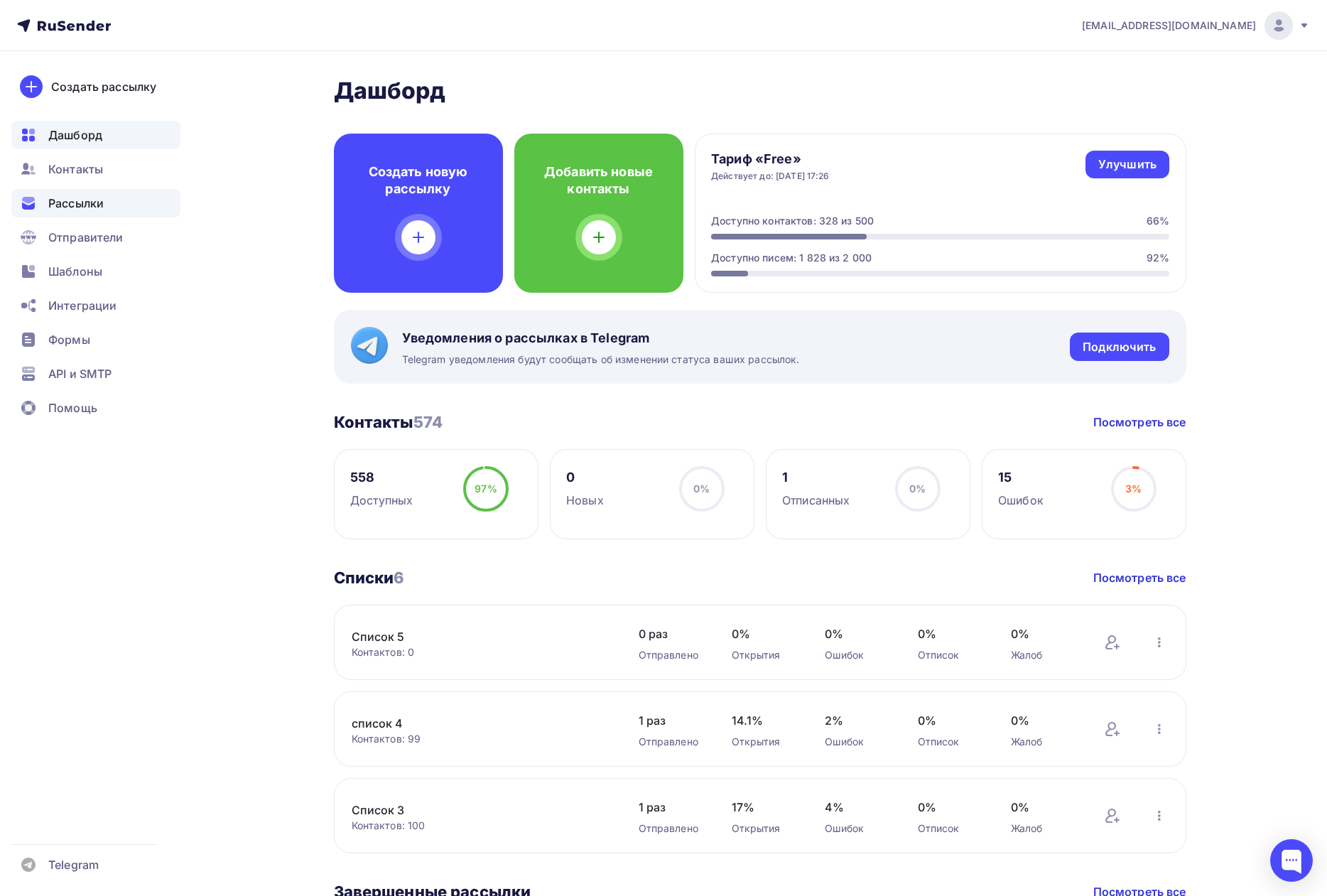
click at [102, 191] on div "Рассылки" at bounding box center [96, 203] width 169 height 29
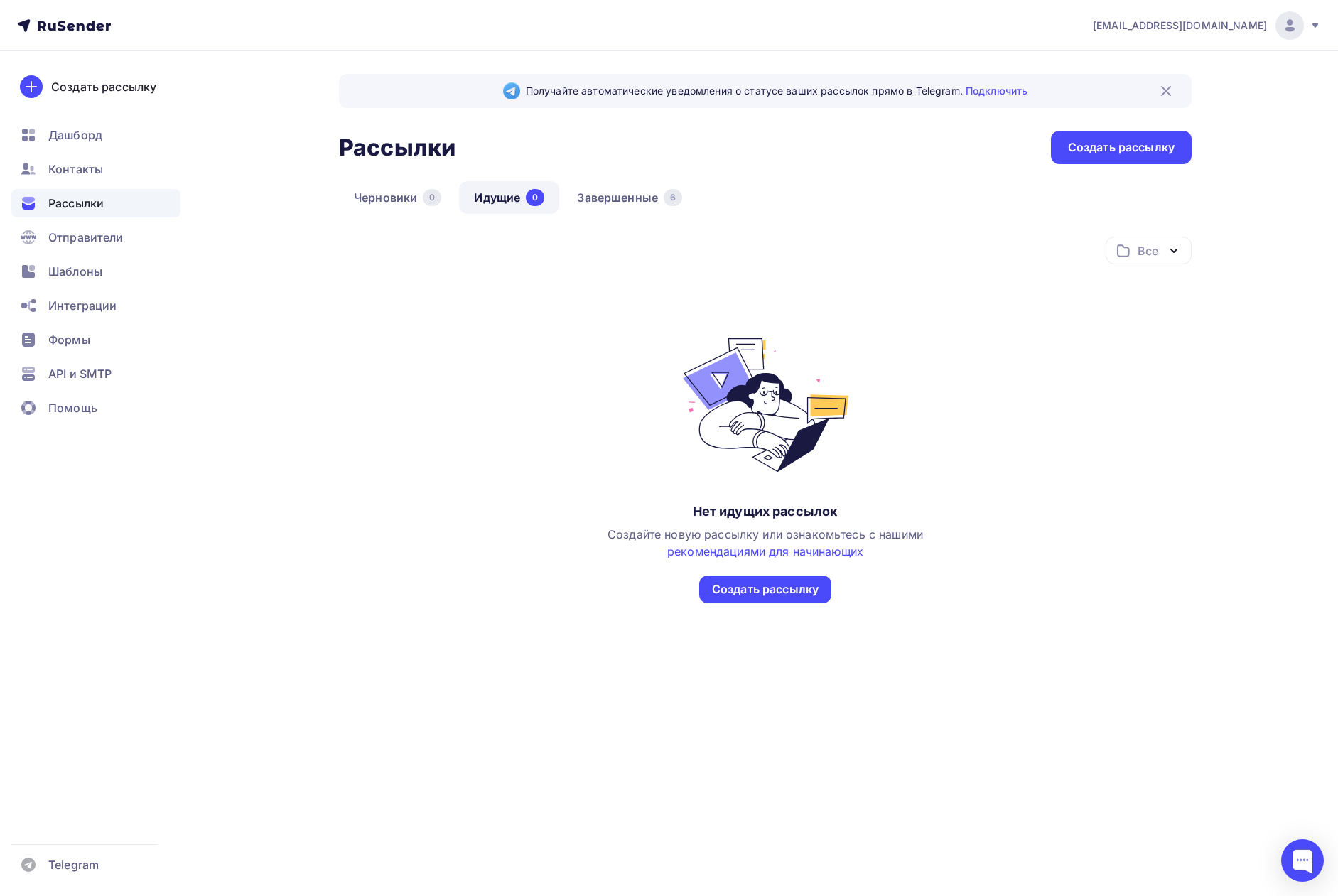
click at [501, 197] on link "Идущие 0" at bounding box center [508, 197] width 100 height 32
click at [606, 199] on link "Завершенные 6" at bounding box center [630, 197] width 135 height 32
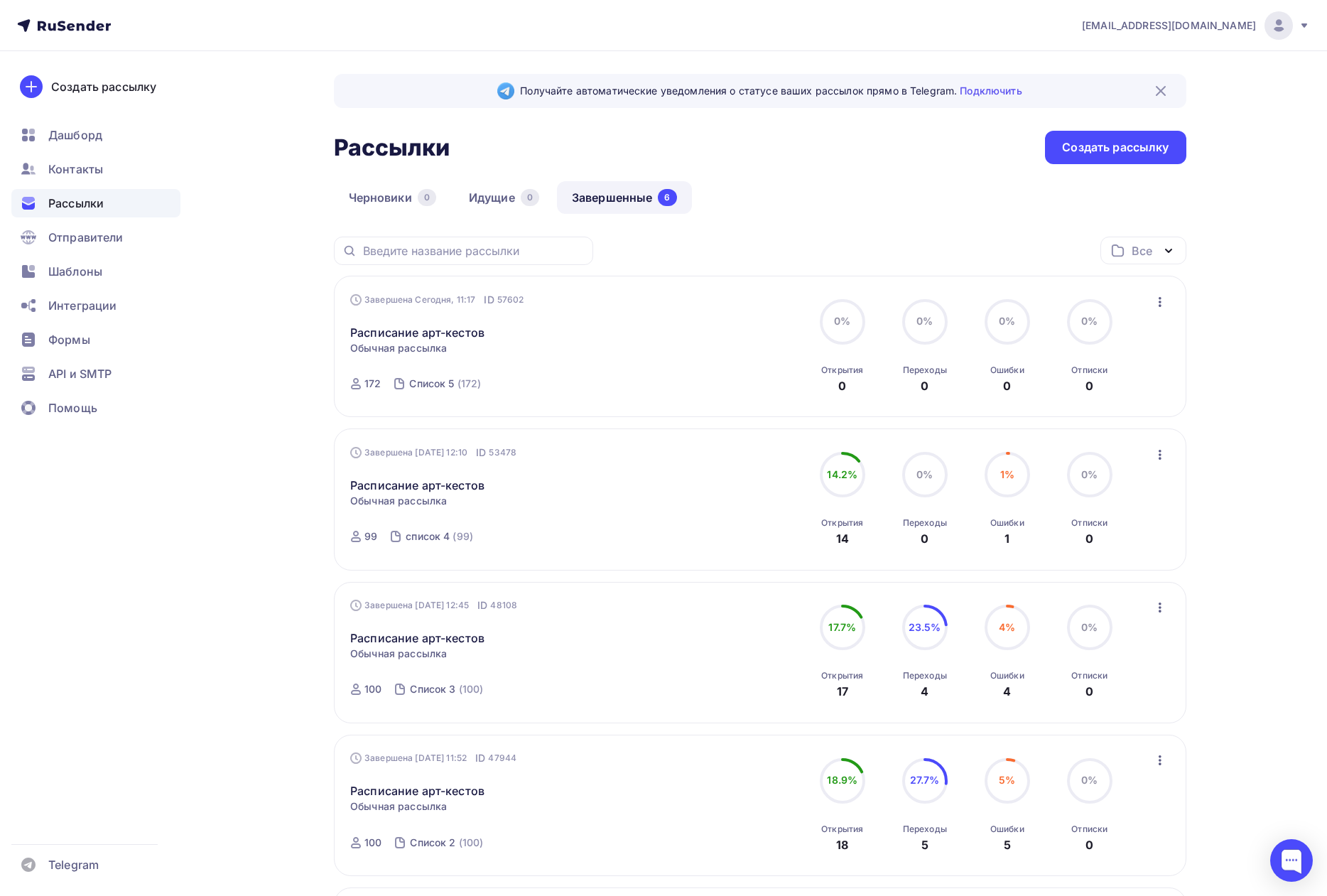
click at [537, 360] on div "Завершена Сегодня, 11:17 ID 57602 Расписание арт-кестов Статистика Обзор рассыл…" at bounding box center [512, 346] width 324 height 108
click at [443, 336] on link "Расписание арт-кестов" at bounding box center [417, 332] width 134 height 17
click at [85, 140] on span "Дашборд" at bounding box center [76, 135] width 54 height 17
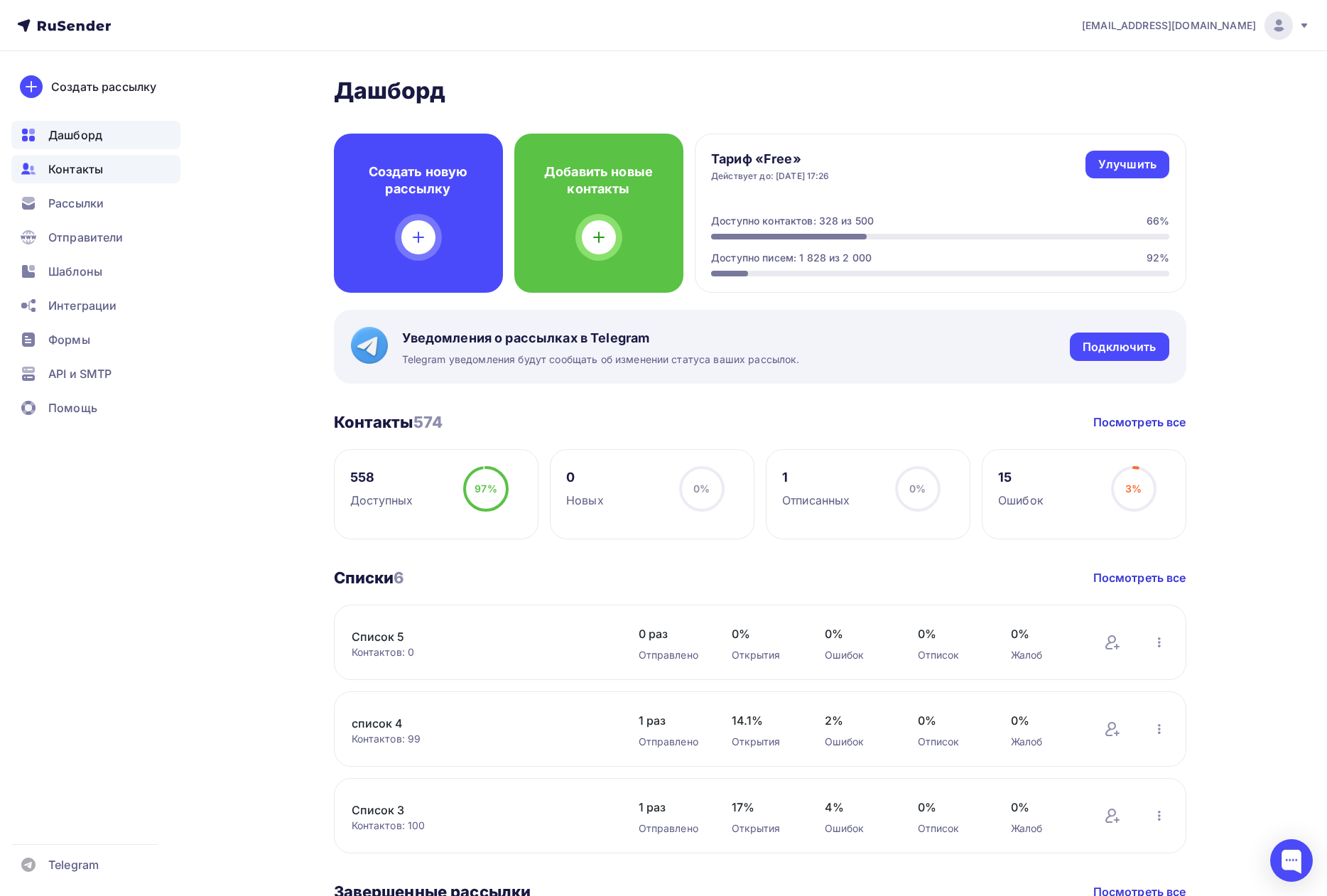
click at [91, 172] on span "Контакты" at bounding box center [76, 168] width 55 height 17
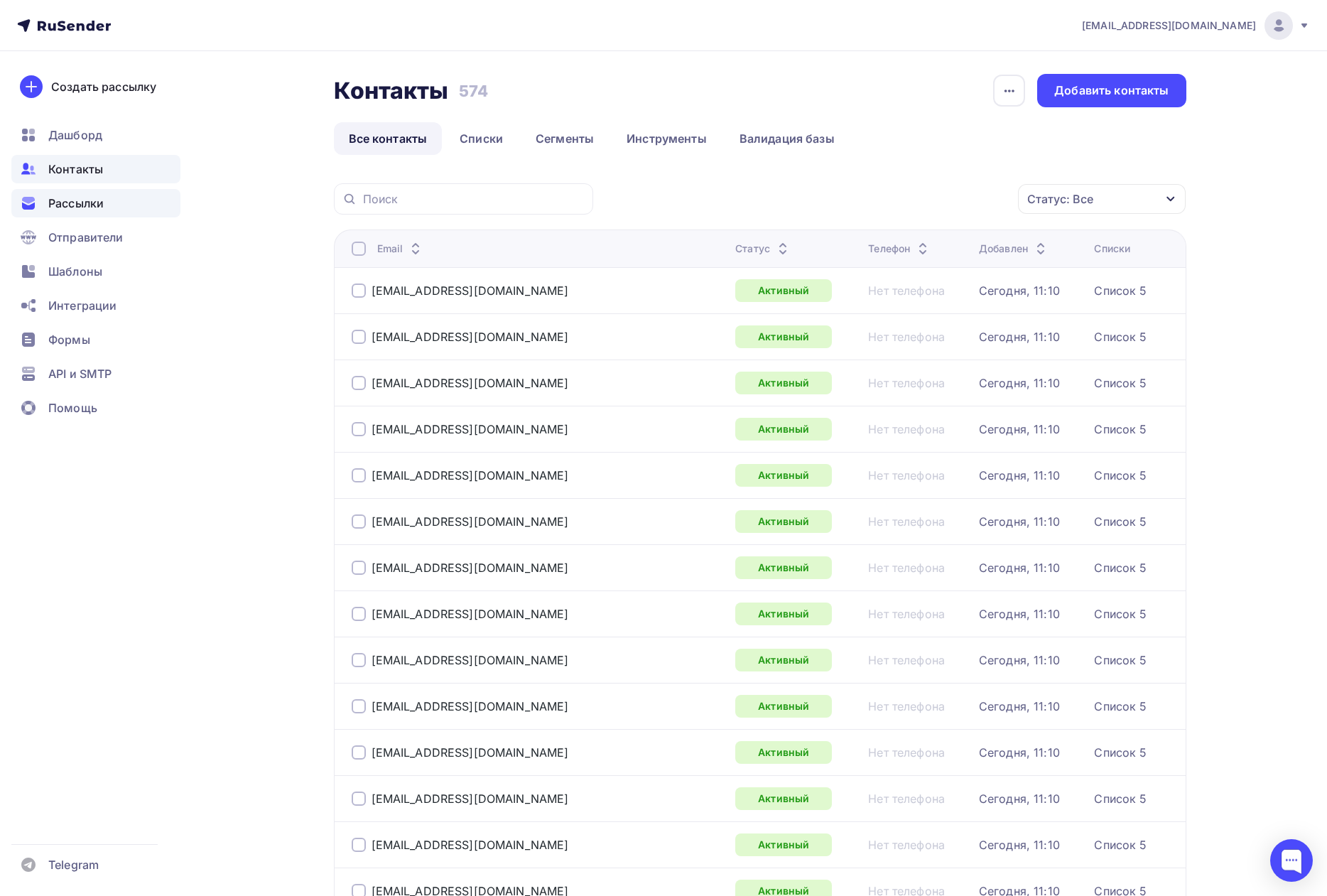
click at [94, 208] on span "Рассылки" at bounding box center [76, 202] width 56 height 17
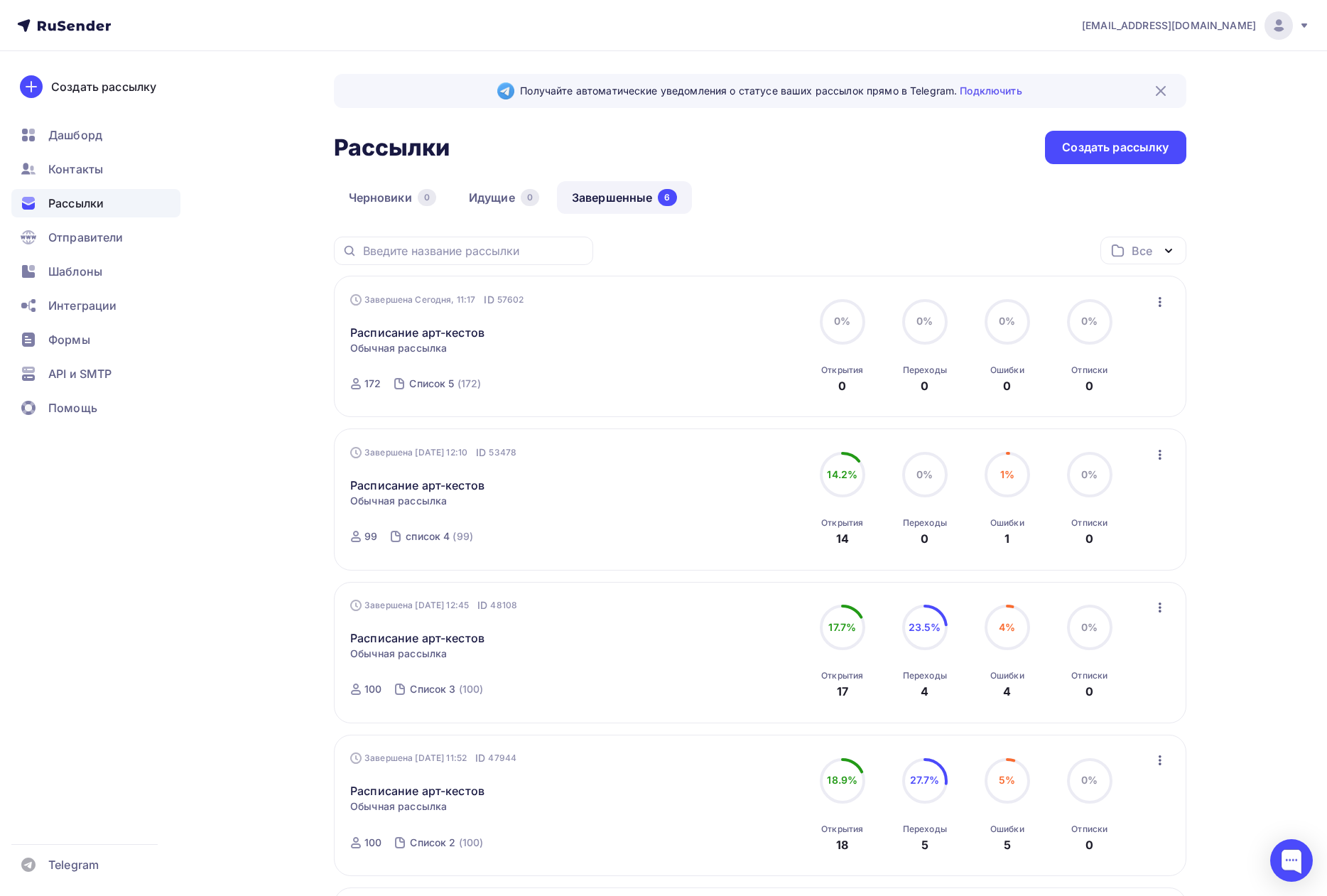
click at [1159, 300] on icon "button" at bounding box center [1160, 301] width 17 height 17
click at [1106, 364] on div "Обзор рассылки" at bounding box center [1095, 367] width 146 height 17
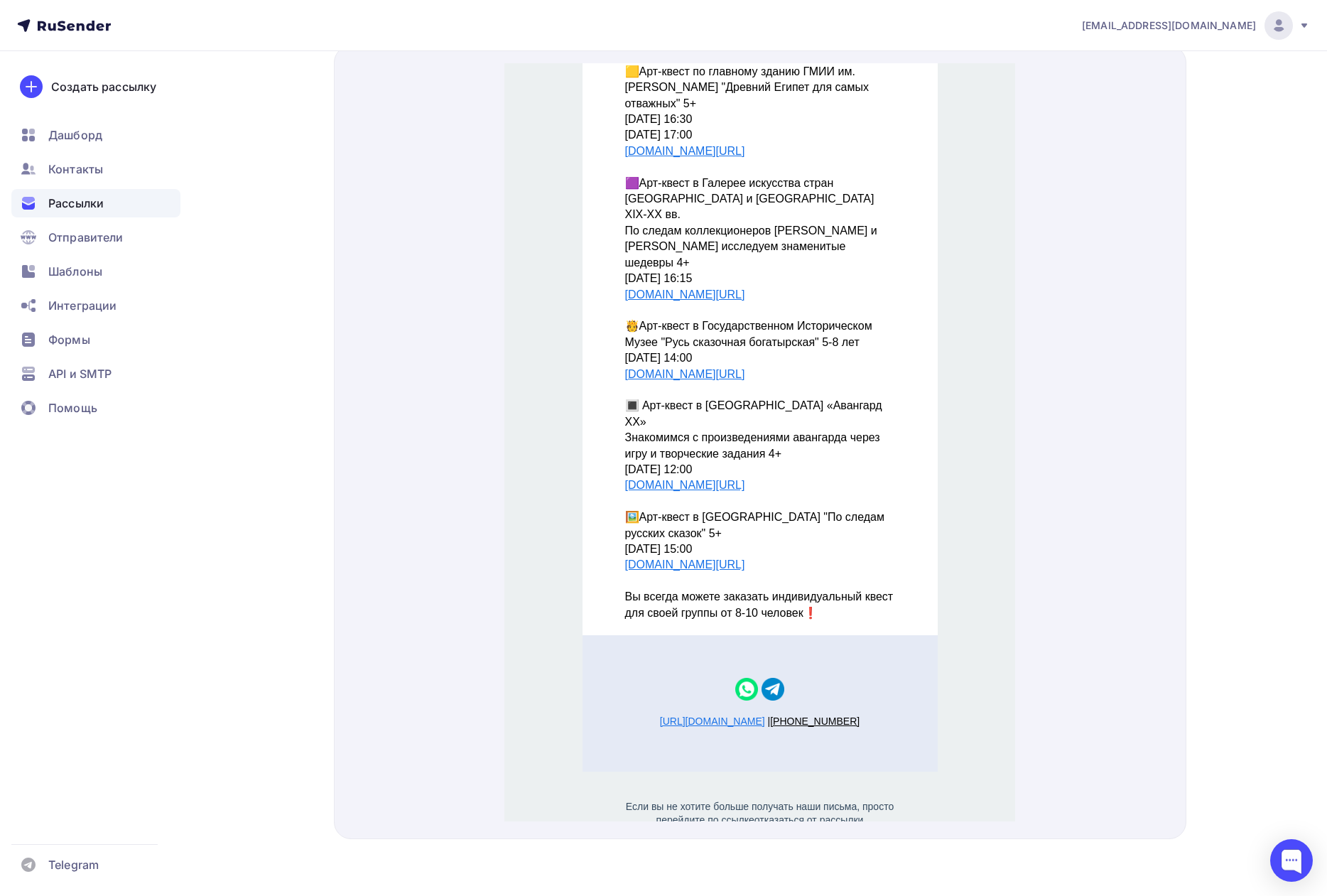
scroll to position [1042, 0]
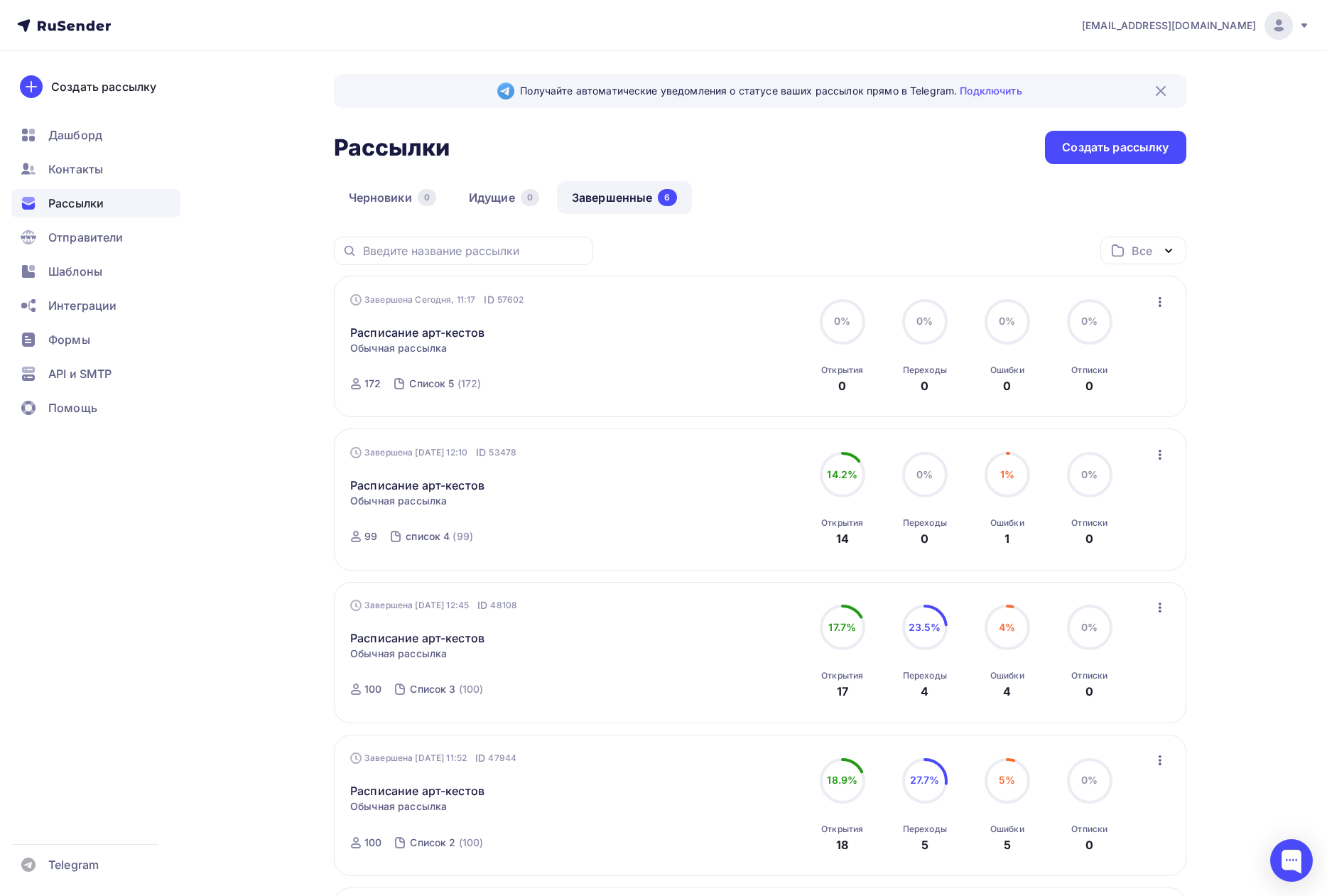
click at [635, 193] on link "Завершенные 6" at bounding box center [624, 197] width 135 height 32
click at [59, 133] on span "Дашборд" at bounding box center [76, 135] width 54 height 17
